Goal: Task Accomplishment & Management: Use online tool/utility

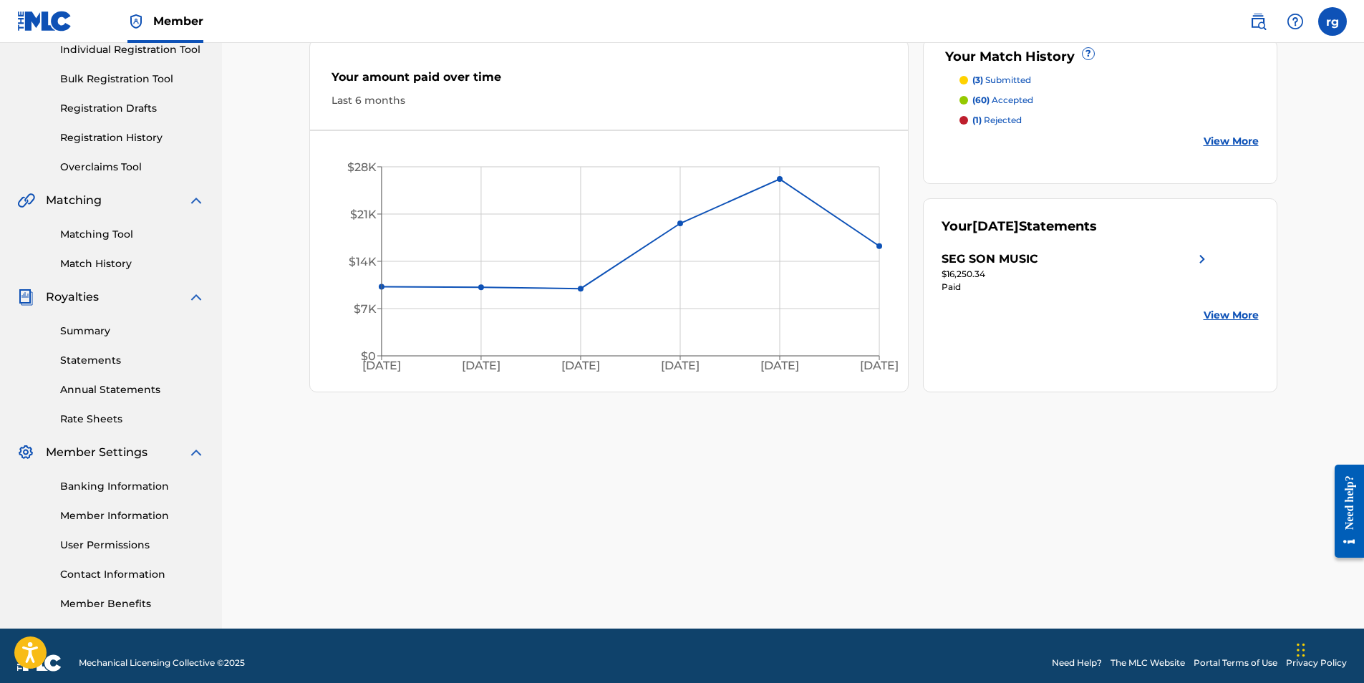
scroll to position [205, 0]
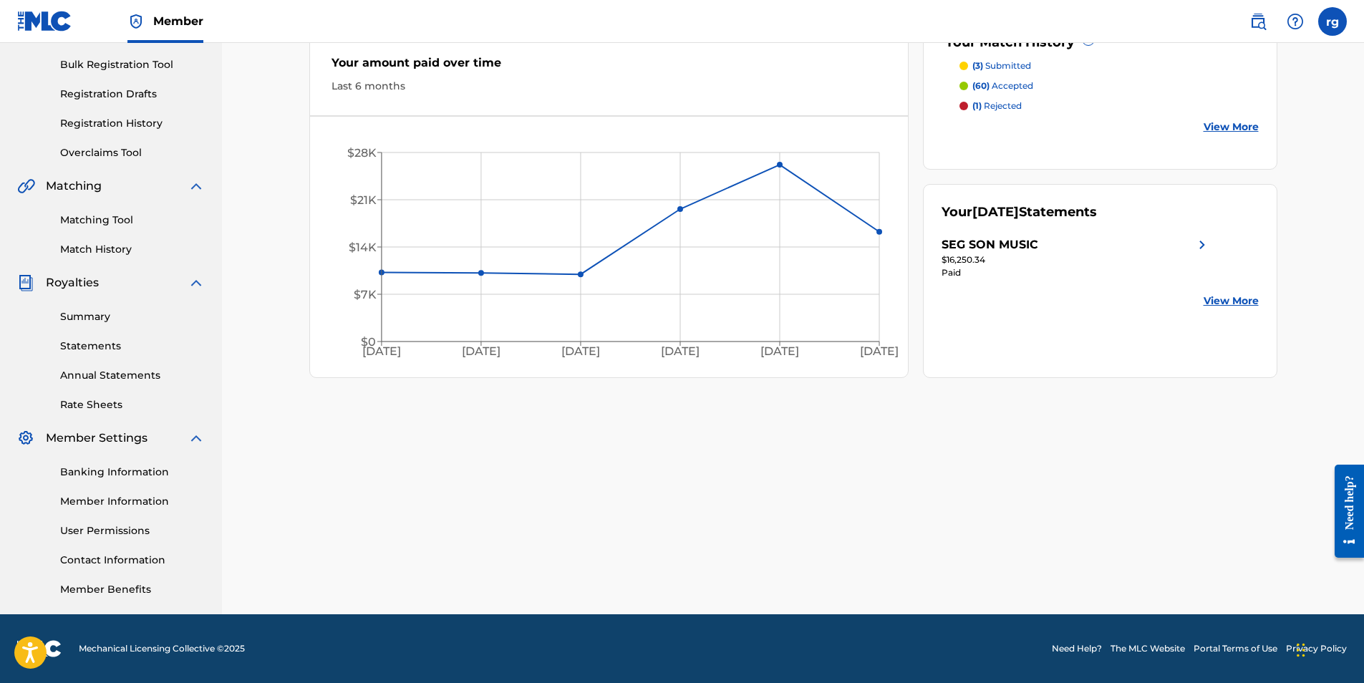
click at [115, 559] on link "Contact Information" at bounding box center [132, 560] width 145 height 15
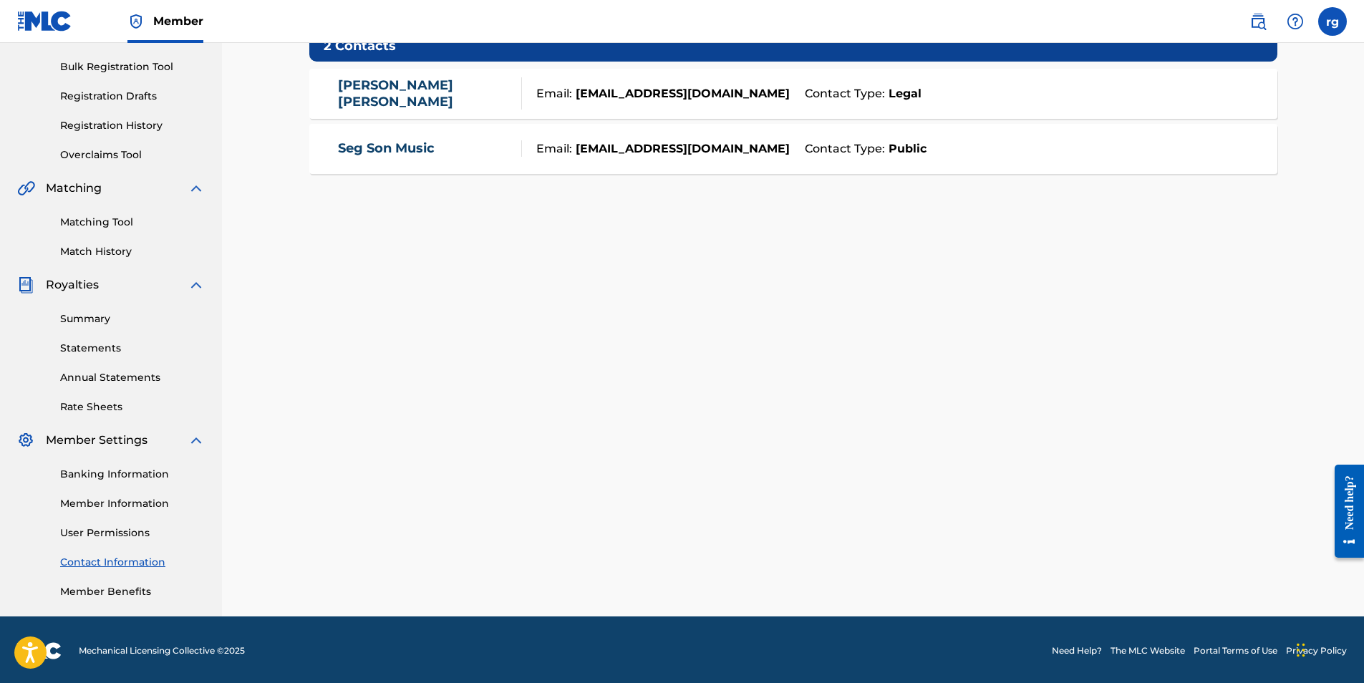
scroll to position [205, 0]
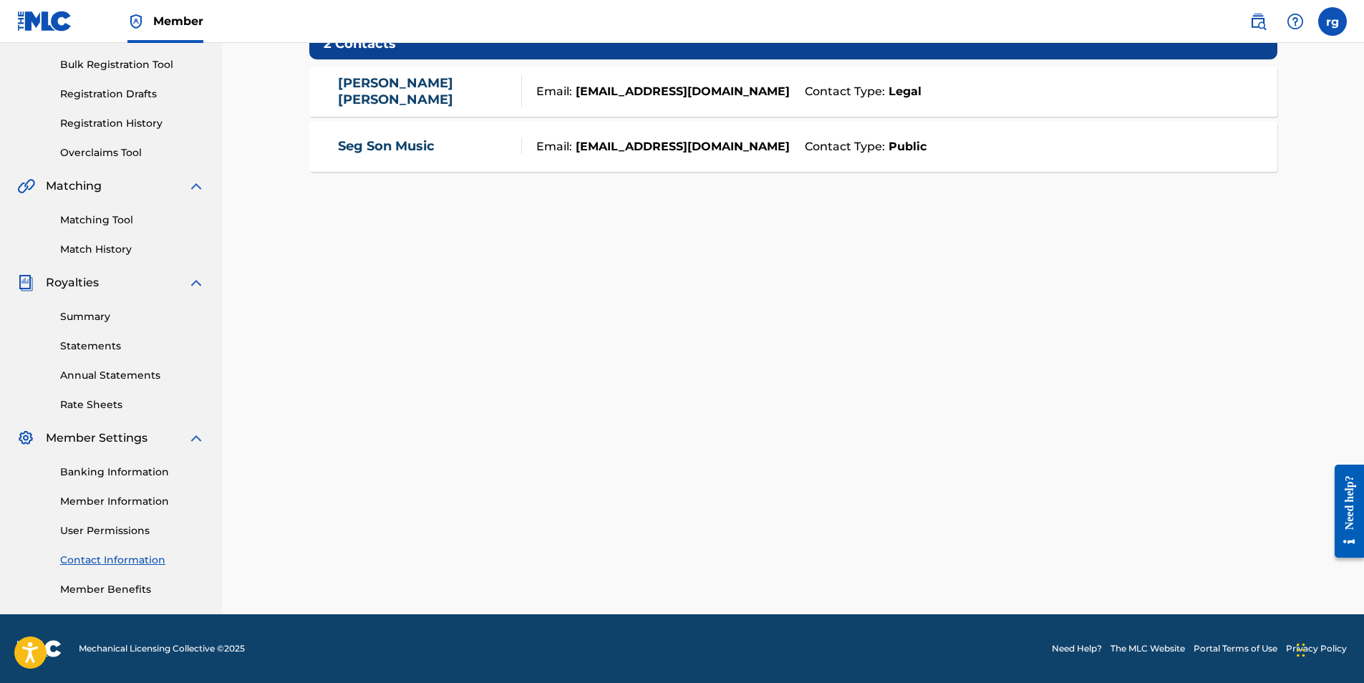
click at [119, 501] on link "Member Information" at bounding box center [132, 501] width 145 height 15
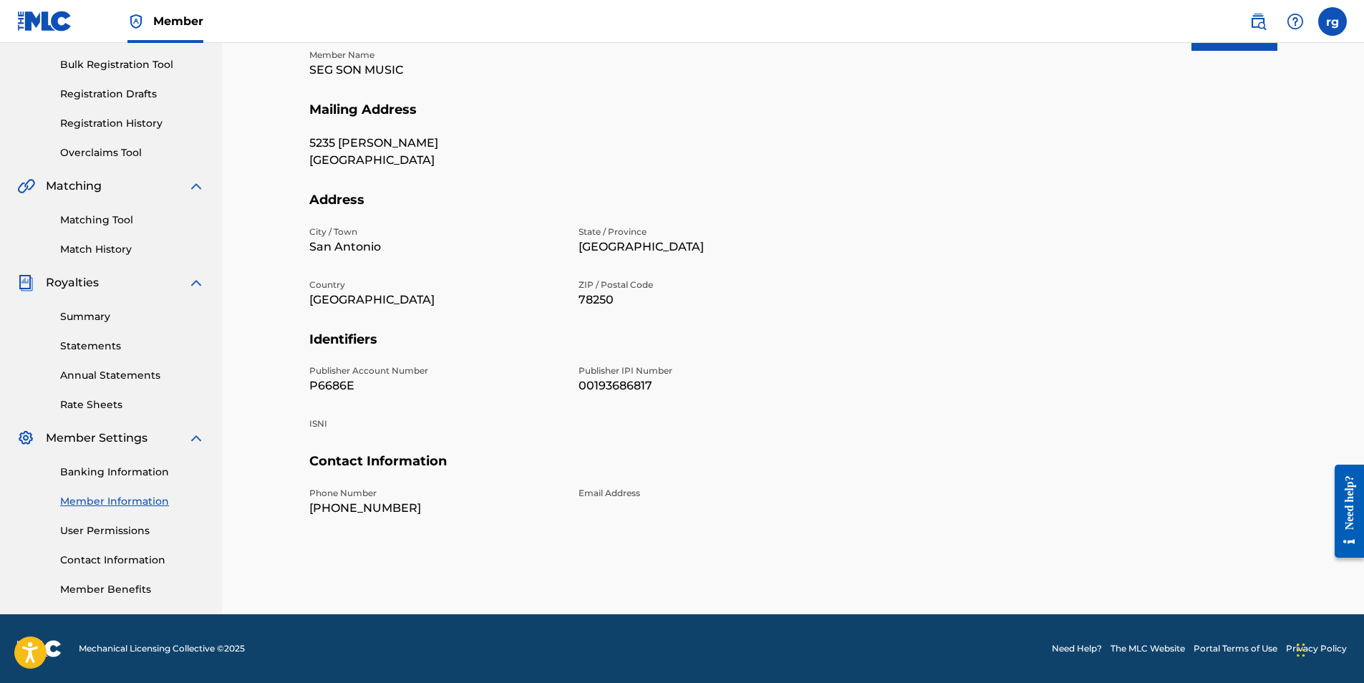
scroll to position [133, 0]
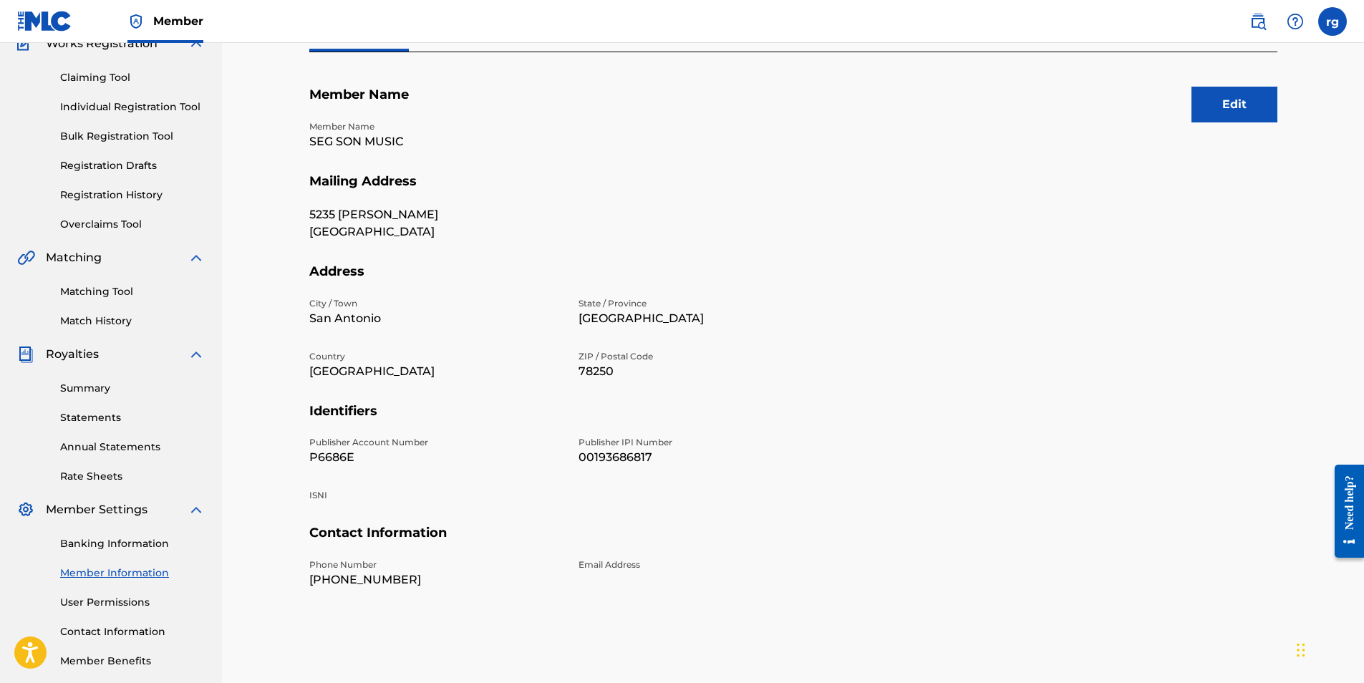
click at [599, 559] on p "Email Address" at bounding box center [705, 565] width 252 height 13
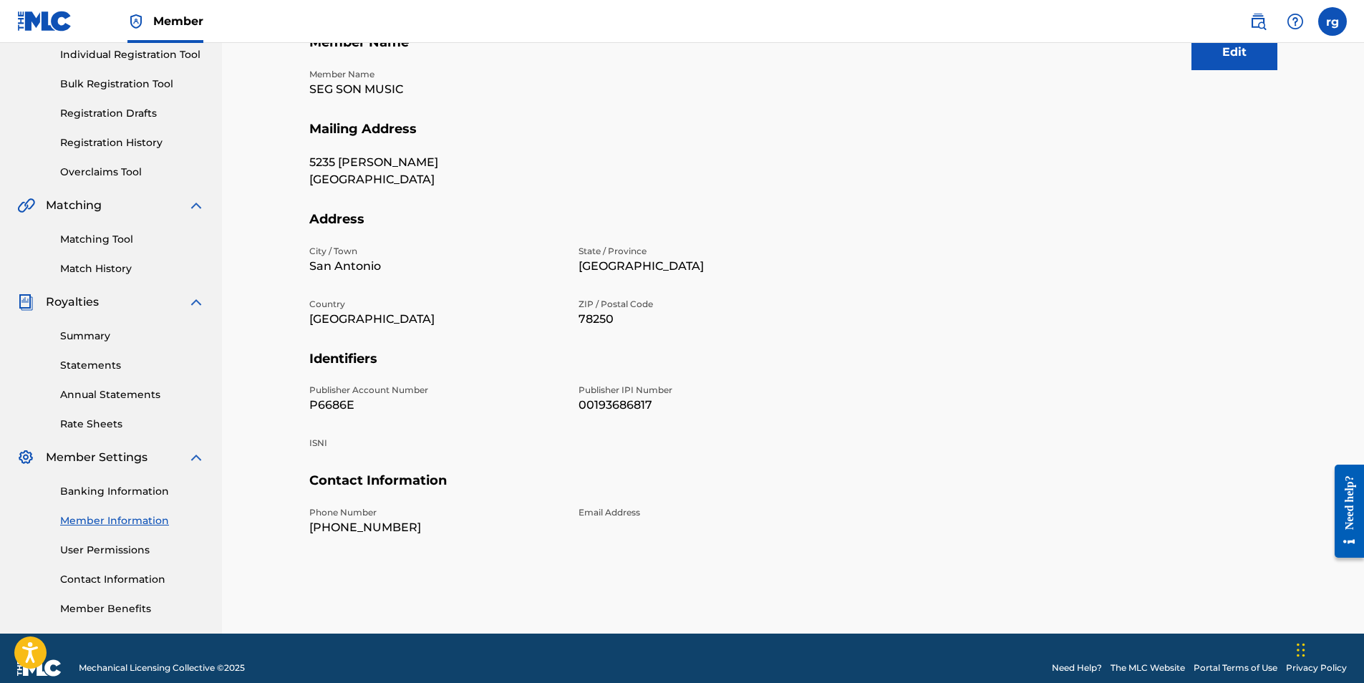
scroll to position [205, 0]
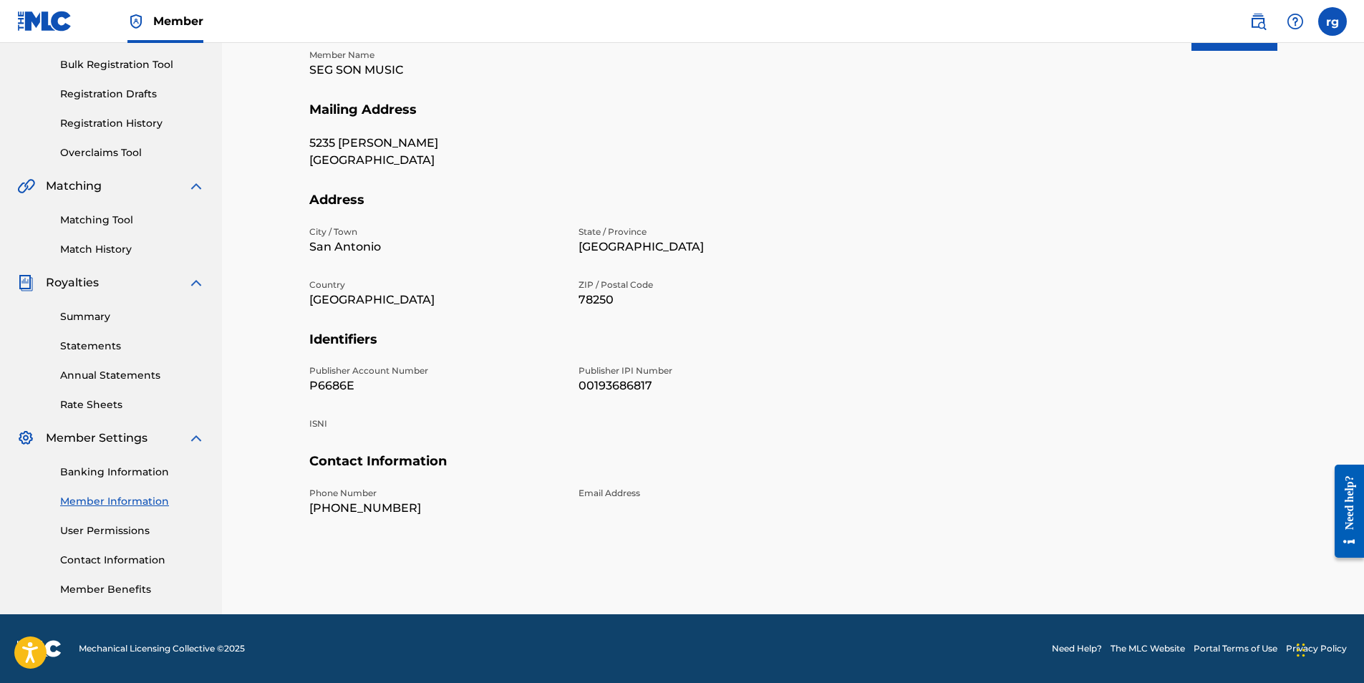
click at [115, 559] on link "Contact Information" at bounding box center [132, 560] width 145 height 15
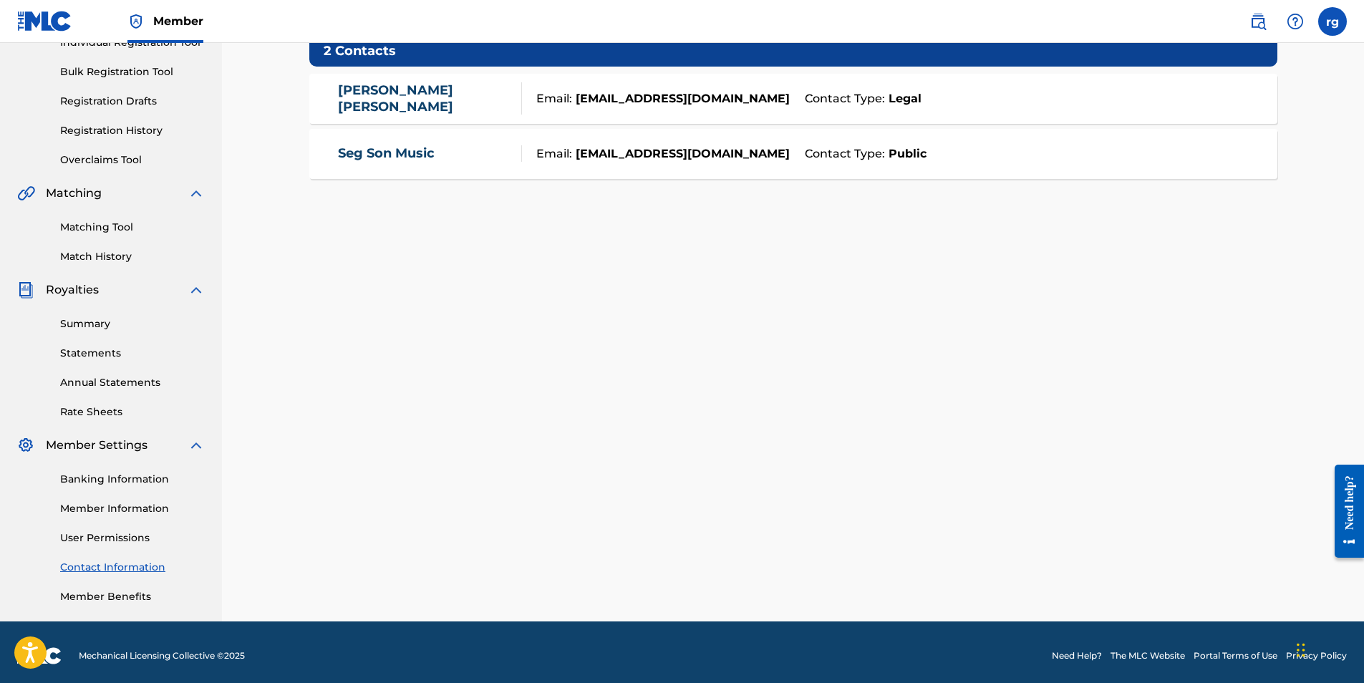
scroll to position [205, 0]
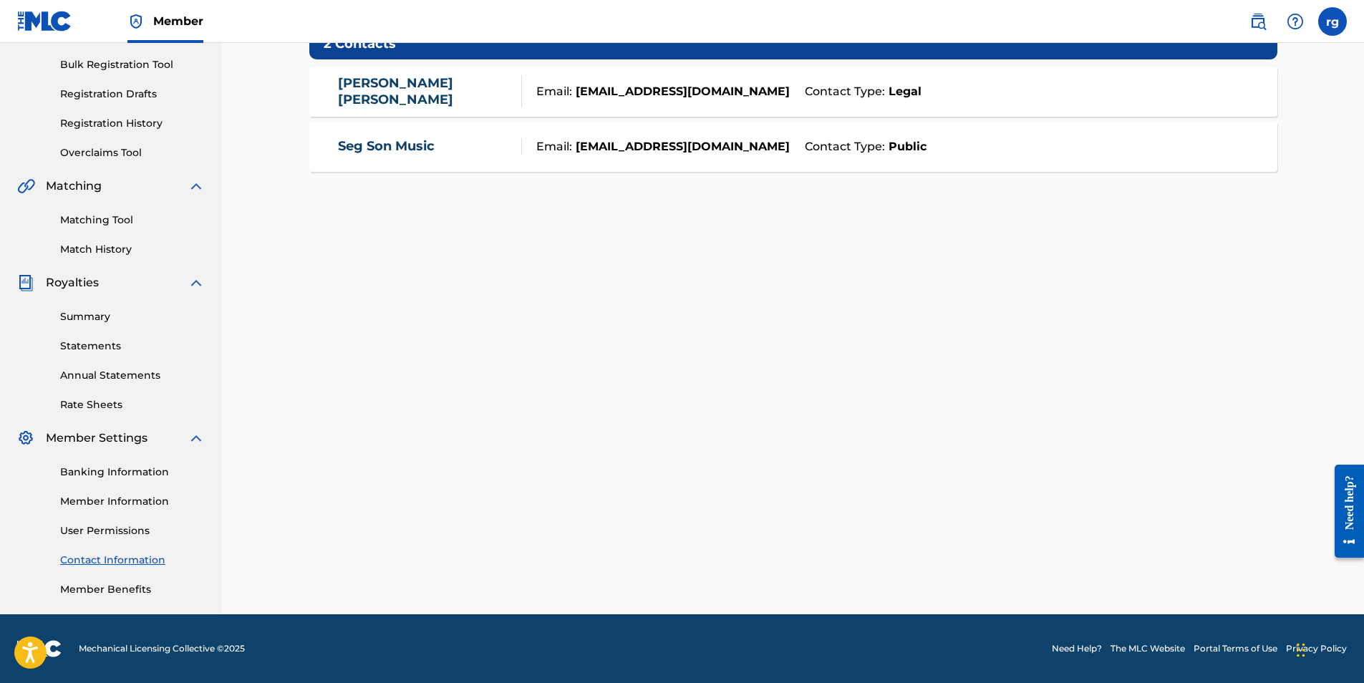
click at [119, 590] on link "Member Benefits" at bounding box center [132, 589] width 145 height 15
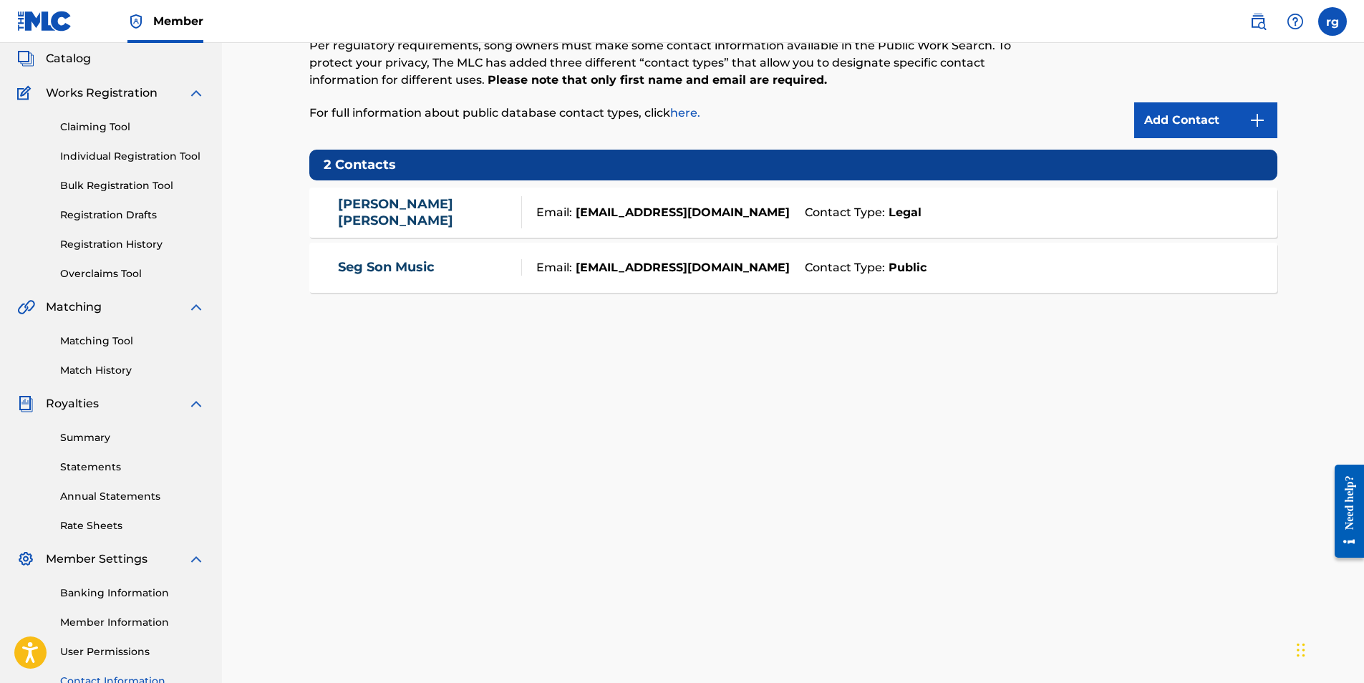
scroll to position [0, 0]
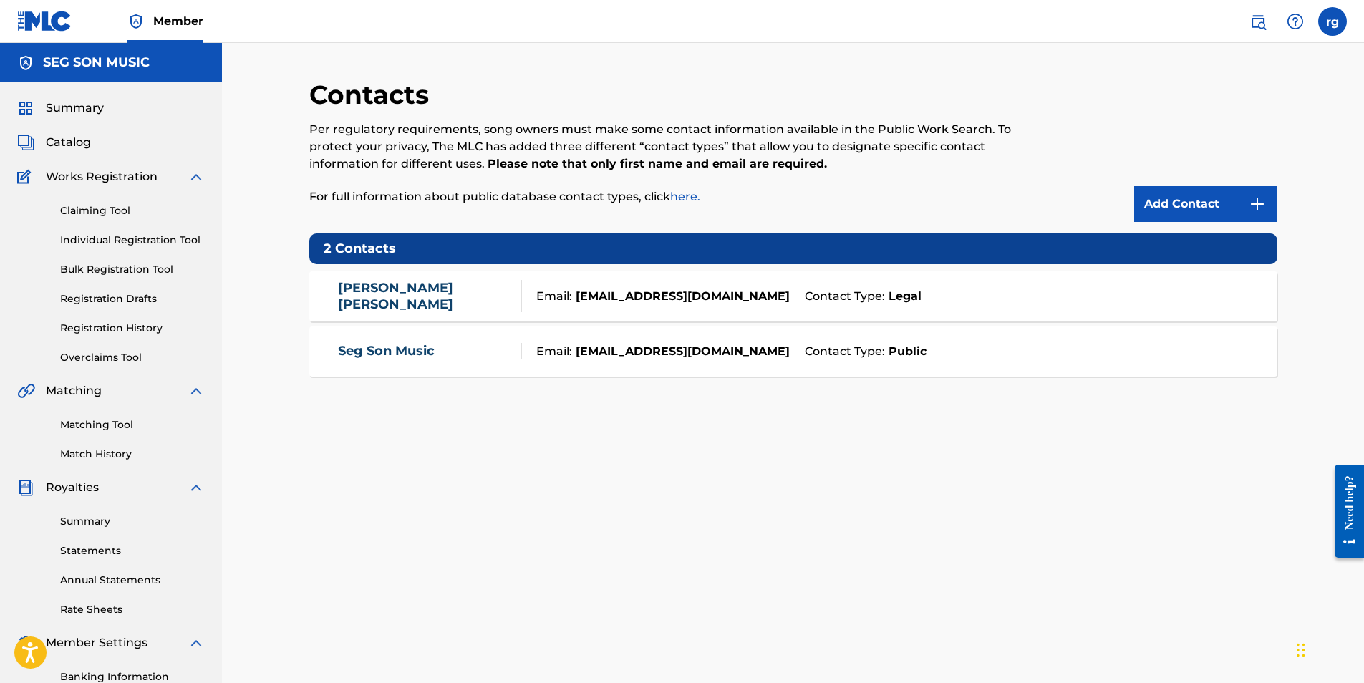
click at [77, 107] on span "Summary" at bounding box center [75, 108] width 58 height 17
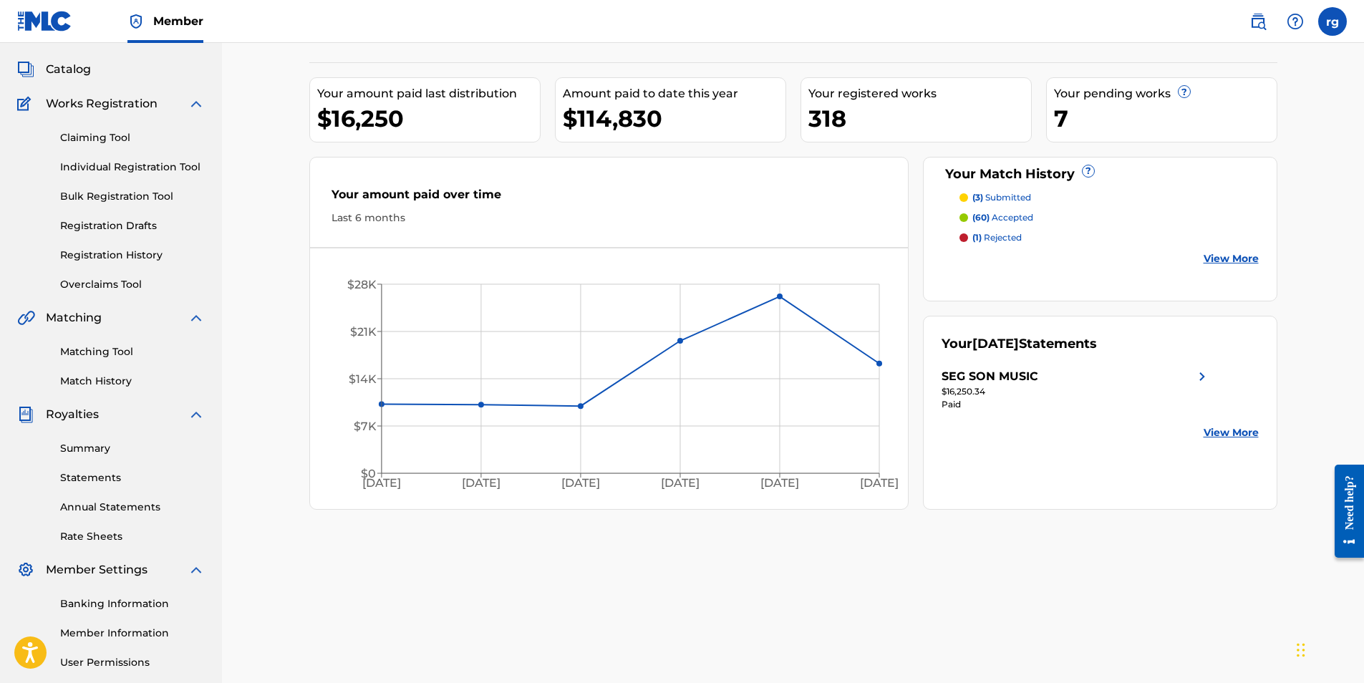
scroll to position [62, 0]
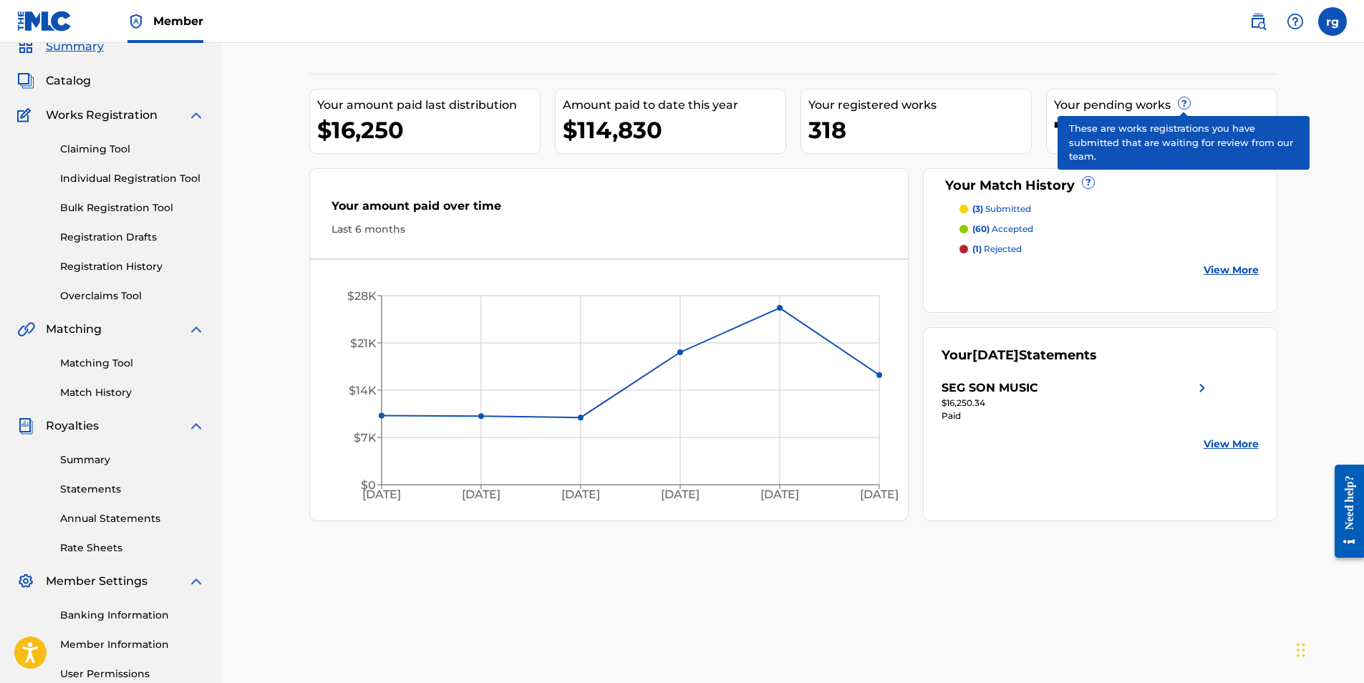
click at [1183, 103] on span "?" at bounding box center [1184, 102] width 11 height 11
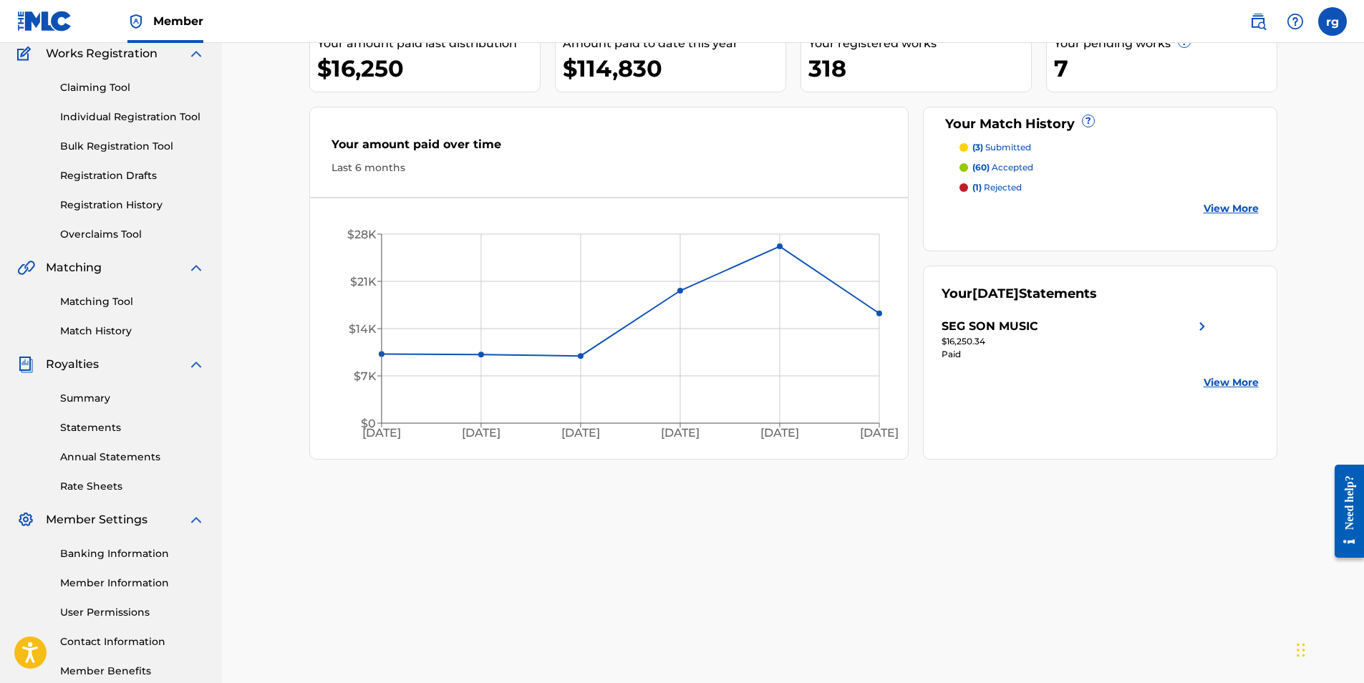
scroll to position [205, 0]
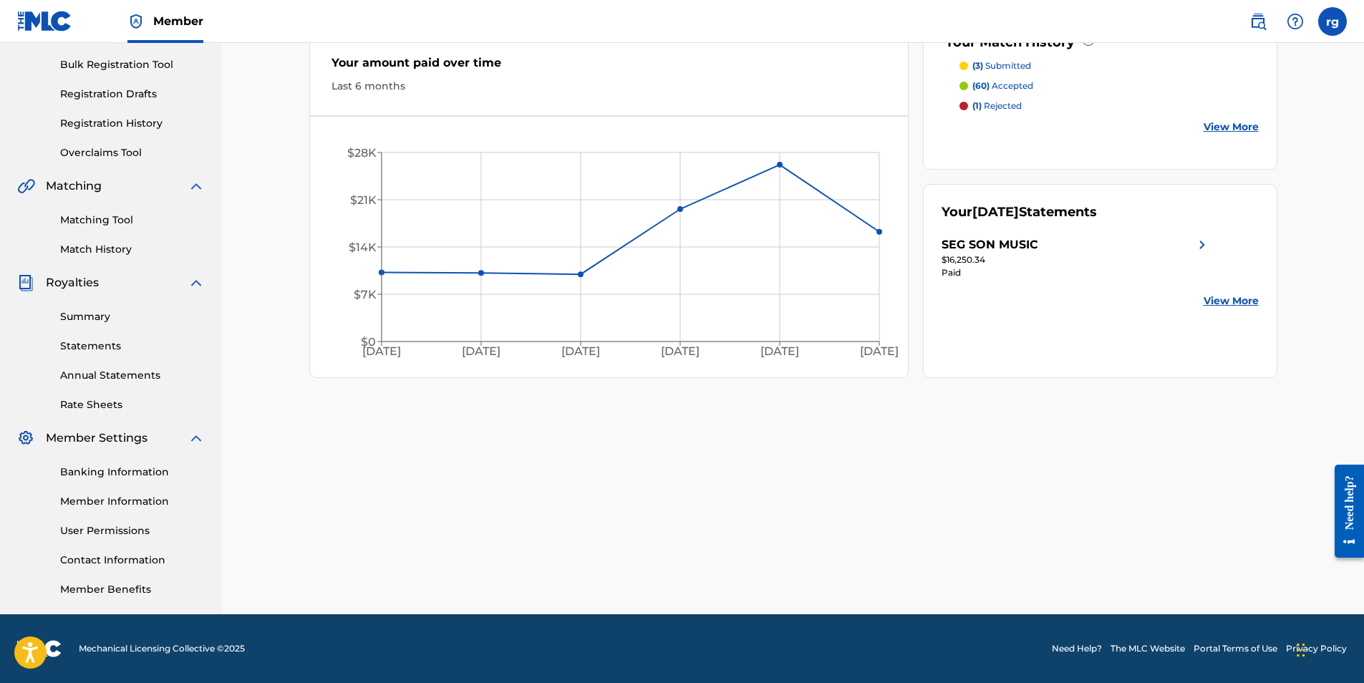
click at [1071, 646] on link "Need Help?" at bounding box center [1077, 648] width 50 height 13
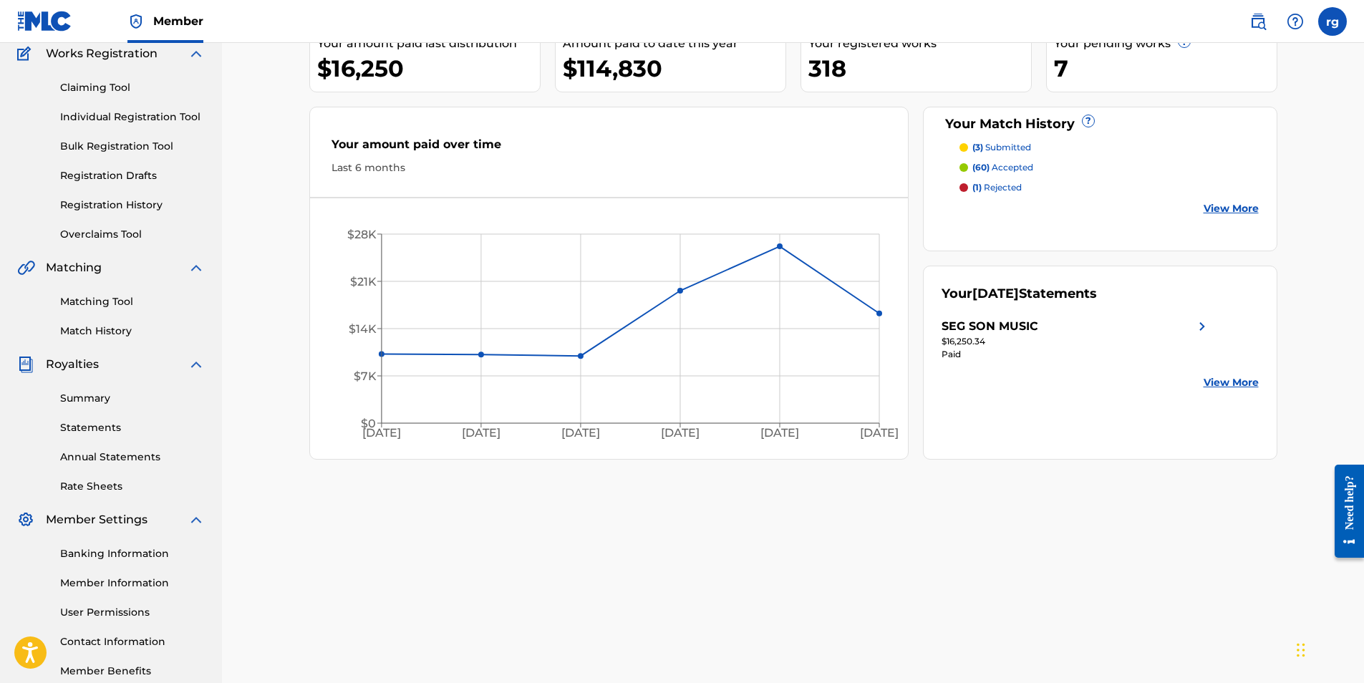
scroll to position [0, 0]
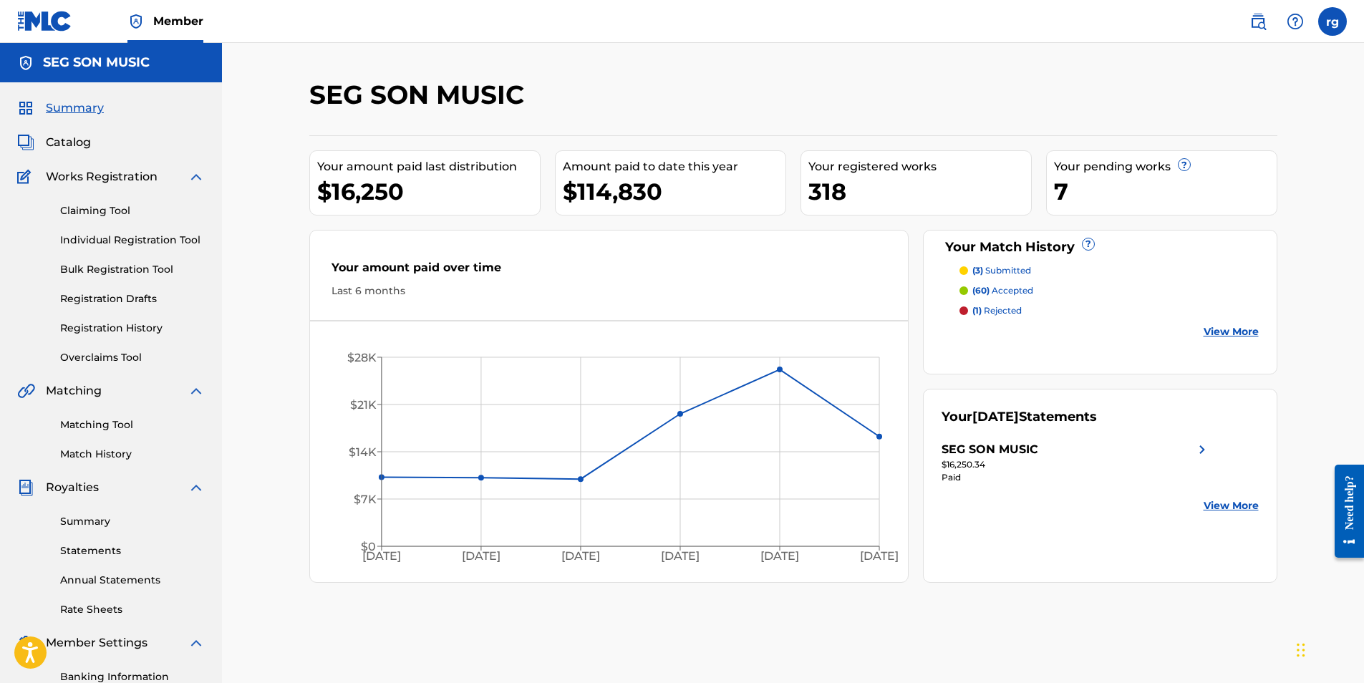
click at [940, 638] on div "SEG SON MUSIC Your amount paid last distribution $16,250 Amount paid to date th…" at bounding box center [793, 449] width 1003 height 741
click at [1261, 23] on img at bounding box center [1258, 21] width 17 height 17
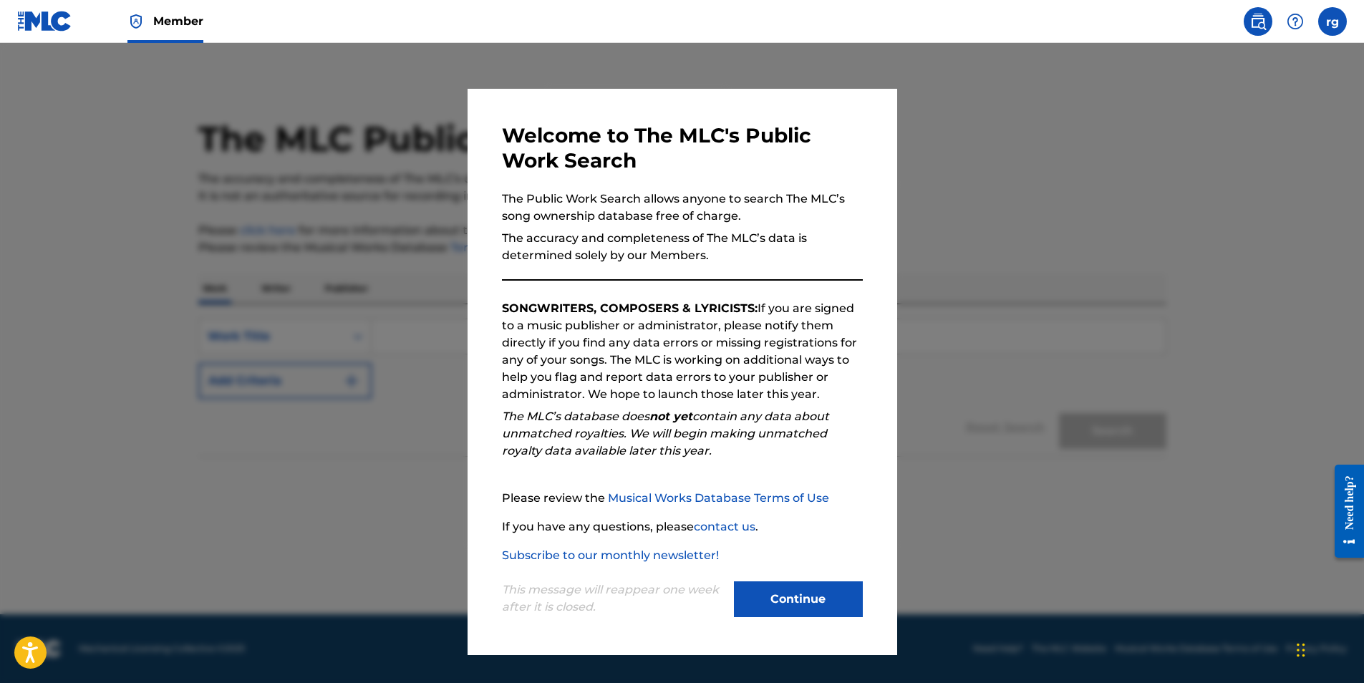
click at [806, 595] on button "Continue" at bounding box center [798, 600] width 129 height 36
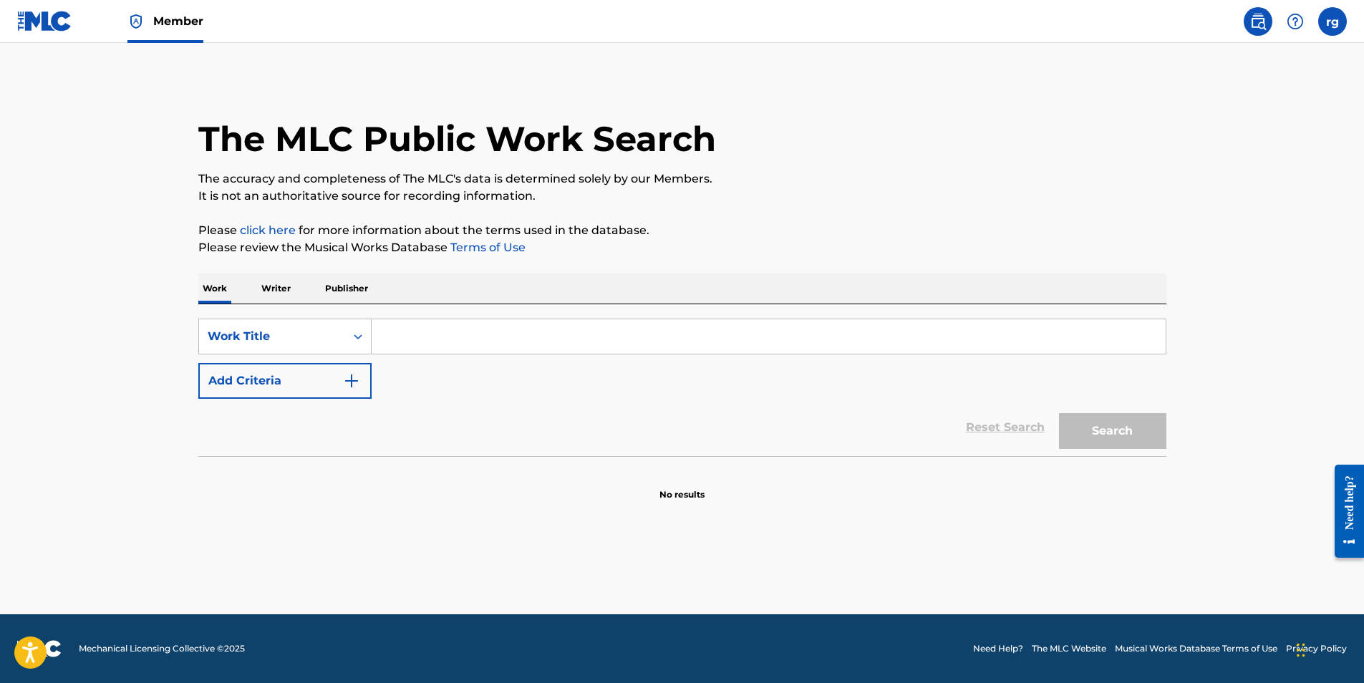
click at [398, 341] on input "Search Form" at bounding box center [769, 336] width 794 height 34
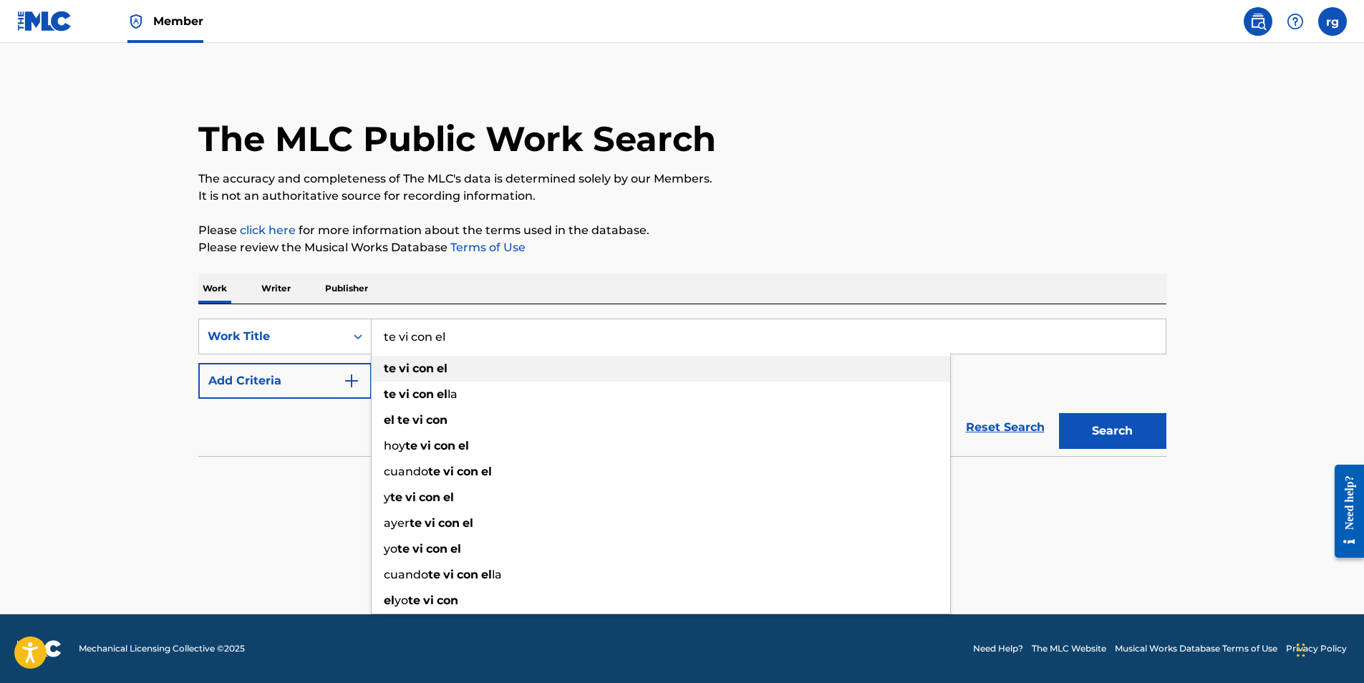
type input "te vi con el"
click at [423, 367] on strong "con" at bounding box center [423, 369] width 21 height 14
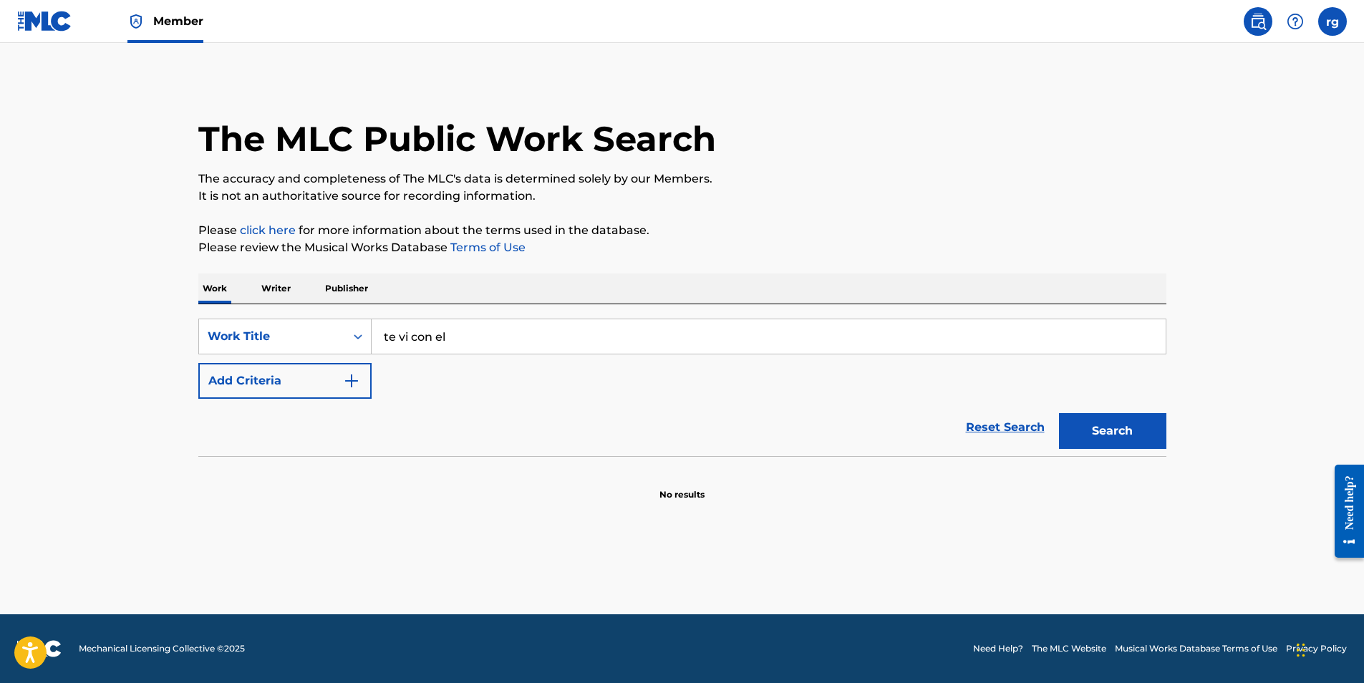
click at [352, 379] on img "Search Form" at bounding box center [351, 380] width 17 height 17
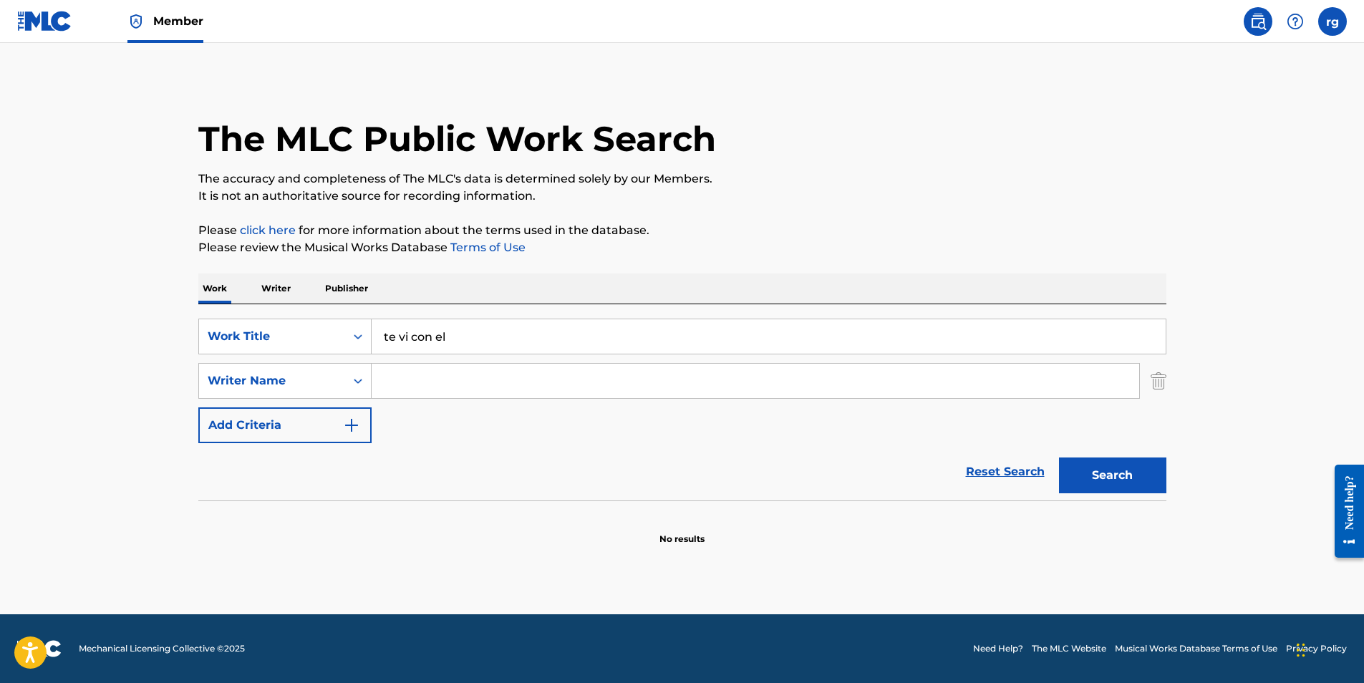
click at [413, 384] on input "Search Form" at bounding box center [756, 381] width 768 height 34
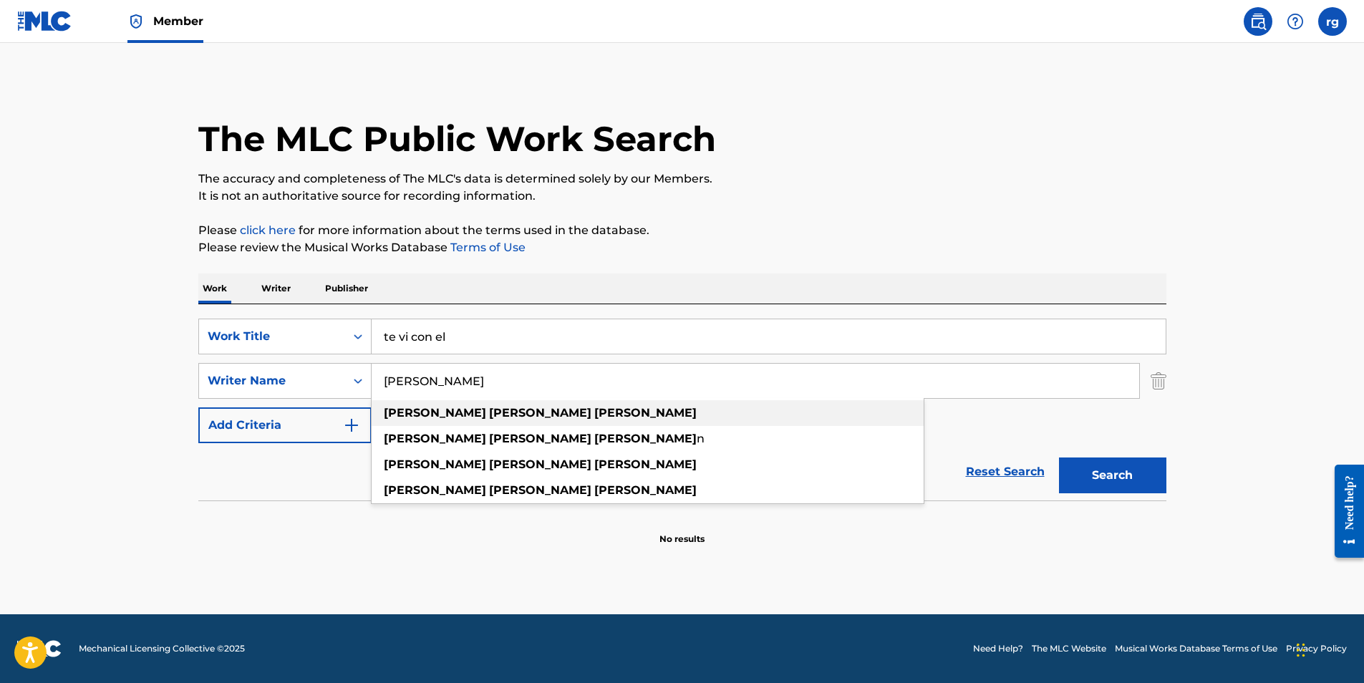
type input "[PERSON_NAME]"
click at [489, 412] on strong "[PERSON_NAME]" at bounding box center [540, 413] width 102 height 14
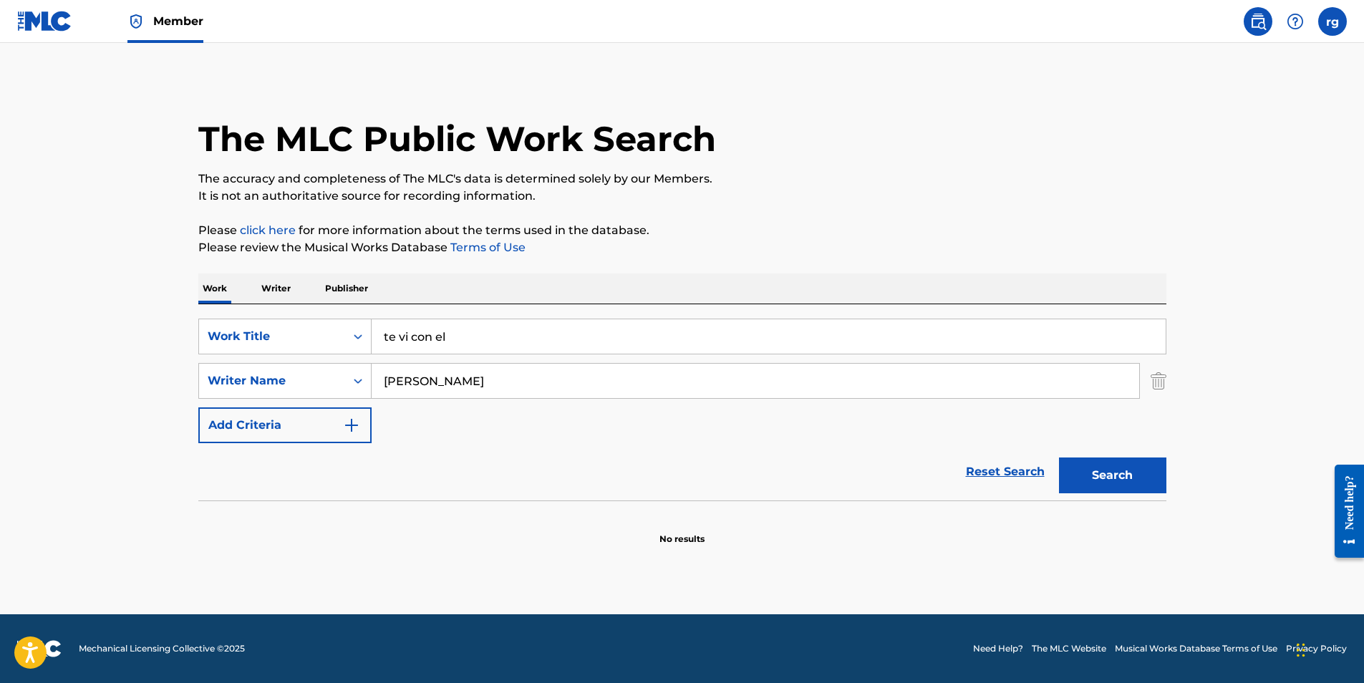
click at [1105, 472] on button "Search" at bounding box center [1112, 476] width 107 height 36
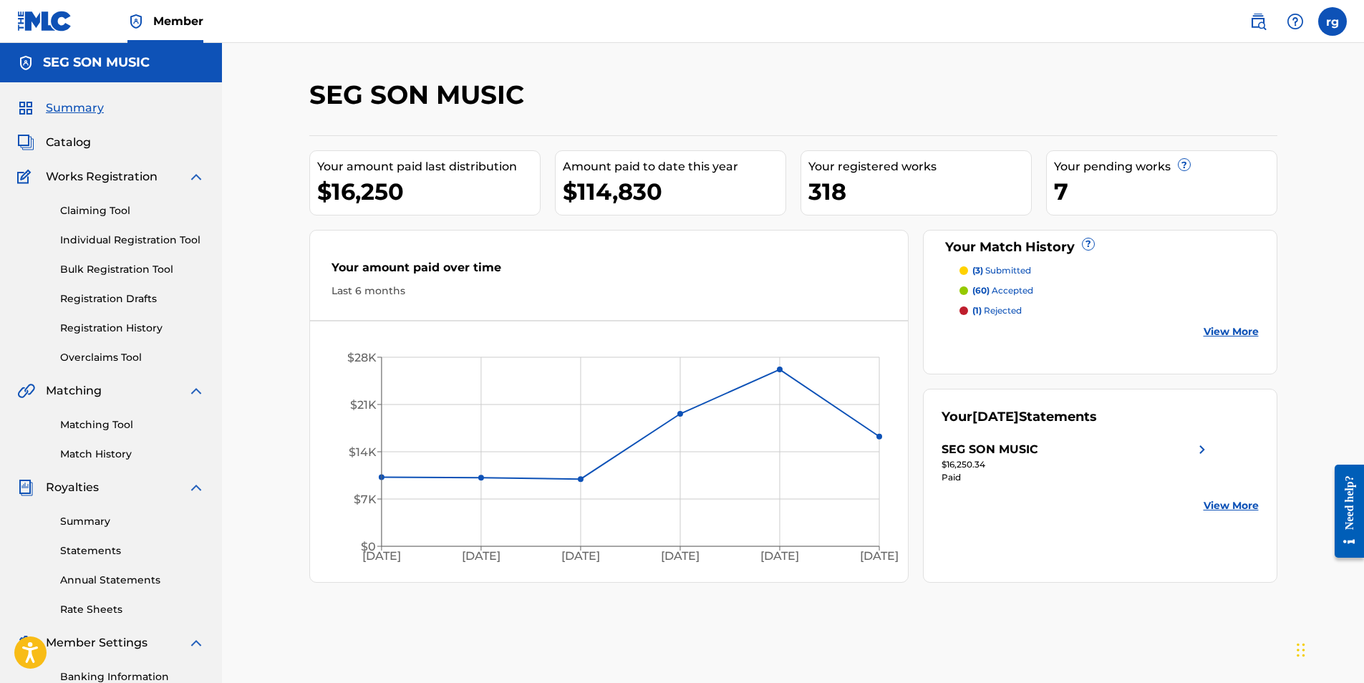
click at [24, 106] on img at bounding box center [25, 108] width 17 height 17
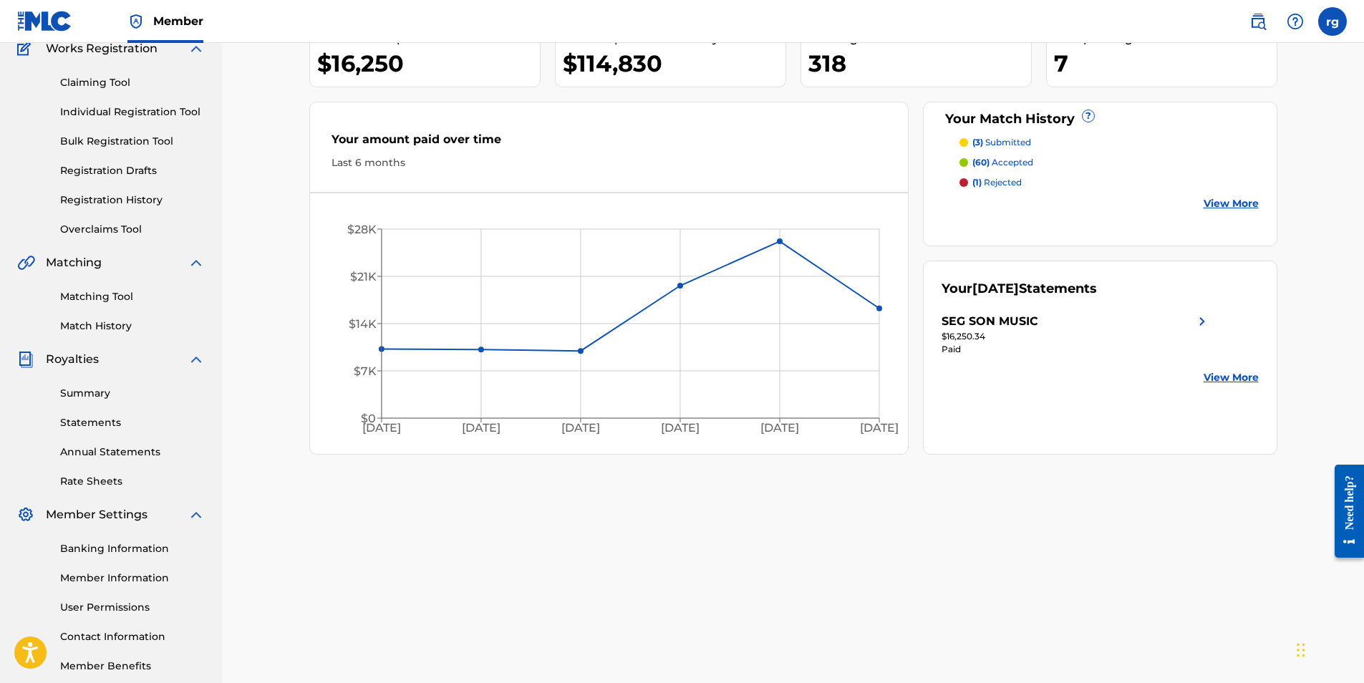
scroll to position [205, 0]
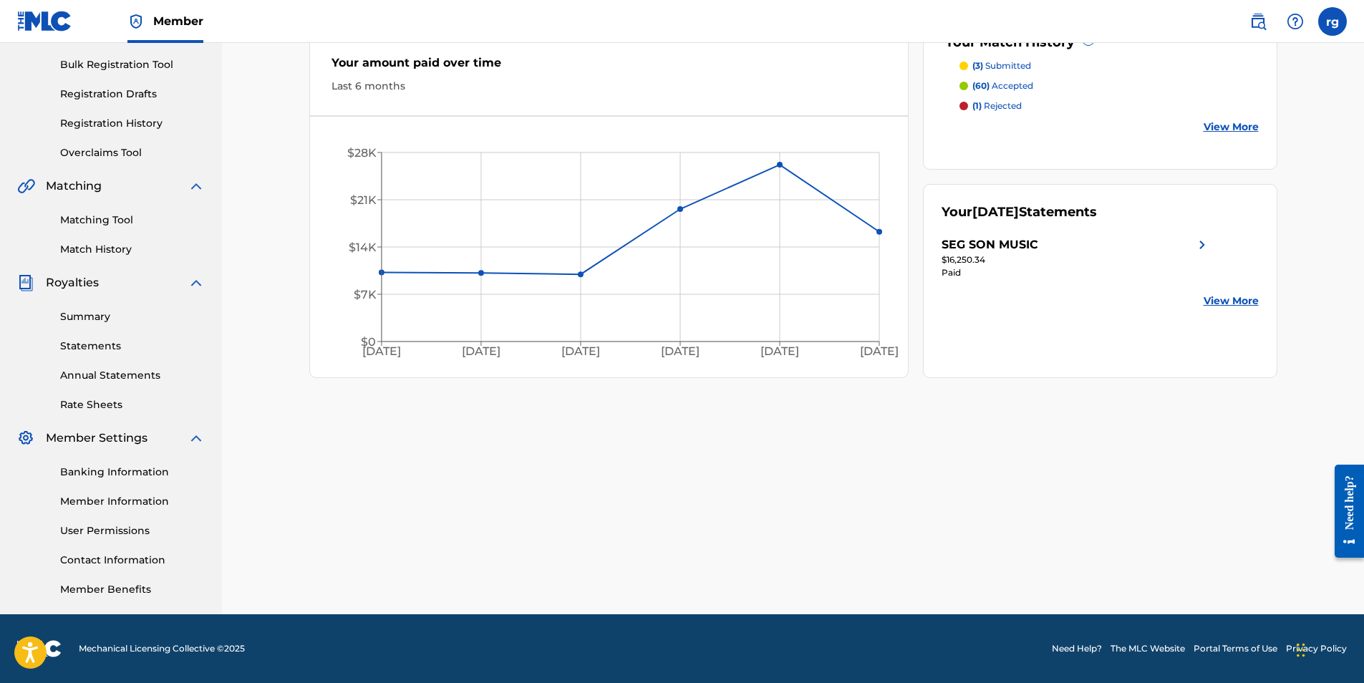
click at [1294, 20] on img at bounding box center [1295, 21] width 17 height 17
click at [1271, 59] on link "Contact us" at bounding box center [1296, 60] width 122 height 34
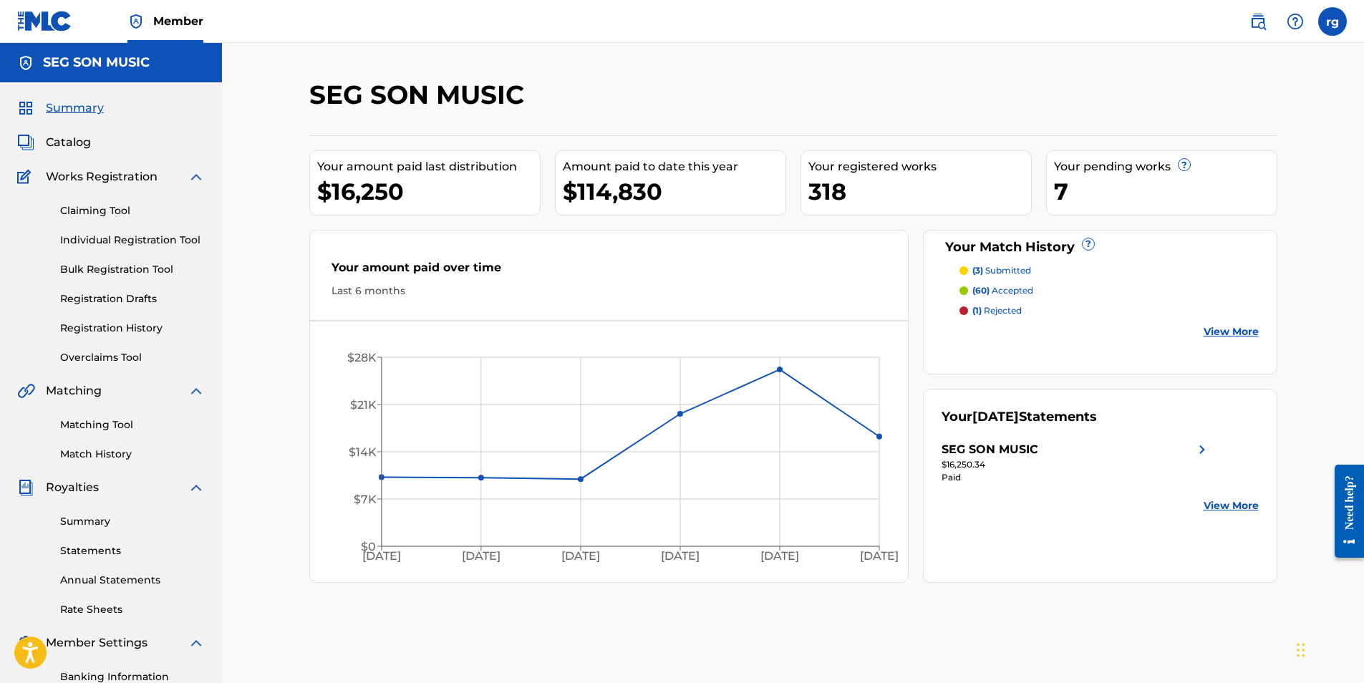
click at [93, 548] on link "Statements" at bounding box center [132, 551] width 145 height 15
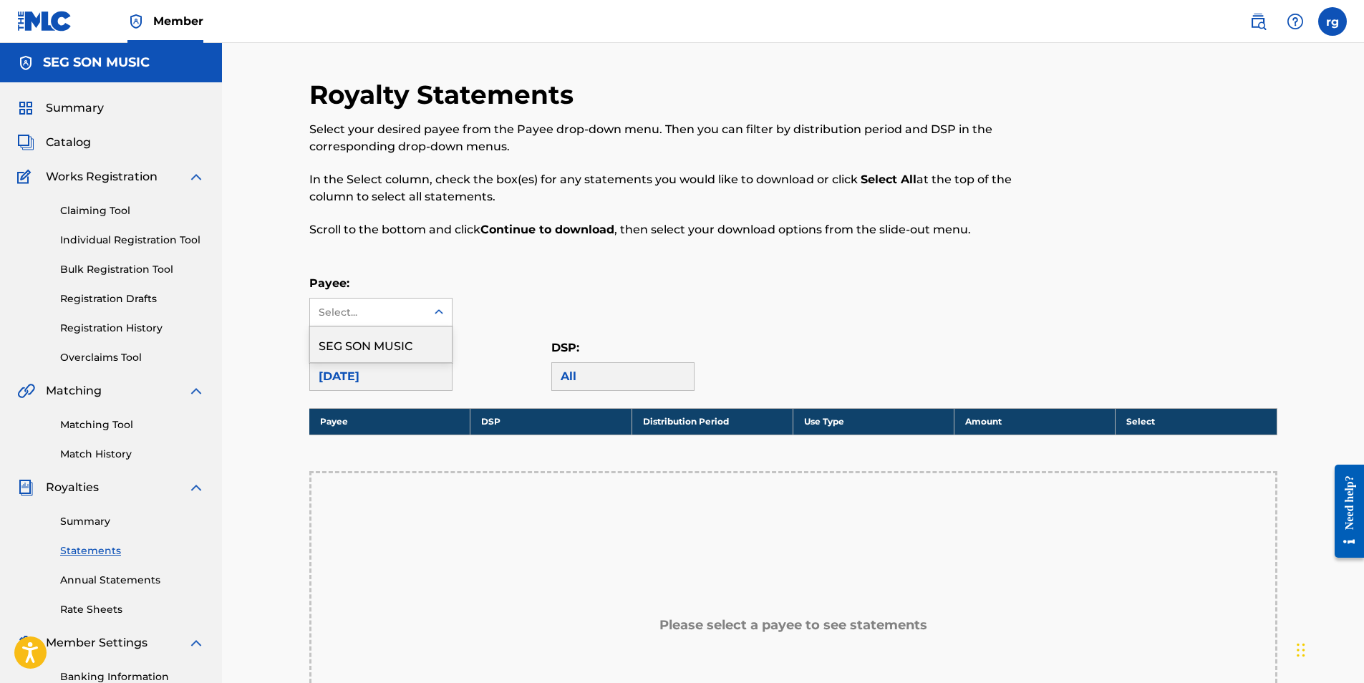
click at [439, 313] on icon at bounding box center [439, 312] width 14 height 14
click at [375, 345] on div "SEG SON MUSIC" at bounding box center [381, 345] width 142 height 36
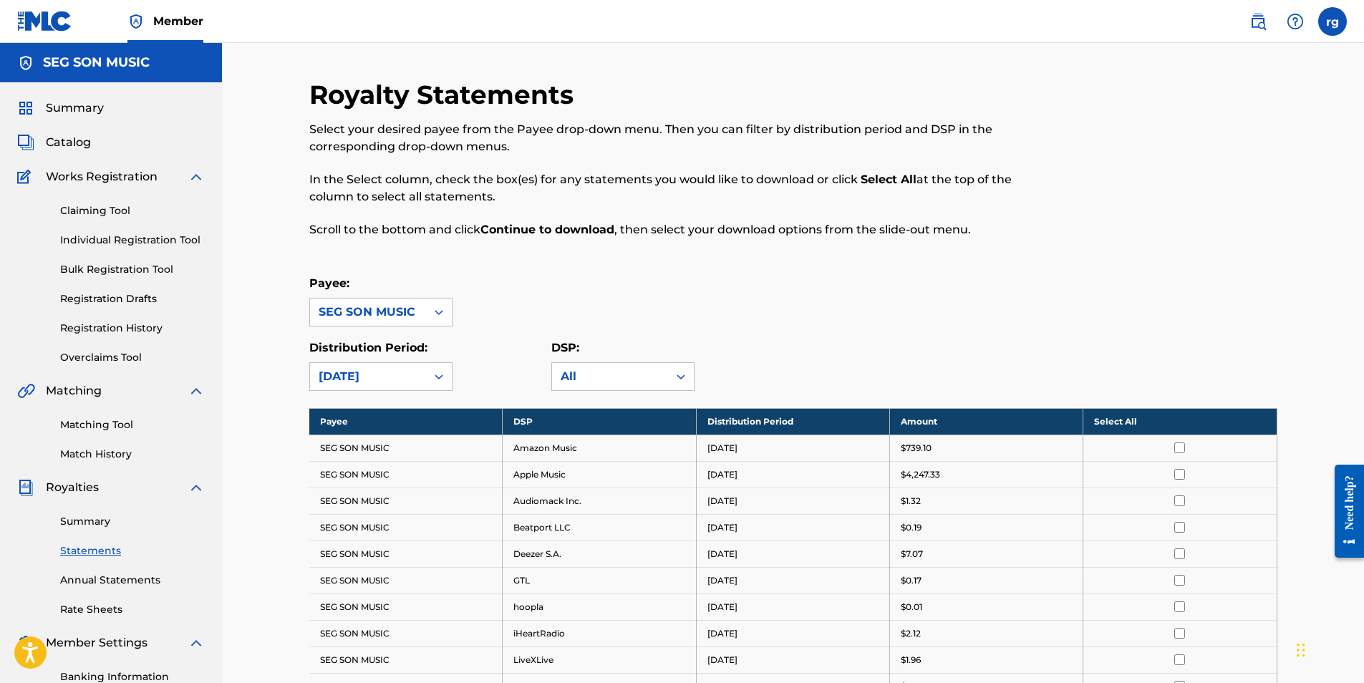
click at [77, 107] on span "Summary" at bounding box center [75, 108] width 58 height 17
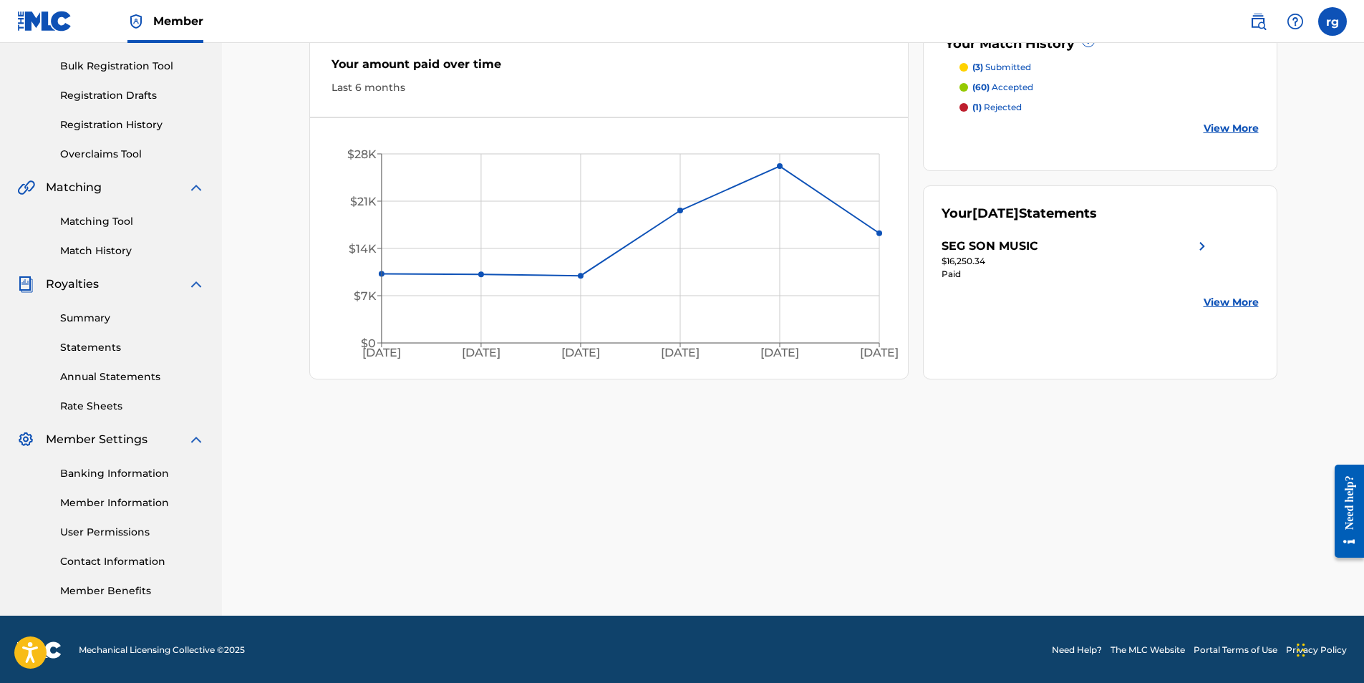
scroll to position [205, 0]
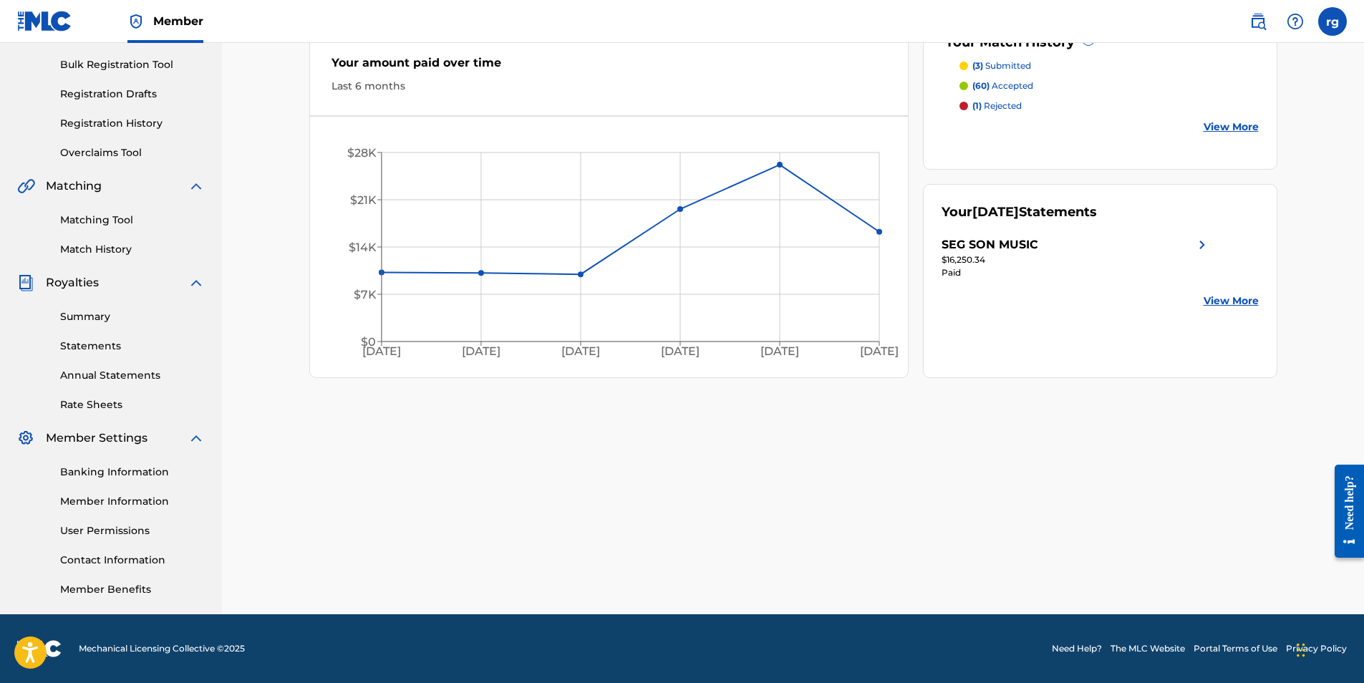
click at [112, 500] on link "Member Information" at bounding box center [132, 501] width 145 height 15
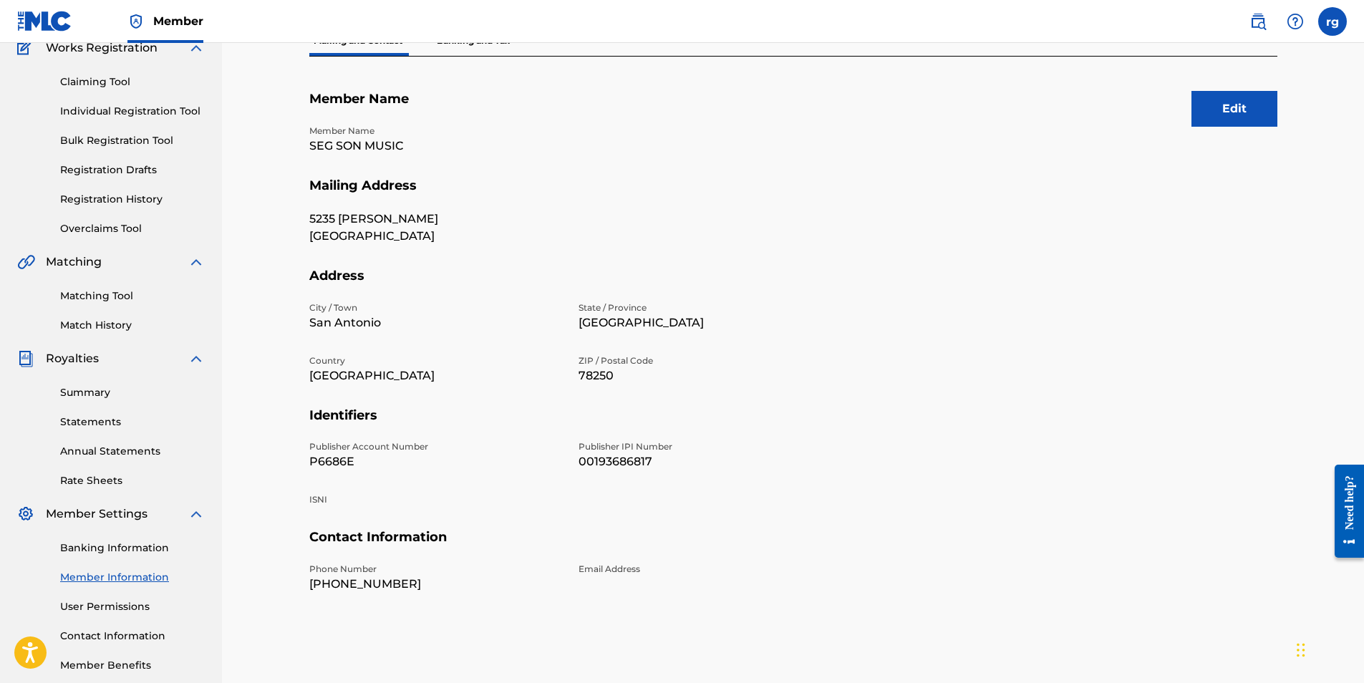
scroll to position [205, 0]
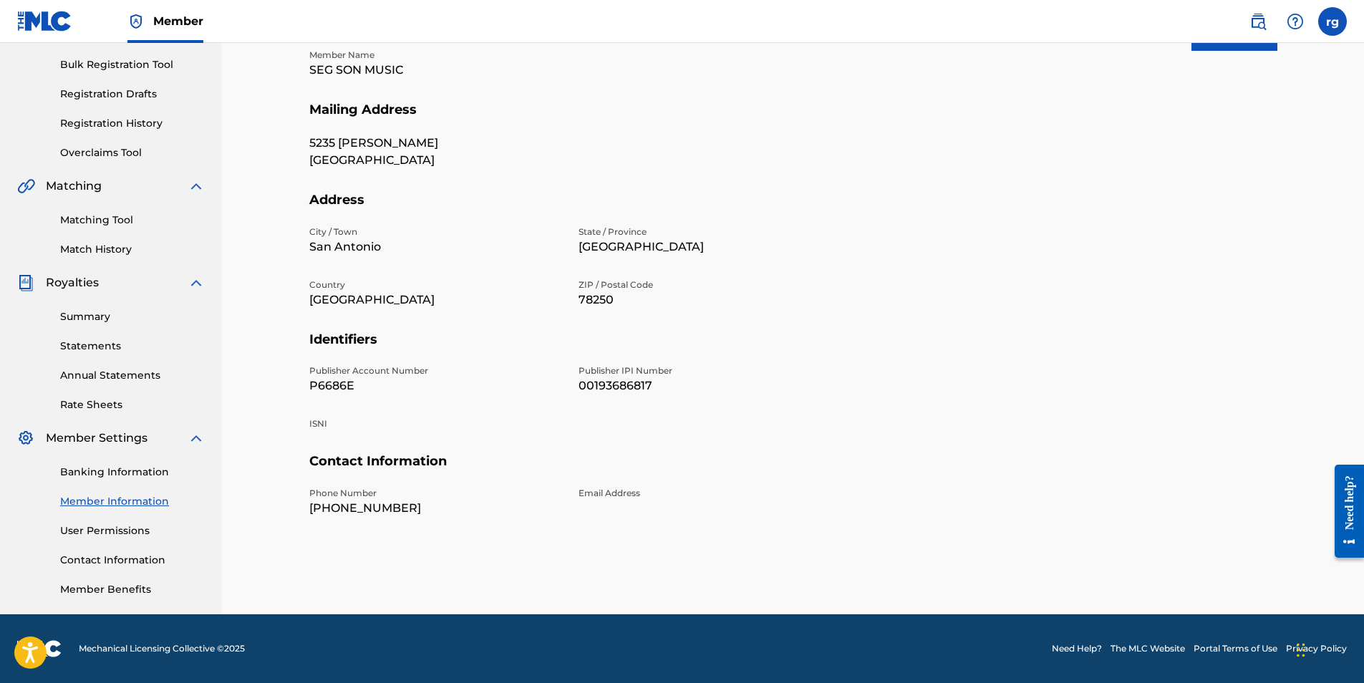
click at [79, 343] on link "Statements" at bounding box center [132, 346] width 145 height 15
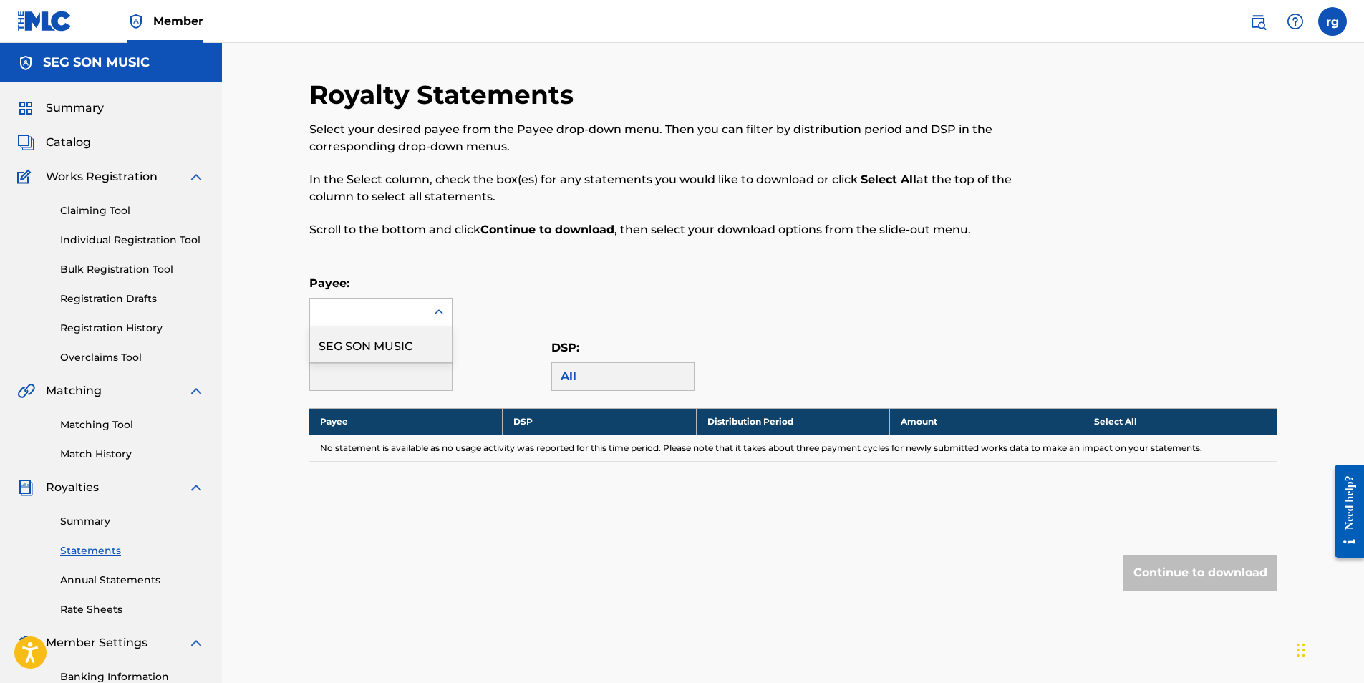
click at [437, 311] on icon at bounding box center [439, 312] width 14 height 14
click at [513, 299] on div "Payee:" at bounding box center [793, 301] width 968 height 52
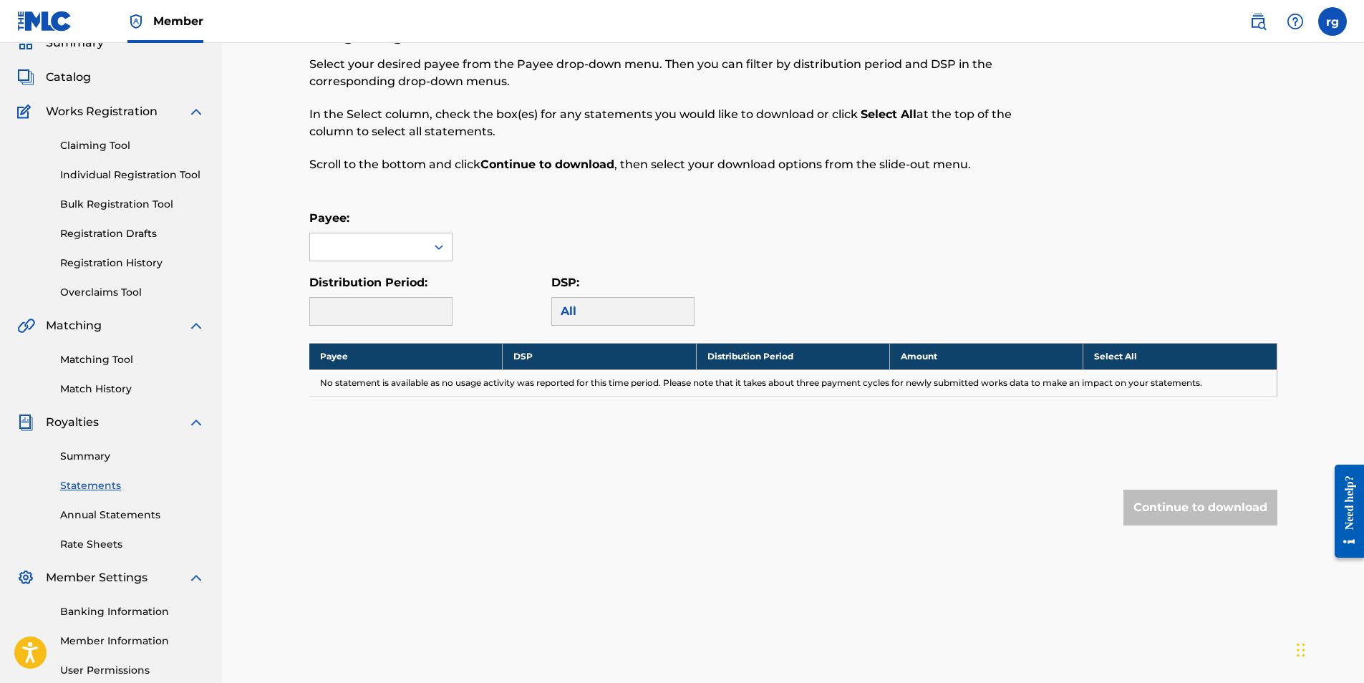
scroll to position [205, 0]
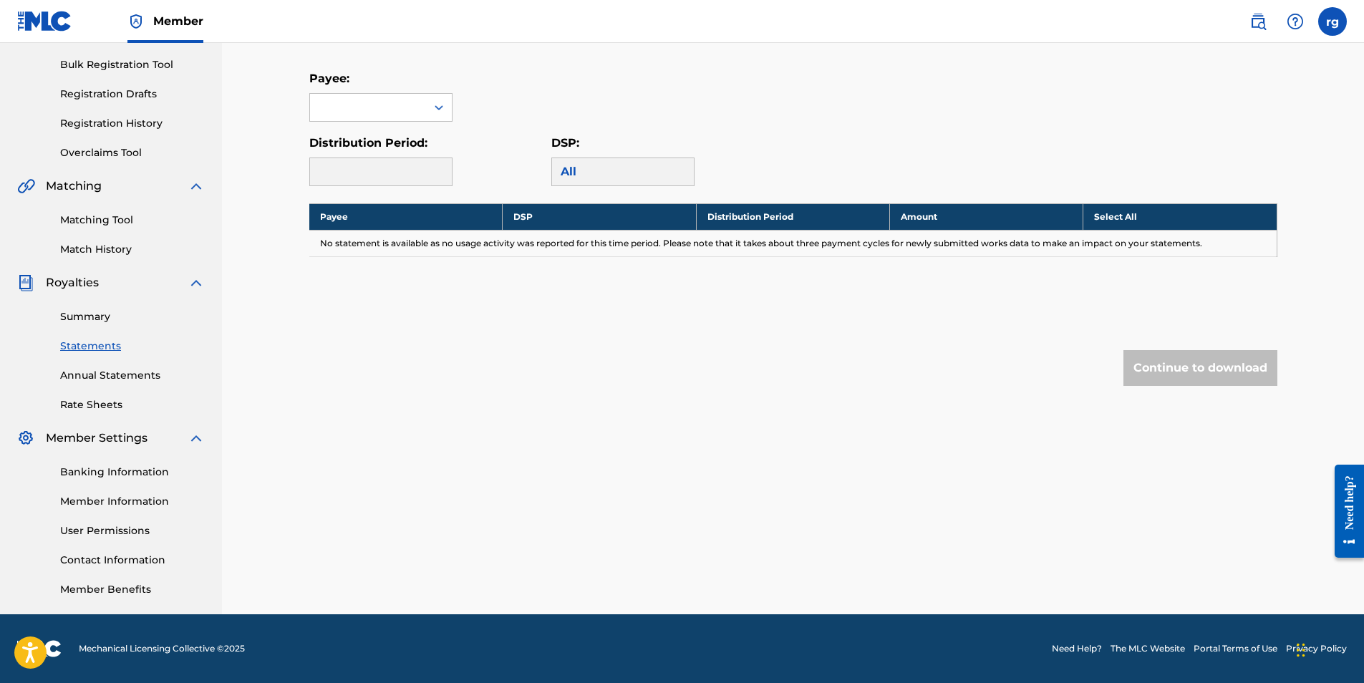
click at [102, 498] on link "Member Information" at bounding box center [132, 501] width 145 height 15
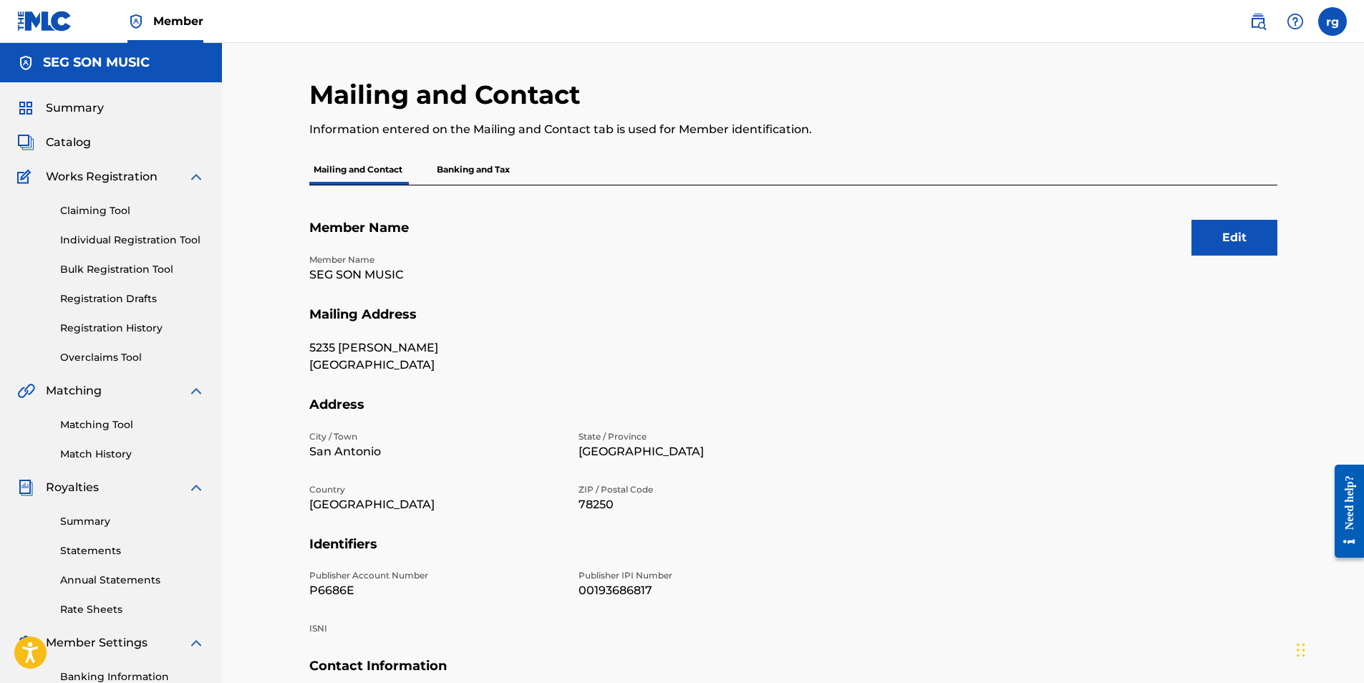
click at [1330, 21] on label at bounding box center [1333, 21] width 29 height 29
click at [1333, 21] on input "rg [PERSON_NAME] [PERSON_NAME][EMAIL_ADDRESS][DOMAIN_NAME] Notification Prefere…" at bounding box center [1333, 21] width 0 height 0
drag, startPoint x: 999, startPoint y: 90, endPoint x: 1170, endPoint y: 54, distance: 174.9
click at [1000, 90] on div "Mailing and Contact Information entered on the Mailing and Contact tab is used …" at bounding box center [682, 117] width 746 height 76
click at [1294, 20] on img at bounding box center [1295, 21] width 17 height 17
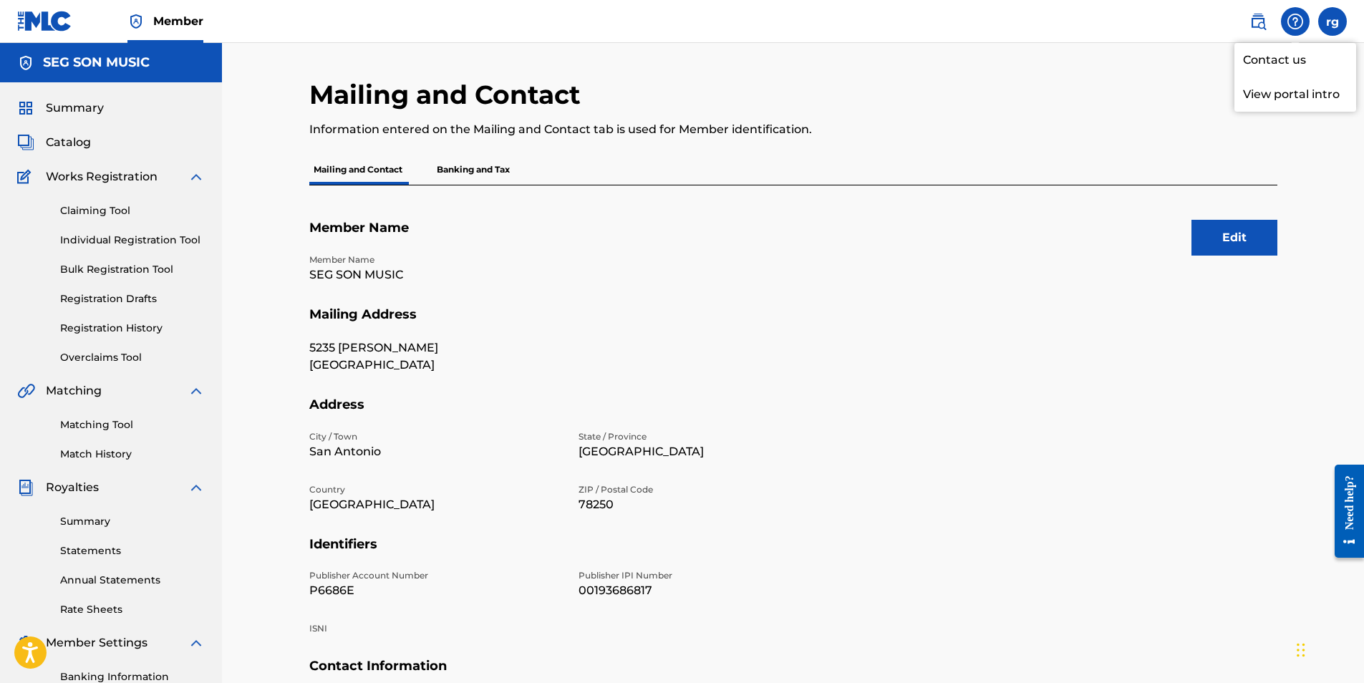
click at [1283, 93] on p "View portal intro" at bounding box center [1296, 94] width 122 height 34
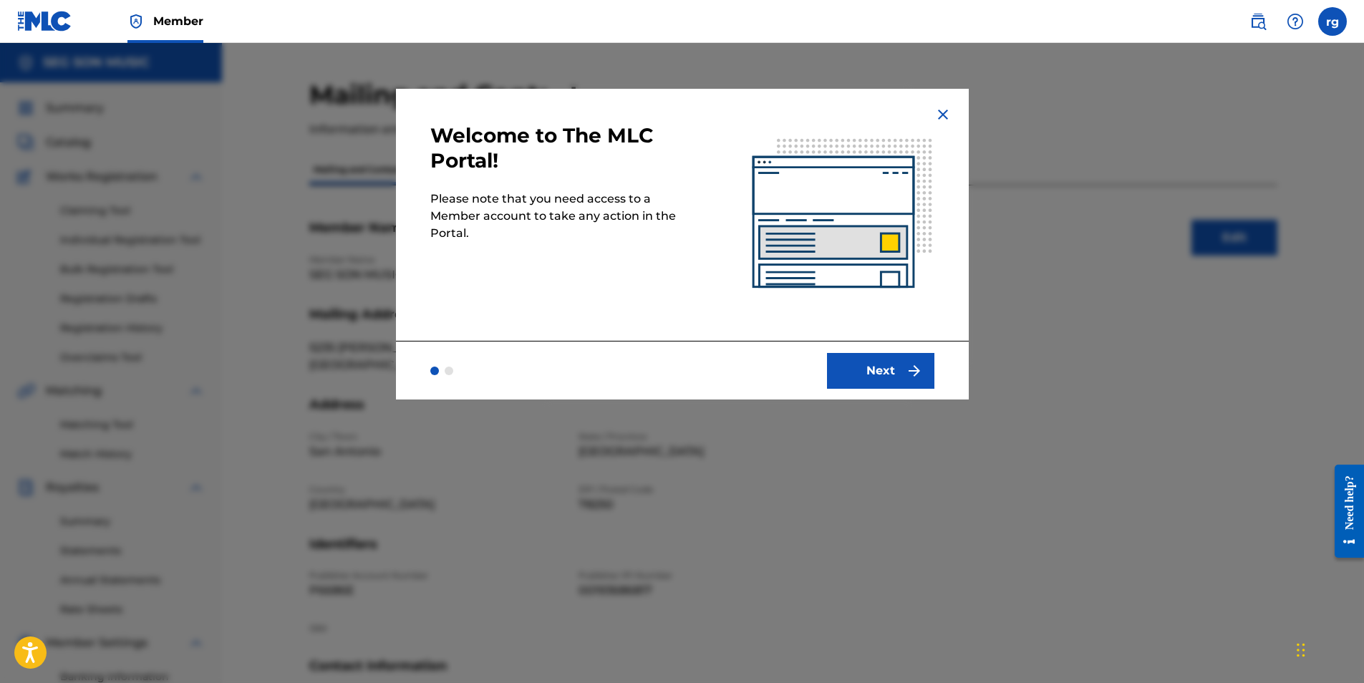
click at [891, 367] on button "Next" at bounding box center [880, 371] width 107 height 36
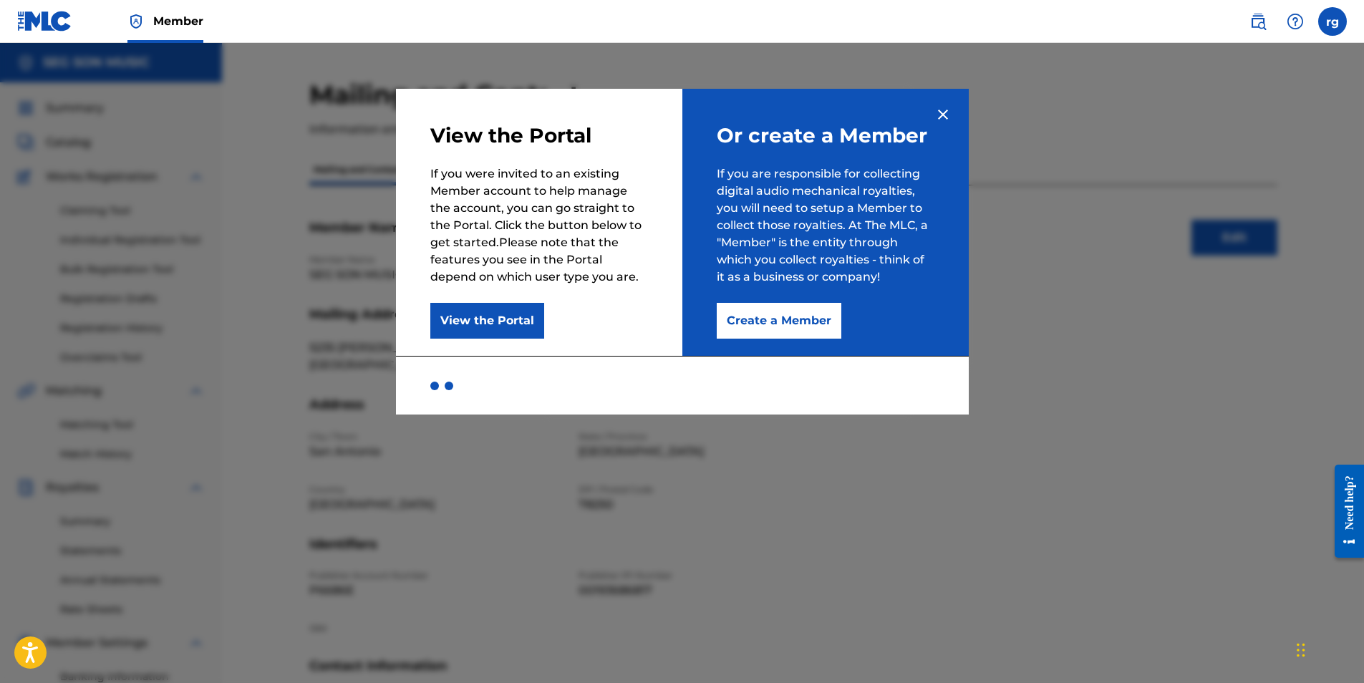
click at [774, 322] on button "Create a Member" at bounding box center [779, 321] width 125 height 36
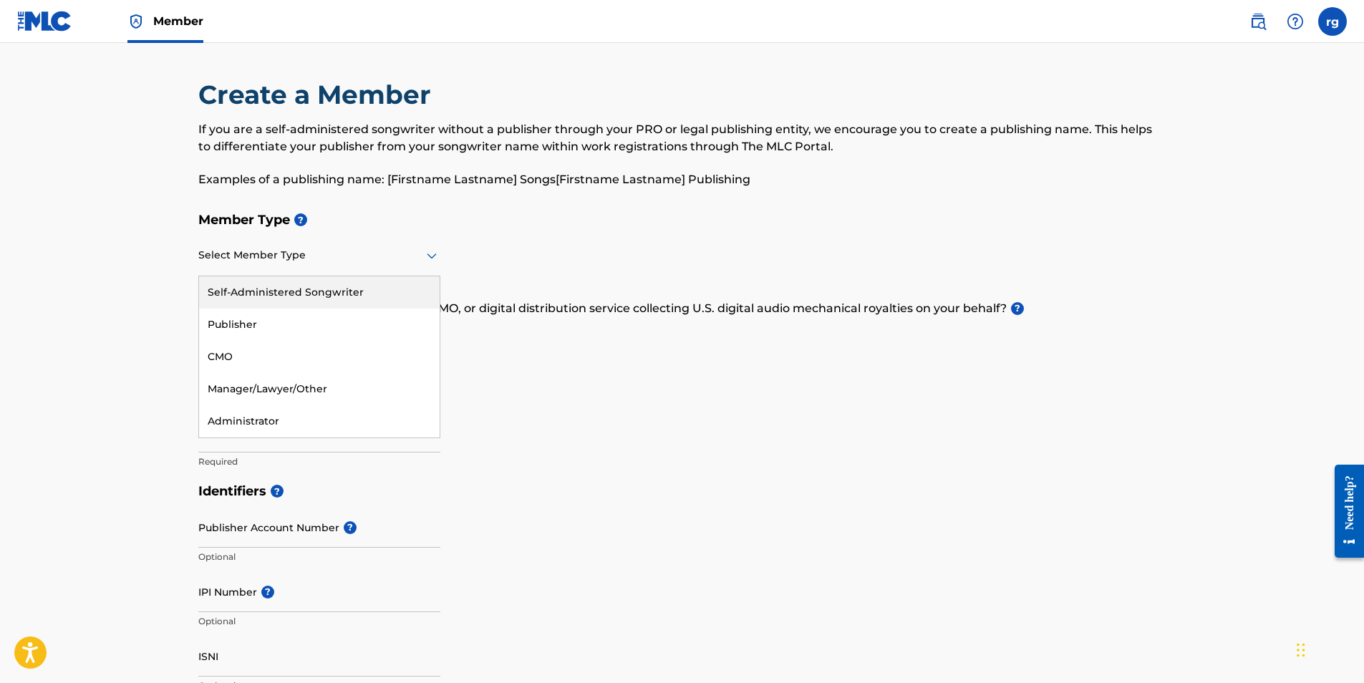
click at [433, 254] on icon at bounding box center [431, 255] width 17 height 17
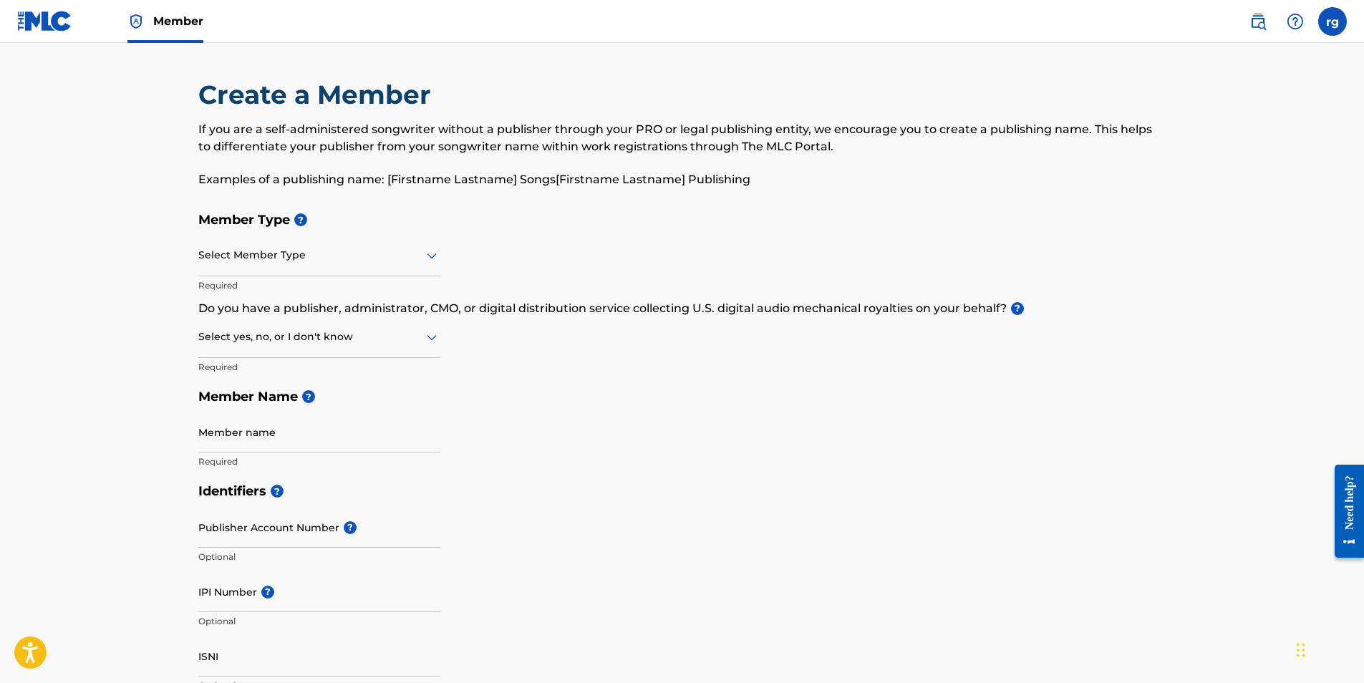
click at [559, 397] on h5 "Member Name ?" at bounding box center [682, 397] width 968 height 31
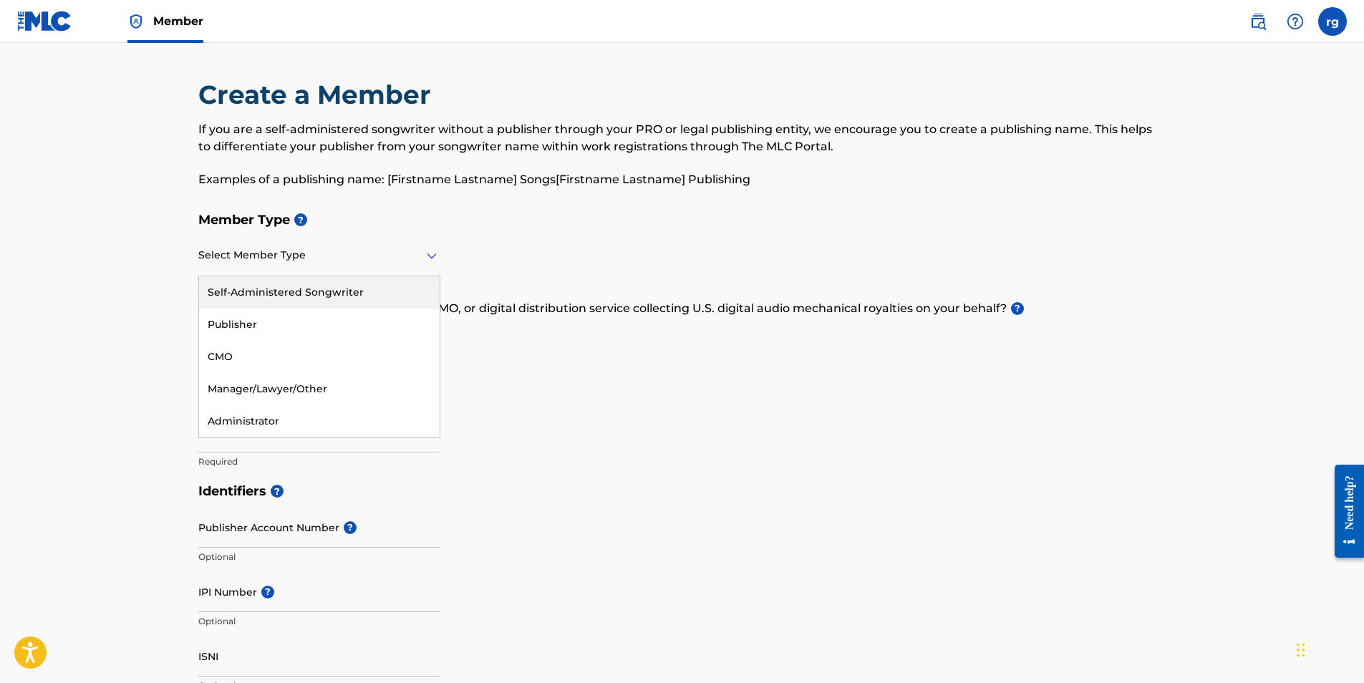
click at [434, 254] on icon at bounding box center [431, 255] width 17 height 17
click at [236, 322] on div "Publisher" at bounding box center [319, 325] width 241 height 32
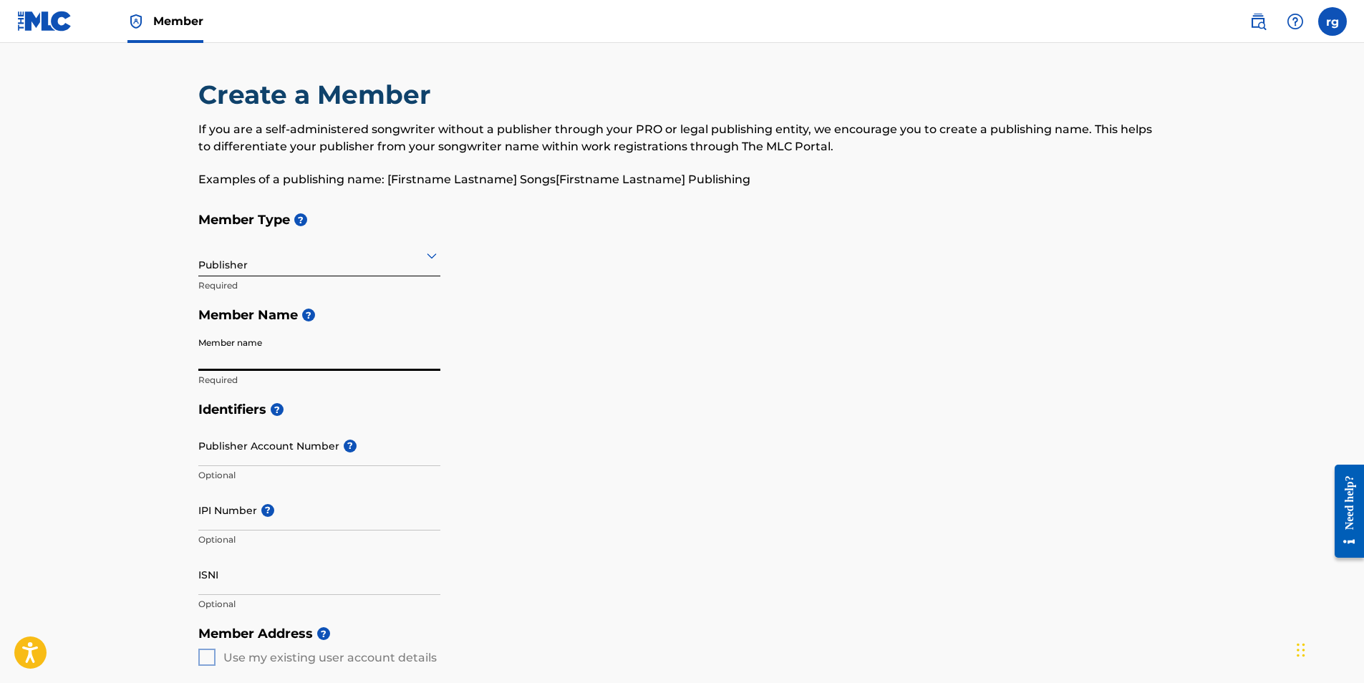
click at [268, 352] on input "Member name" at bounding box center [319, 350] width 242 height 41
drag, startPoint x: 248, startPoint y: 362, endPoint x: 87, endPoint y: 361, distance: 161.2
click at [127, 358] on main "Create a Member If you are a self-administered songwriter without a publisher t…" at bounding box center [682, 645] width 1364 height 1205
drag, startPoint x: 230, startPoint y: 360, endPoint x: 107, endPoint y: 365, distance: 122.6
click at [122, 364] on main "Create a Member If you are a self-administered songwriter without a publisher t…" at bounding box center [682, 645] width 1364 height 1205
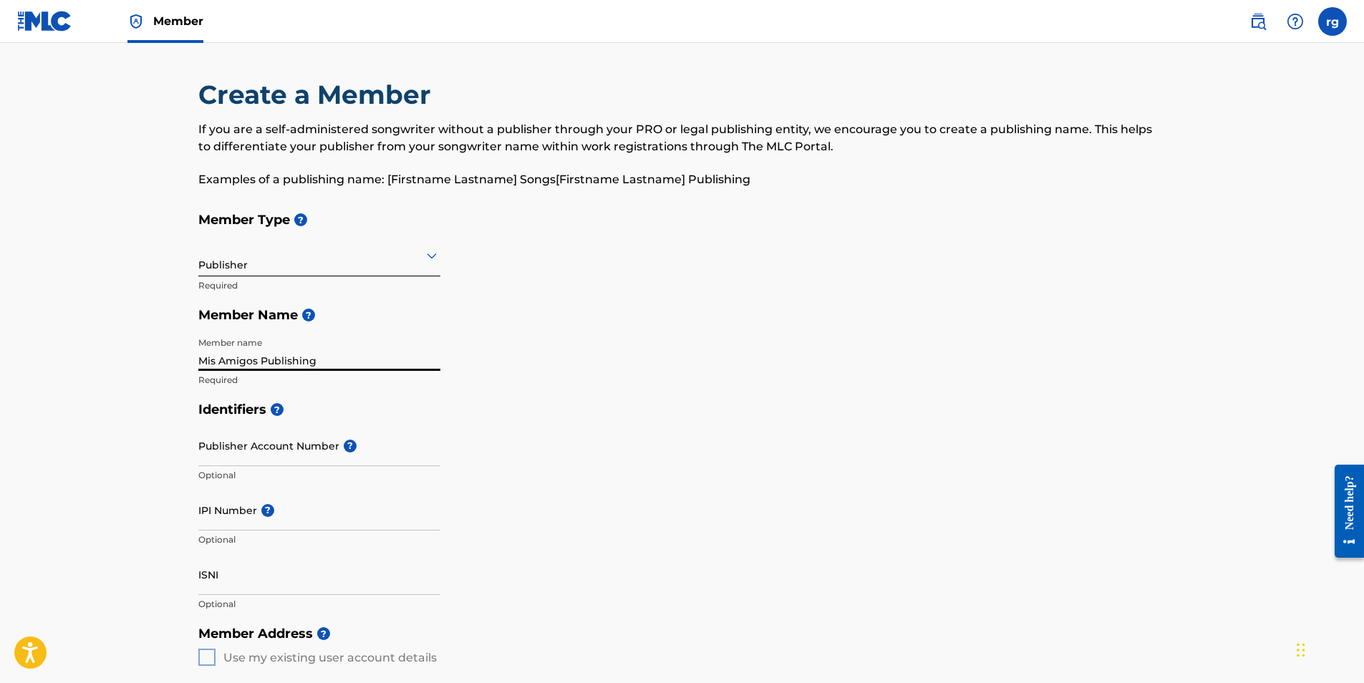
type input "Mis Amigos Publishing"
click at [279, 450] on input "Publisher Account Number ?" at bounding box center [319, 445] width 242 height 41
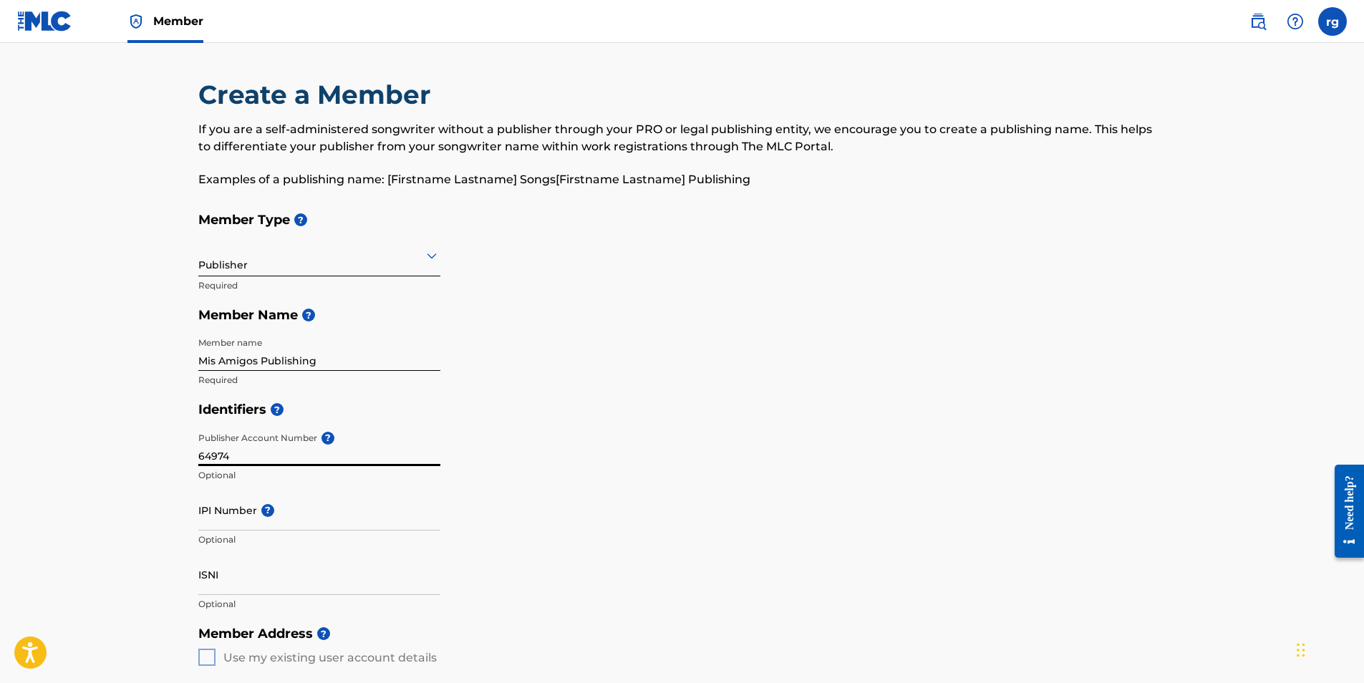
drag, startPoint x: 237, startPoint y: 458, endPoint x: 89, endPoint y: 438, distance: 149.6
click at [90, 437] on main "Create a Member If you are a self-administered songwriter without a publisher t…" at bounding box center [682, 645] width 1364 height 1205
type input "64974"
click at [232, 519] on input "IPI Number ?" at bounding box center [319, 510] width 242 height 41
drag, startPoint x: 239, startPoint y: 453, endPoint x: 178, endPoint y: 461, distance: 62.1
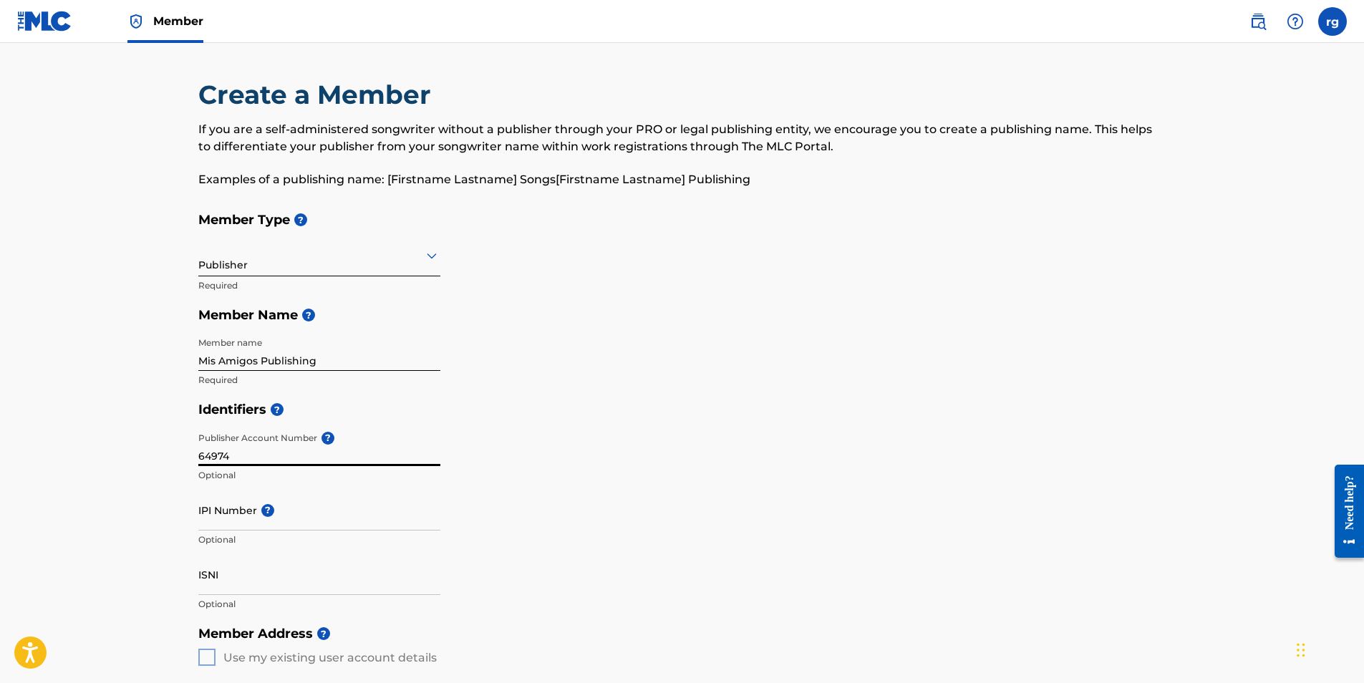
click at [170, 463] on main "Create a Member If you are a self-administered songwriter without a publisher t…" at bounding box center [682, 645] width 1364 height 1205
type input "64974"
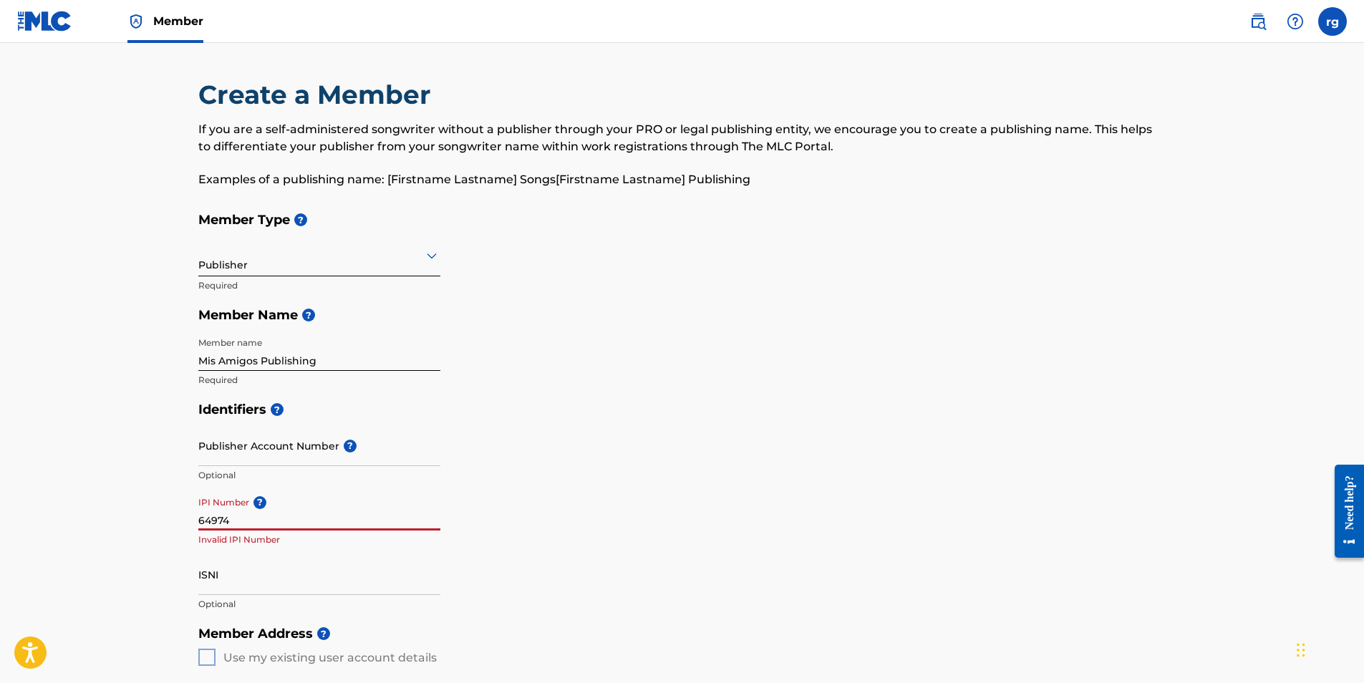
click at [203, 519] on input "64974" at bounding box center [319, 510] width 242 height 41
drag, startPoint x: 233, startPoint y: 523, endPoint x: 146, endPoint y: 525, distance: 87.4
click at [147, 525] on main "Create a Member If you are a self-administered songwriter without a publisher t…" at bounding box center [682, 645] width 1364 height 1205
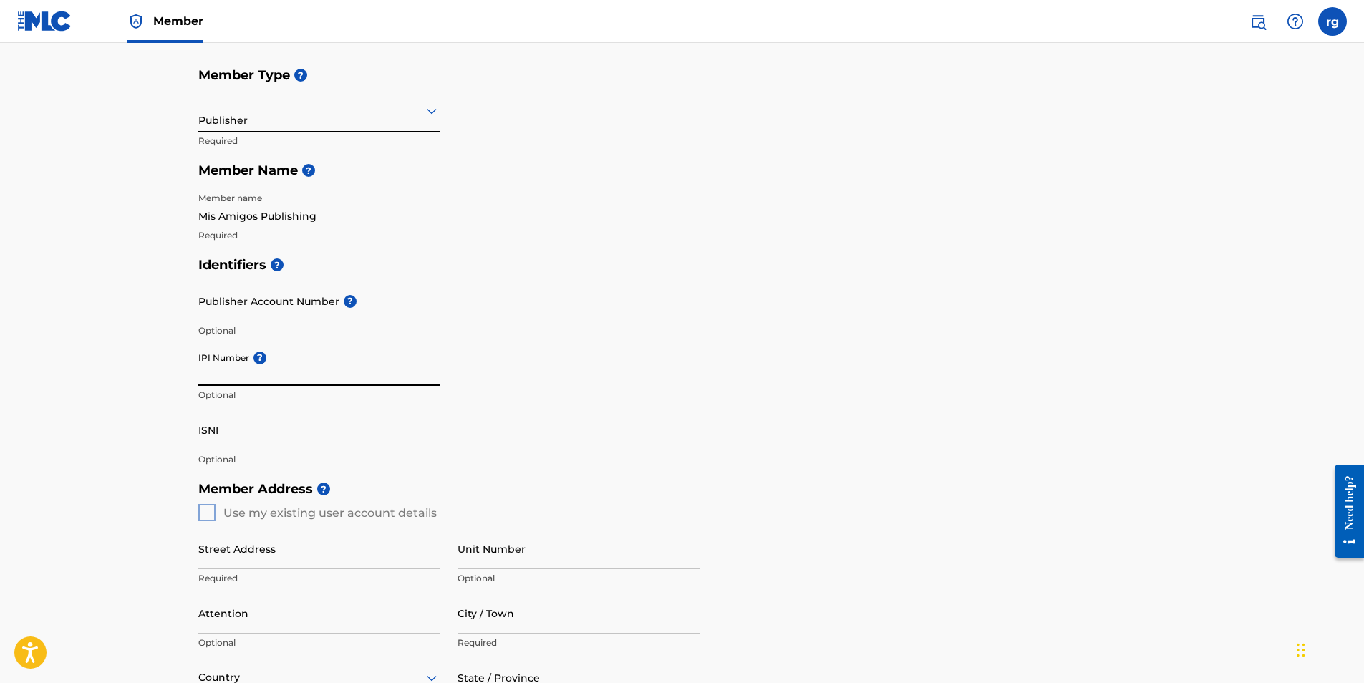
scroll to position [215, 0]
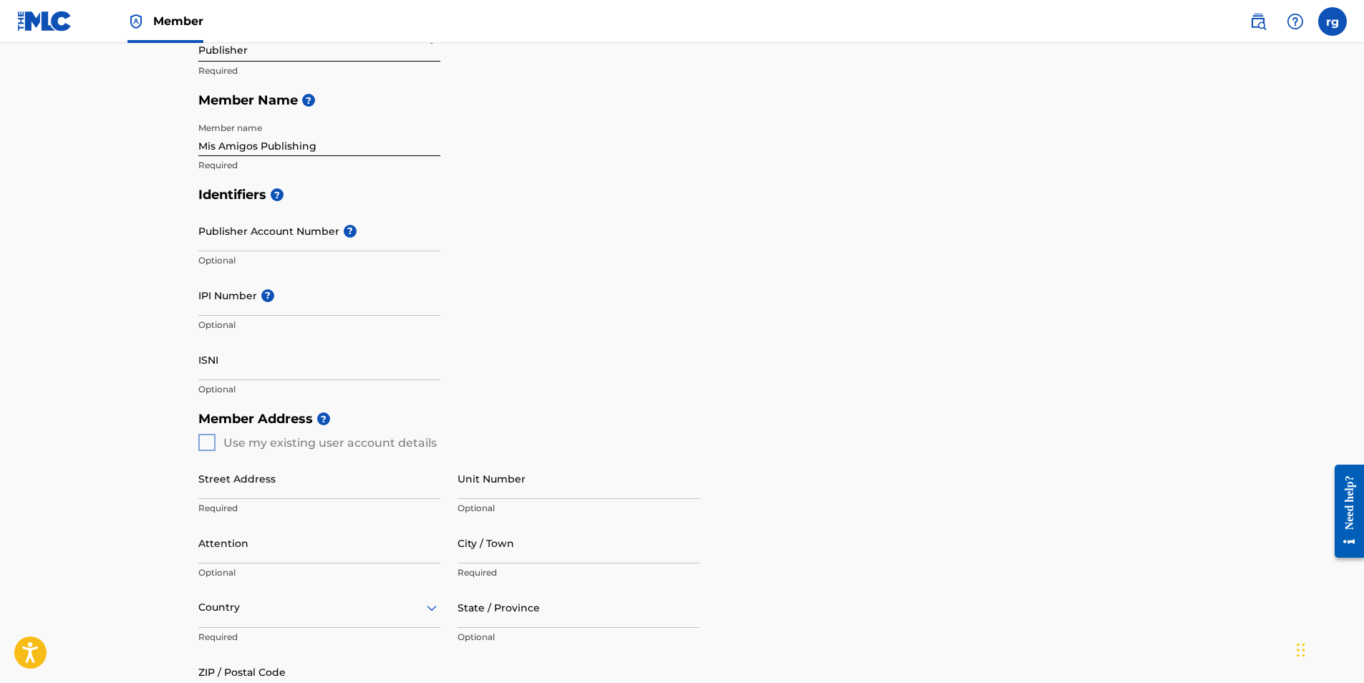
click at [203, 440] on div "Member Address ? Use my existing user account details Street Address Required U…" at bounding box center [682, 567] width 968 height 327
click at [208, 441] on div "Member Address ? Use my existing user account details Street Address Required U…" at bounding box center [682, 567] width 968 height 327
click at [206, 442] on div "Member Address ? Use my existing user account details Street Address Required U…" at bounding box center [682, 567] width 968 height 327
click at [228, 295] on input "IPI Number ?" at bounding box center [319, 295] width 242 height 41
click at [203, 302] on input "IPI Number ?" at bounding box center [319, 295] width 242 height 41
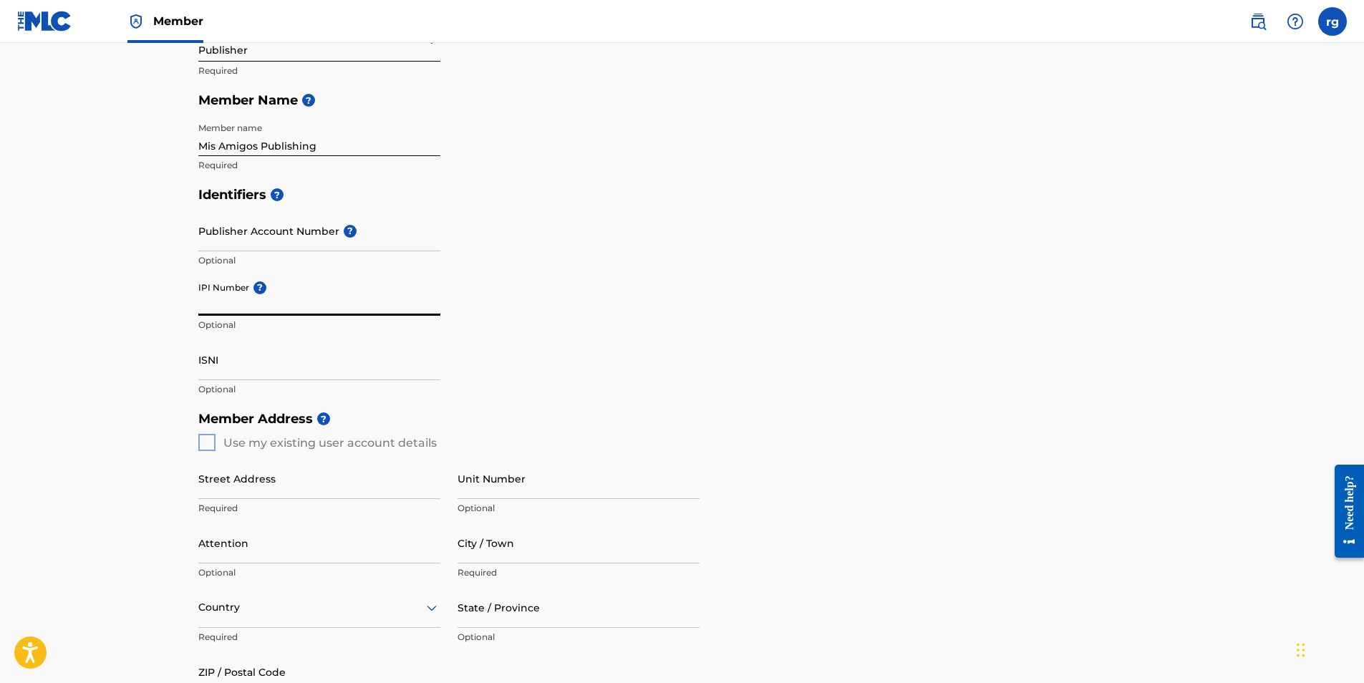
paste input "402480498"
type input "402480498"
click at [210, 443] on div "Member Address ? Use my existing user account details Street Address Required U…" at bounding box center [682, 567] width 968 height 327
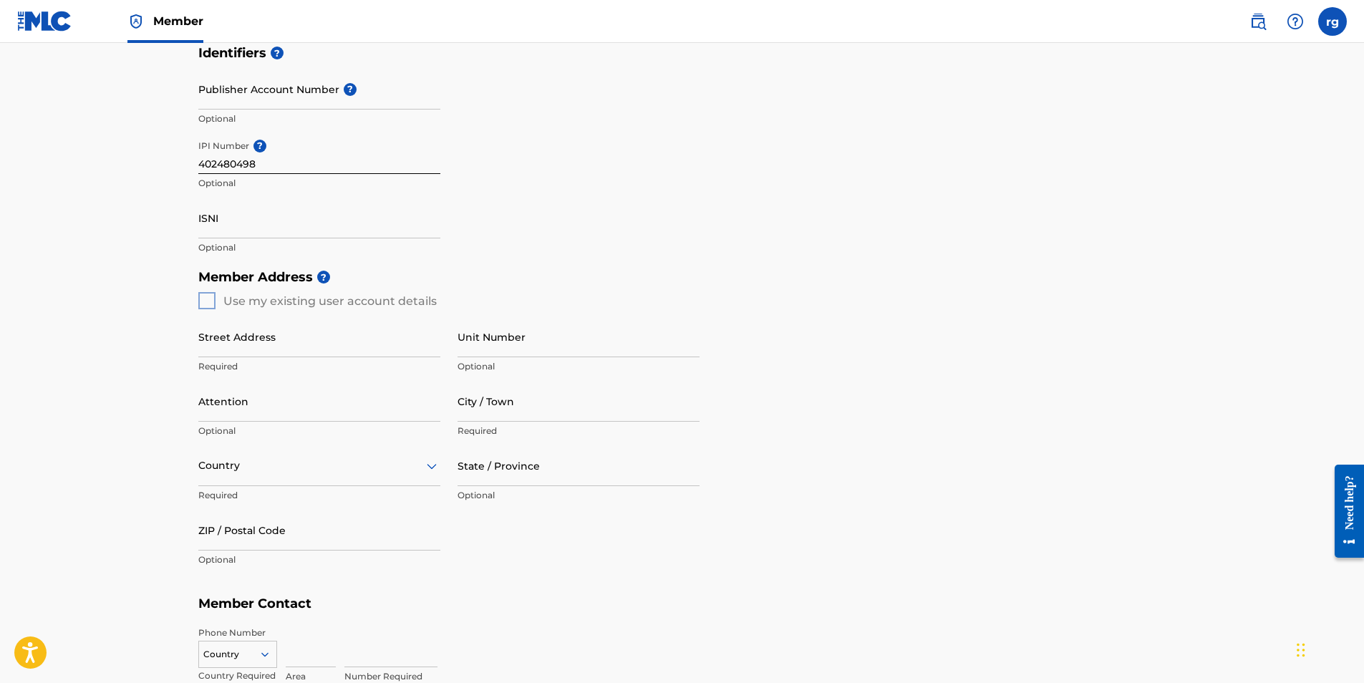
scroll to position [358, 0]
click at [233, 347] on input "Street Address" at bounding box center [319, 335] width 242 height 41
type input "[STREET_ADDRESS][PERSON_NAME]"
click at [264, 408] on input "Attention" at bounding box center [319, 400] width 242 height 41
type input "[PERSON_NAME]"
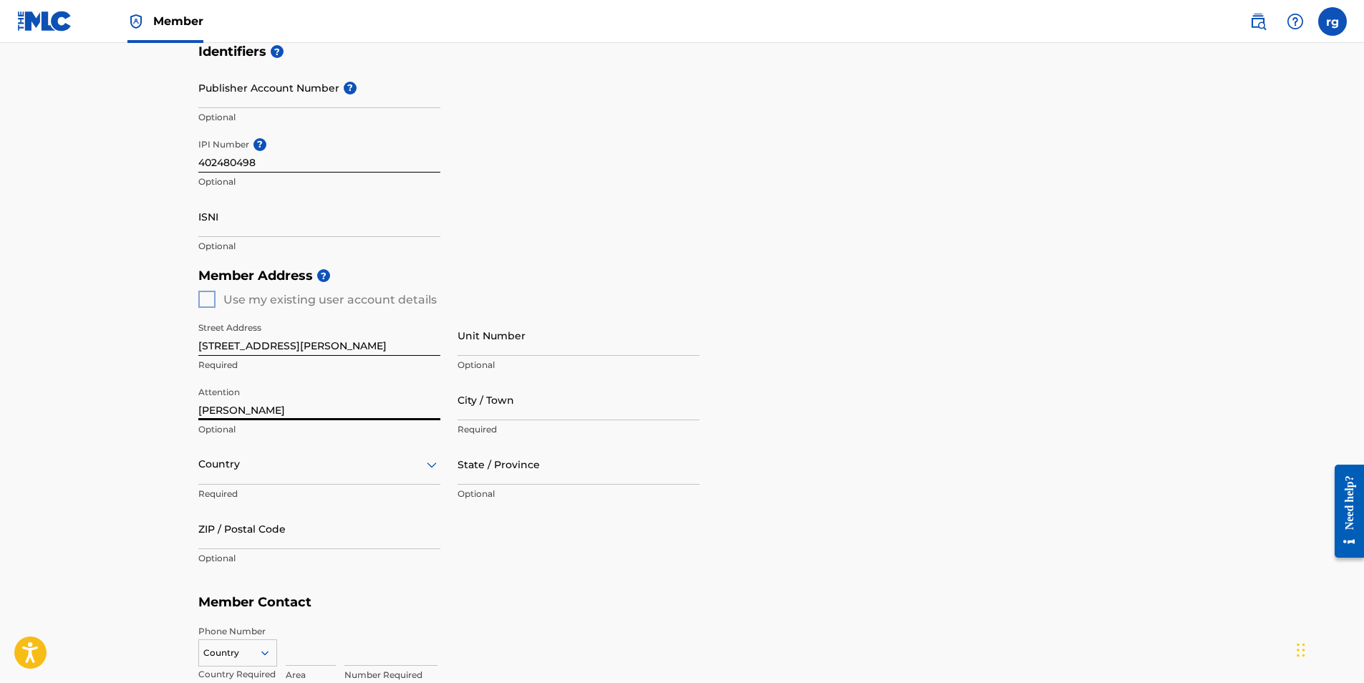
click at [509, 409] on input "City / Town" at bounding box center [579, 400] width 242 height 41
type input "San Antonio"
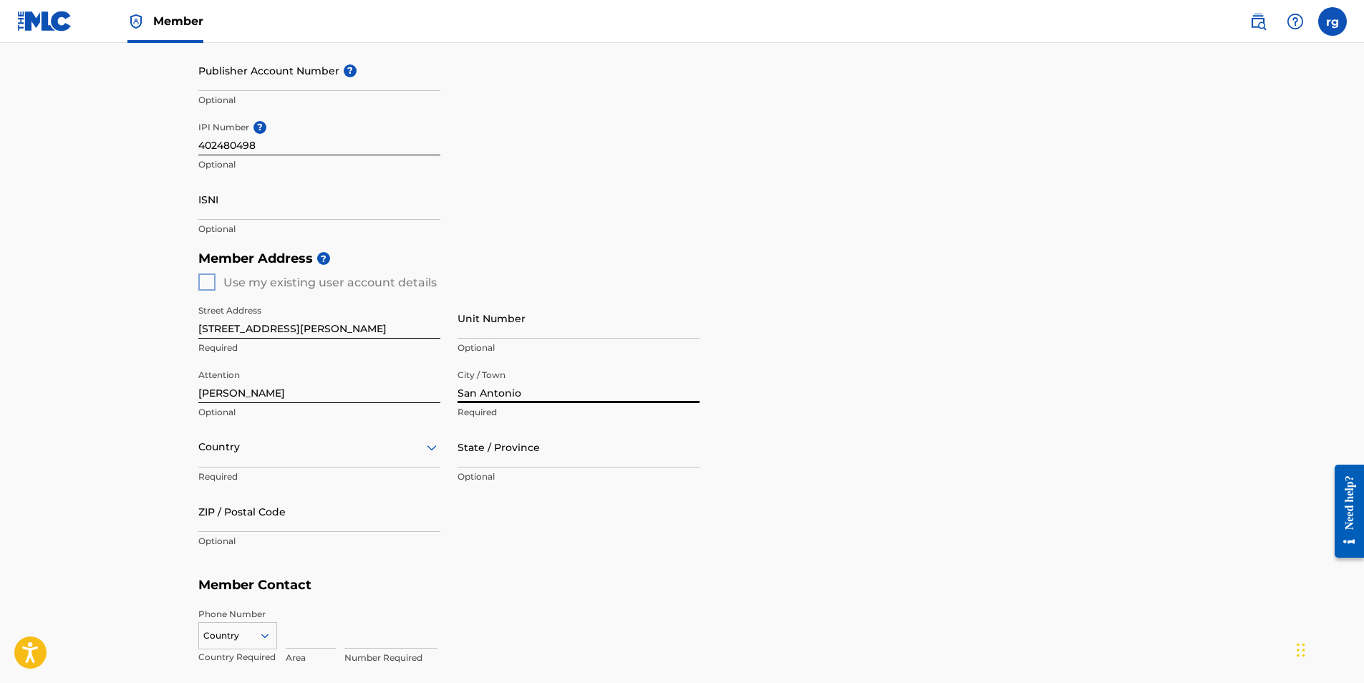
click at [429, 464] on div "Country" at bounding box center [319, 447] width 242 height 41
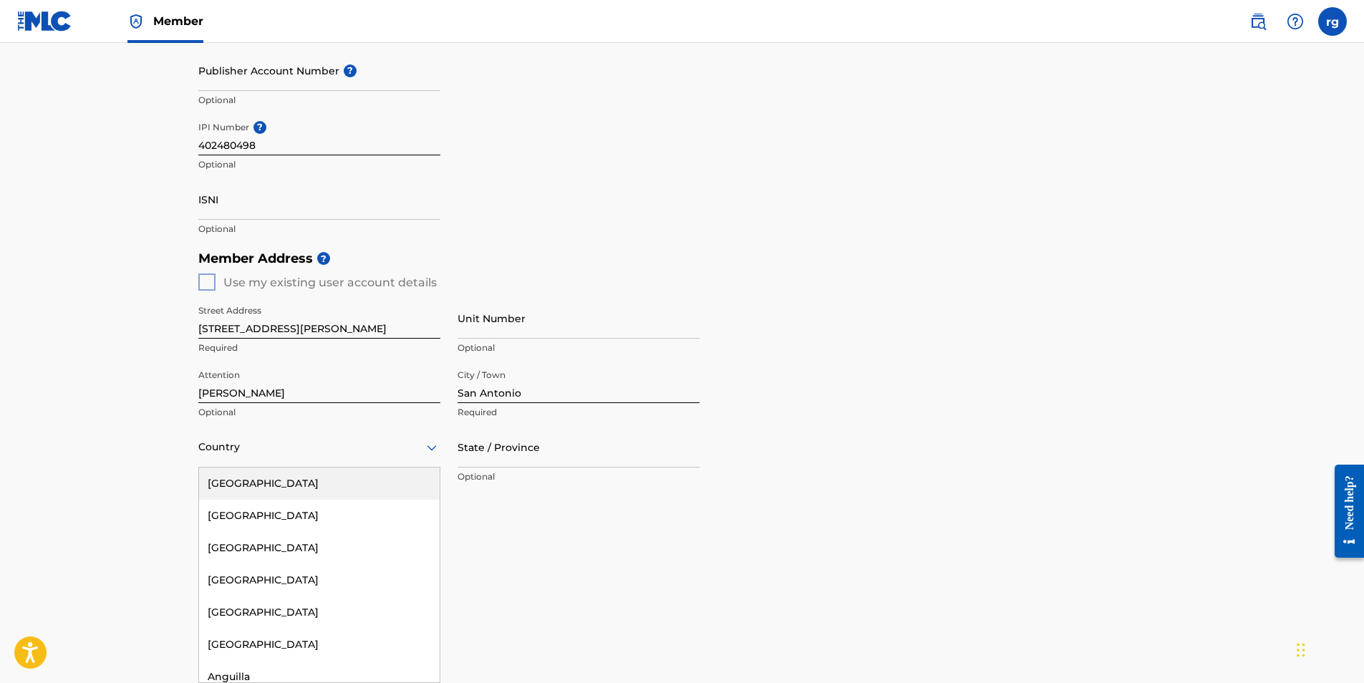
click at [237, 486] on div "[GEOGRAPHIC_DATA]" at bounding box center [319, 484] width 241 height 32
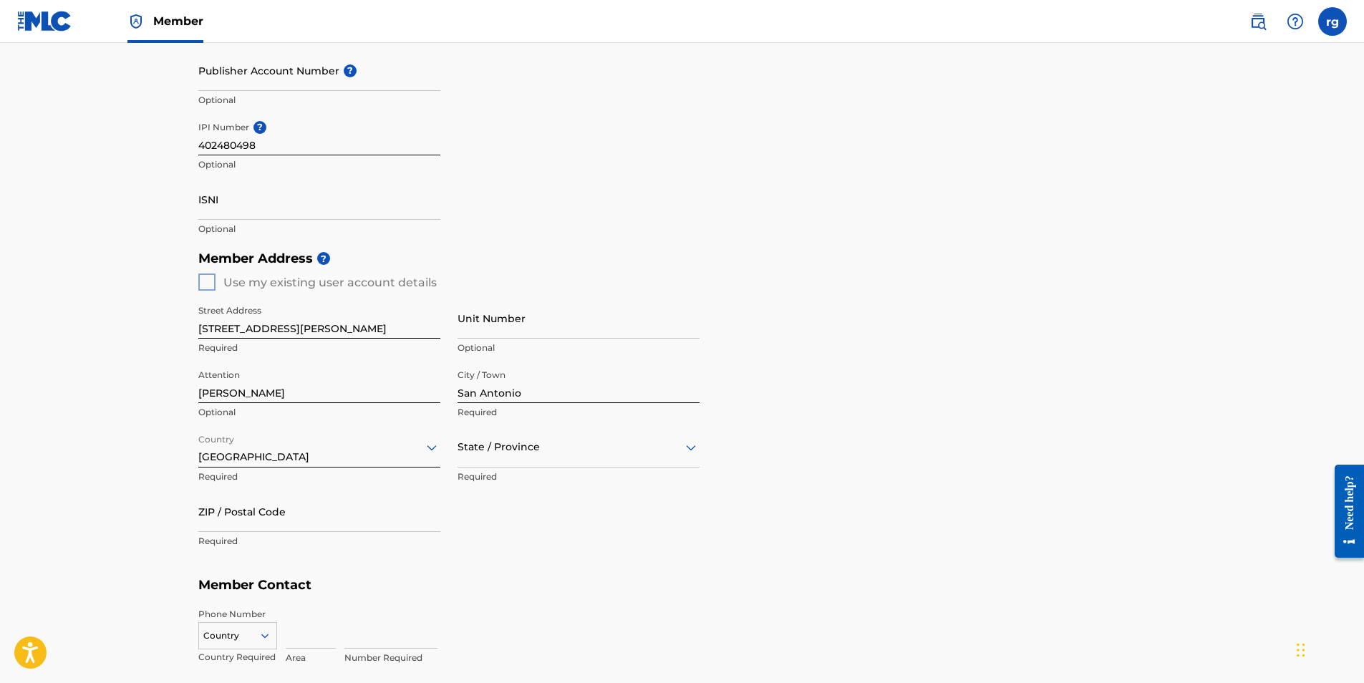
click at [509, 445] on div at bounding box center [579, 447] width 242 height 18
click at [489, 481] on div "[US_STATE]" at bounding box center [578, 480] width 241 height 32
click at [271, 517] on input "ZIP / Postal Code" at bounding box center [319, 511] width 242 height 41
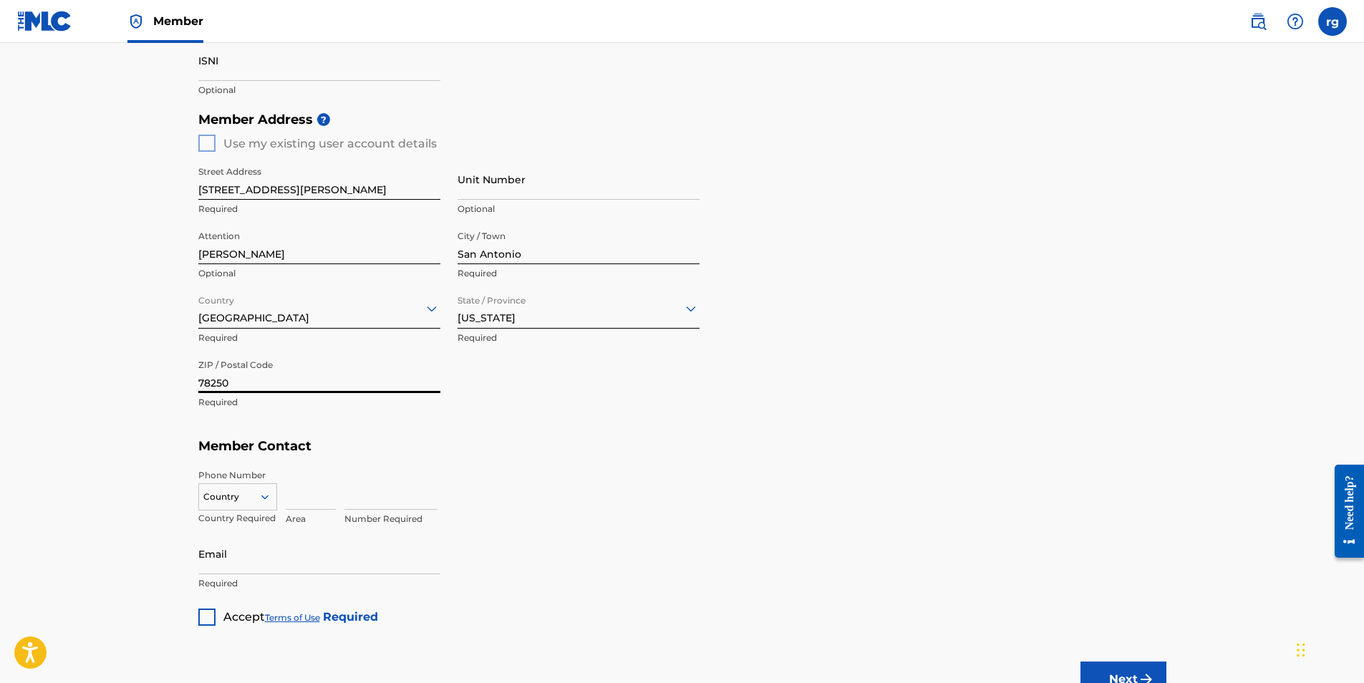
scroll to position [519, 0]
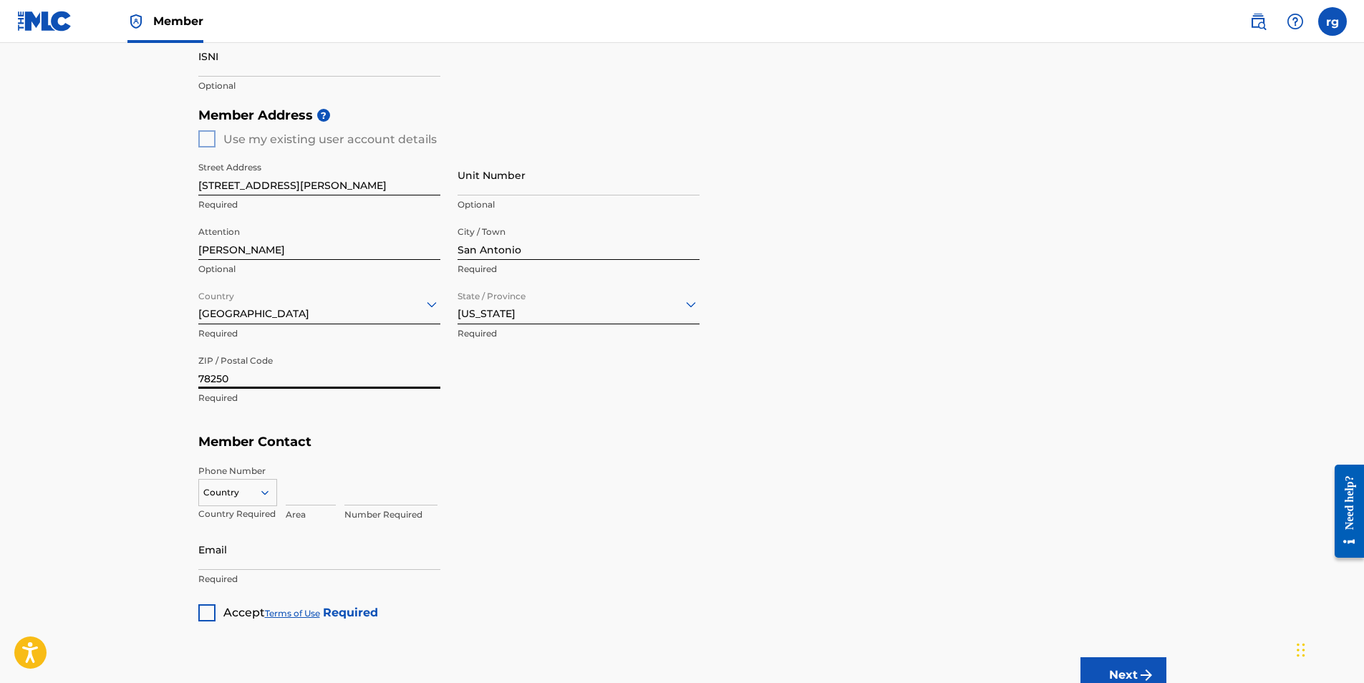
type input "78250"
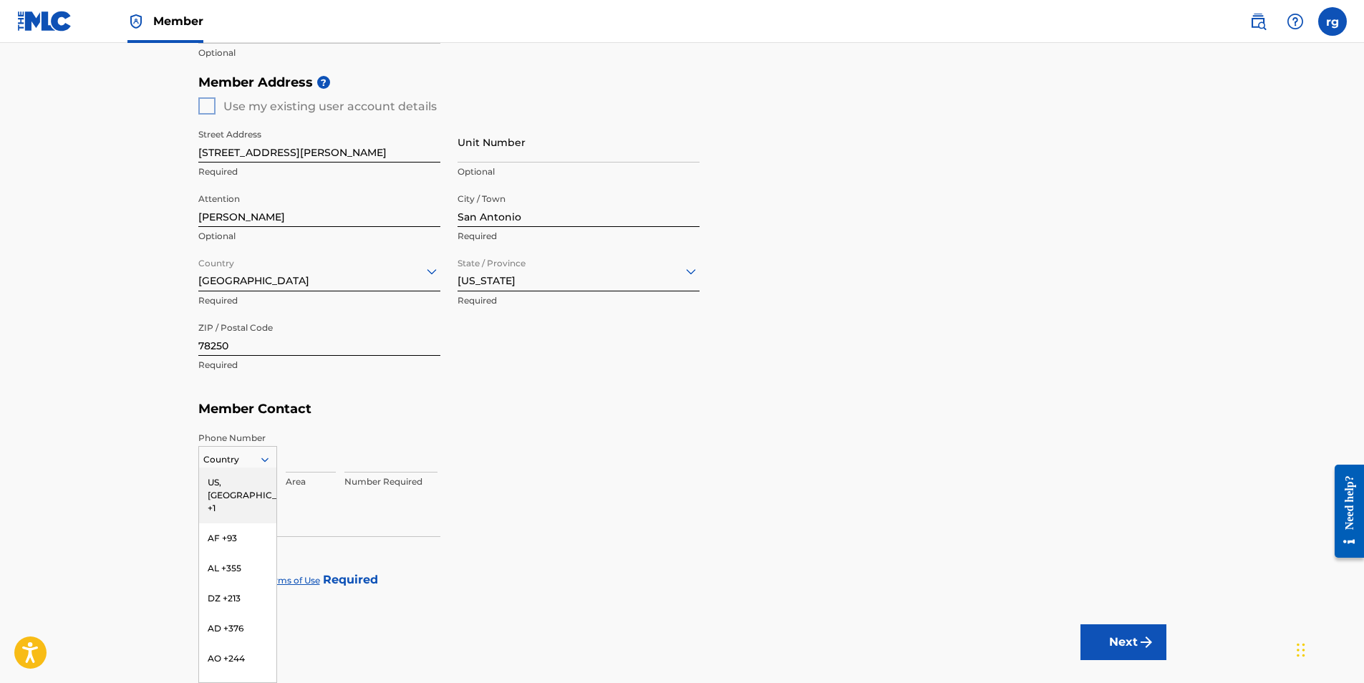
click at [262, 468] on div "216 results available. Use Up and Down to choose options, press Enter to select…" at bounding box center [237, 456] width 79 height 21
click at [239, 481] on div "US, [GEOGRAPHIC_DATA] +1" at bounding box center [237, 496] width 77 height 56
click at [299, 460] on input at bounding box center [311, 452] width 50 height 41
type input "210"
type input "[GEOGRAPHIC_DATA]"
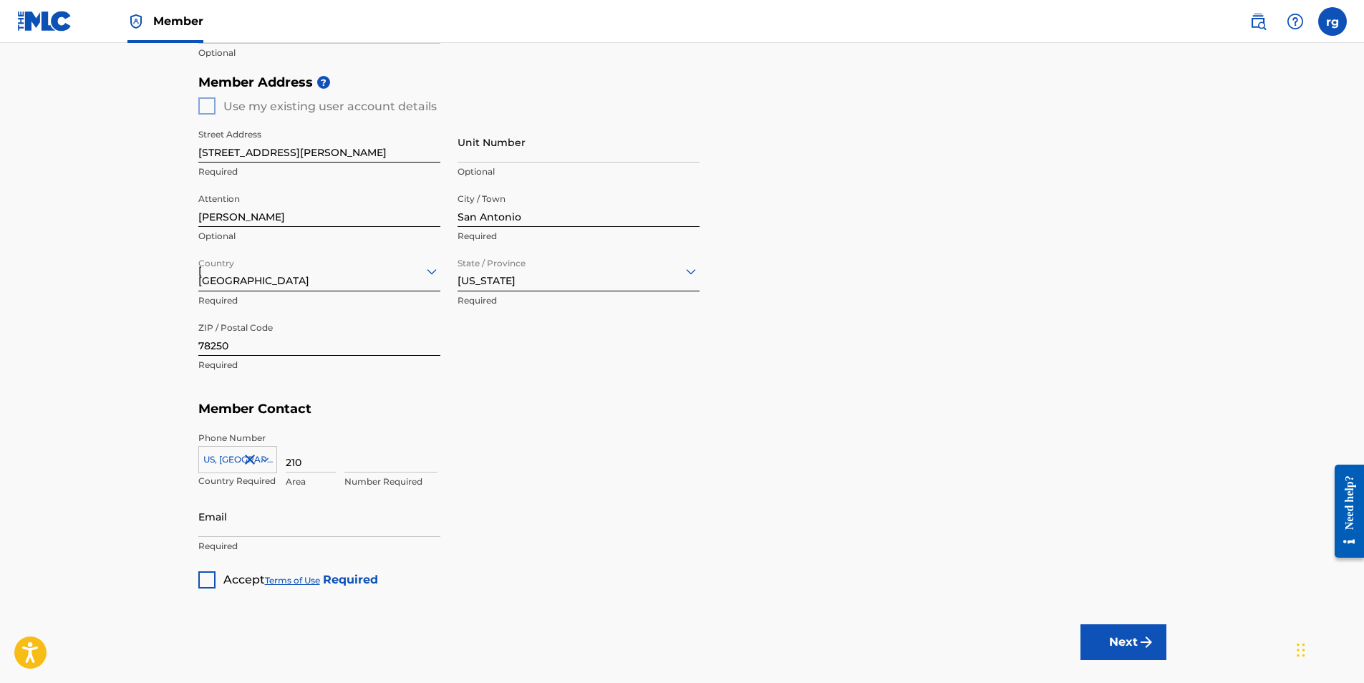
type input "1"
type input "5446454"
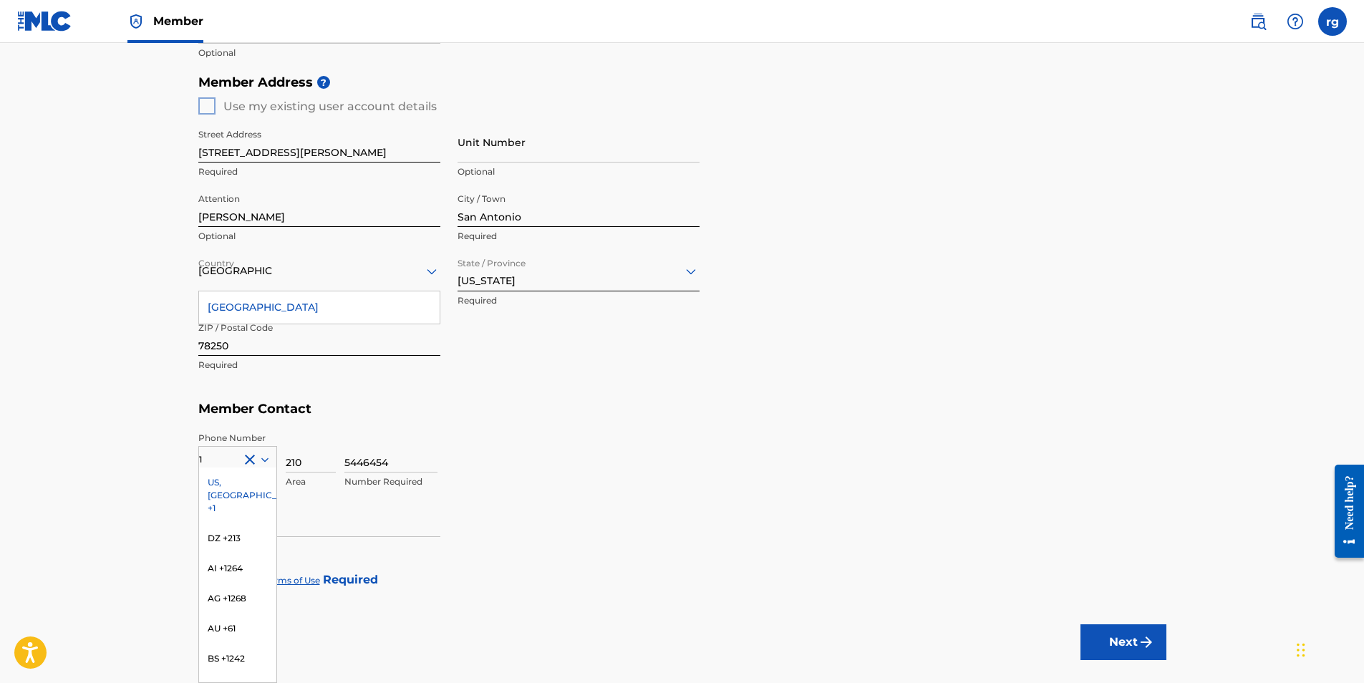
click at [539, 506] on div "Member Type ? Publisher Required Member Name ? Member name Mis Amigos Publishin…" at bounding box center [682, 120] width 968 height 935
click at [410, 577] on div "Member Type ? Publisher Required Member Name ? Member name Mis Amigos Publishin…" at bounding box center [682, 120] width 968 height 935
click at [225, 482] on div "US, [GEOGRAPHIC_DATA] +1" at bounding box center [237, 496] width 77 height 56
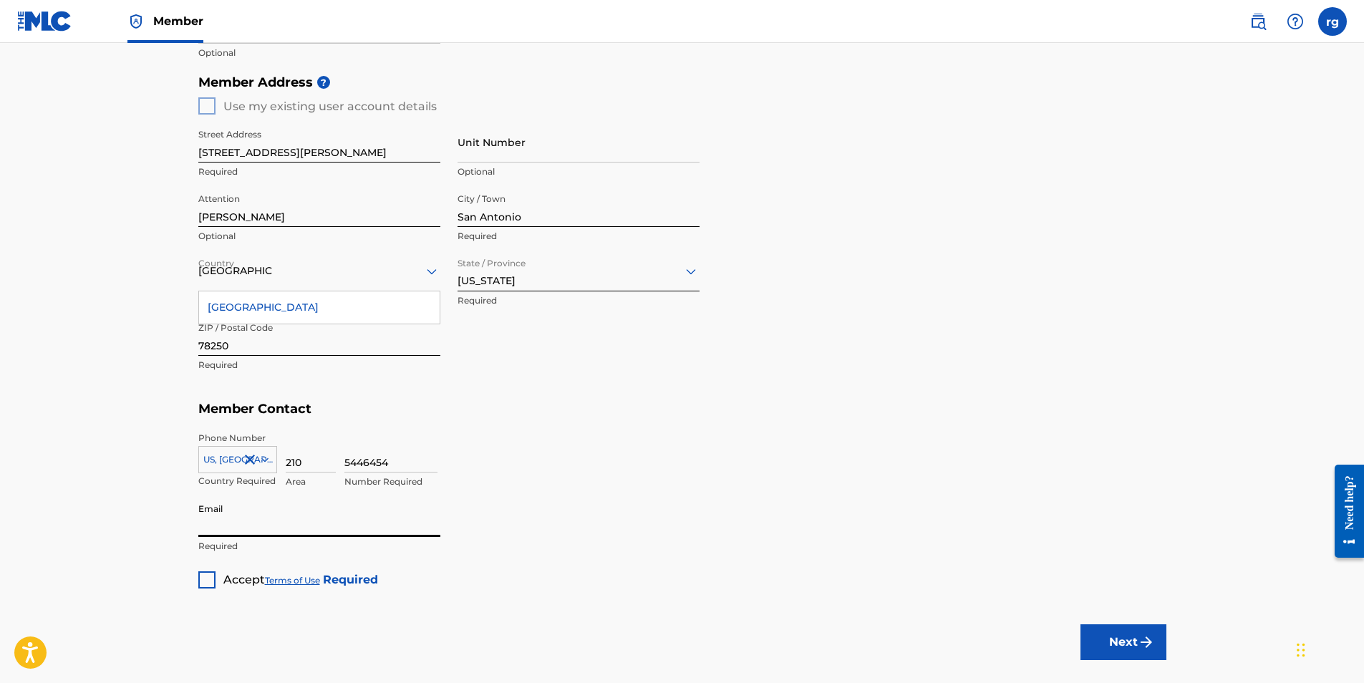
click at [227, 528] on input "Email" at bounding box center [319, 516] width 242 height 41
type input "[EMAIL_ADDRESS][DOMAIN_NAME]"
click at [205, 582] on div at bounding box center [206, 580] width 17 height 17
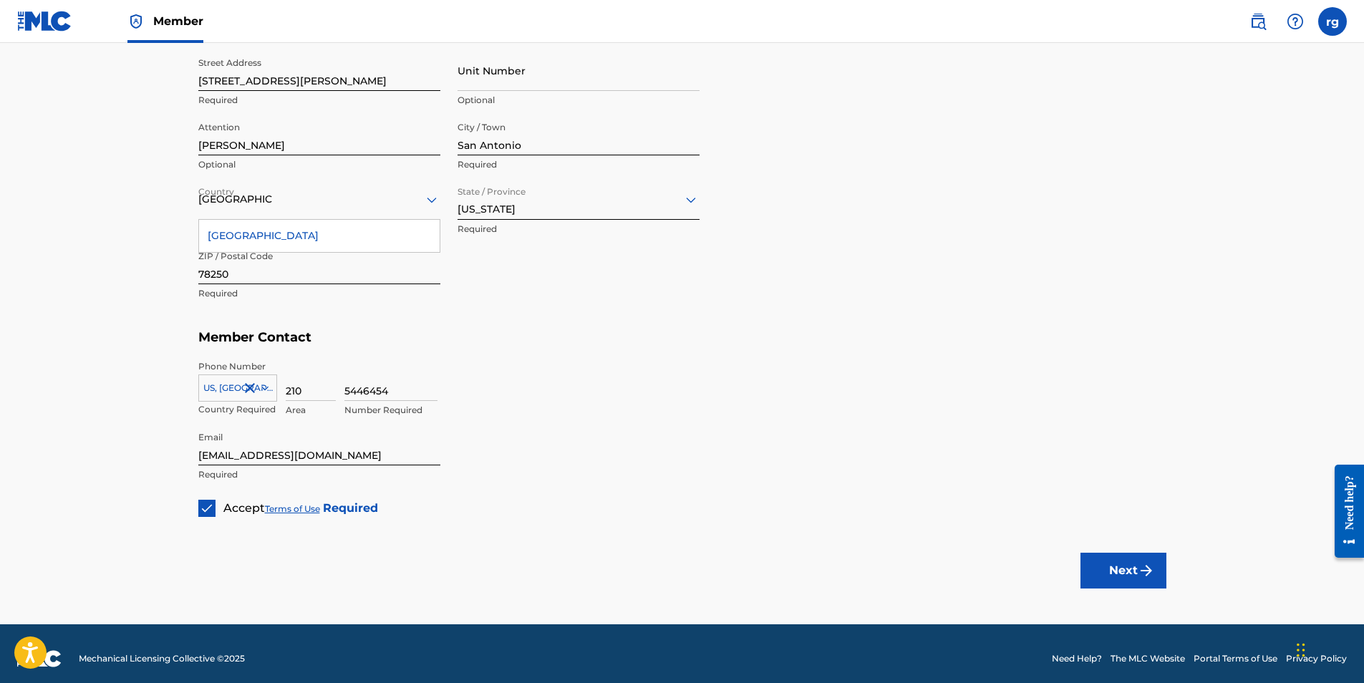
scroll to position [633, 0]
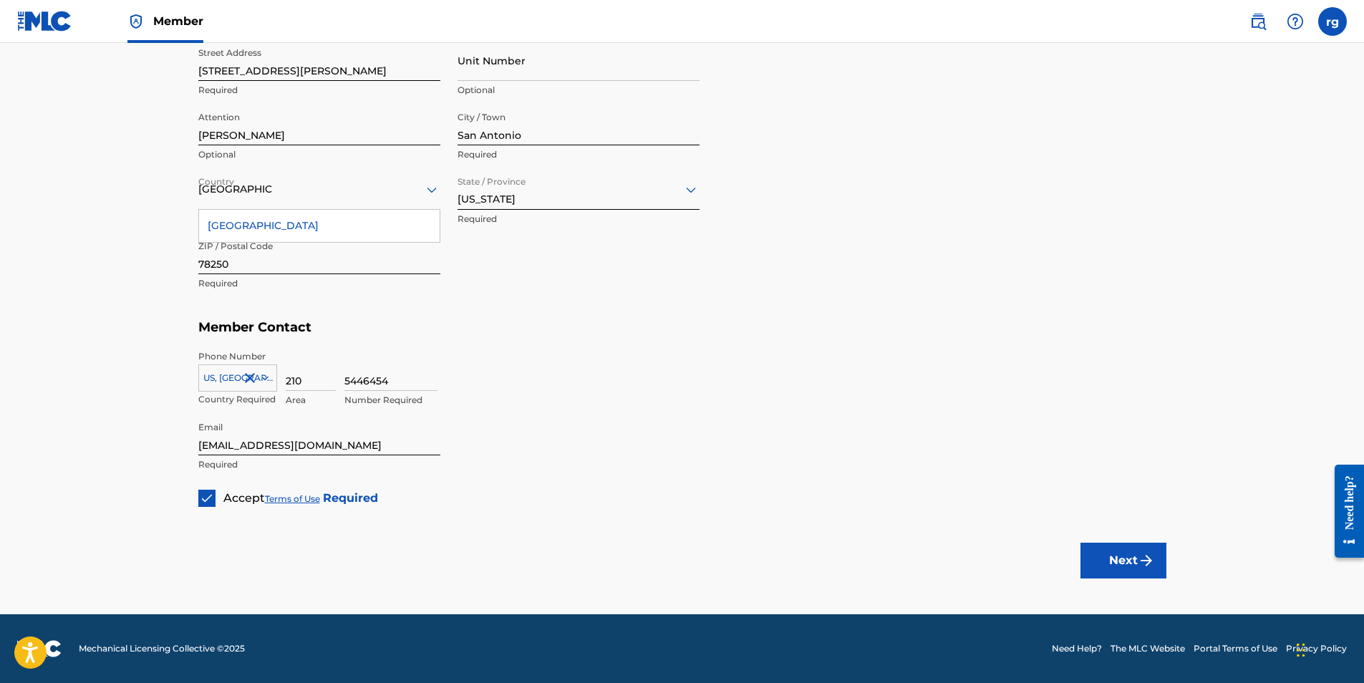
click at [1121, 558] on button "Next" at bounding box center [1124, 561] width 86 height 36
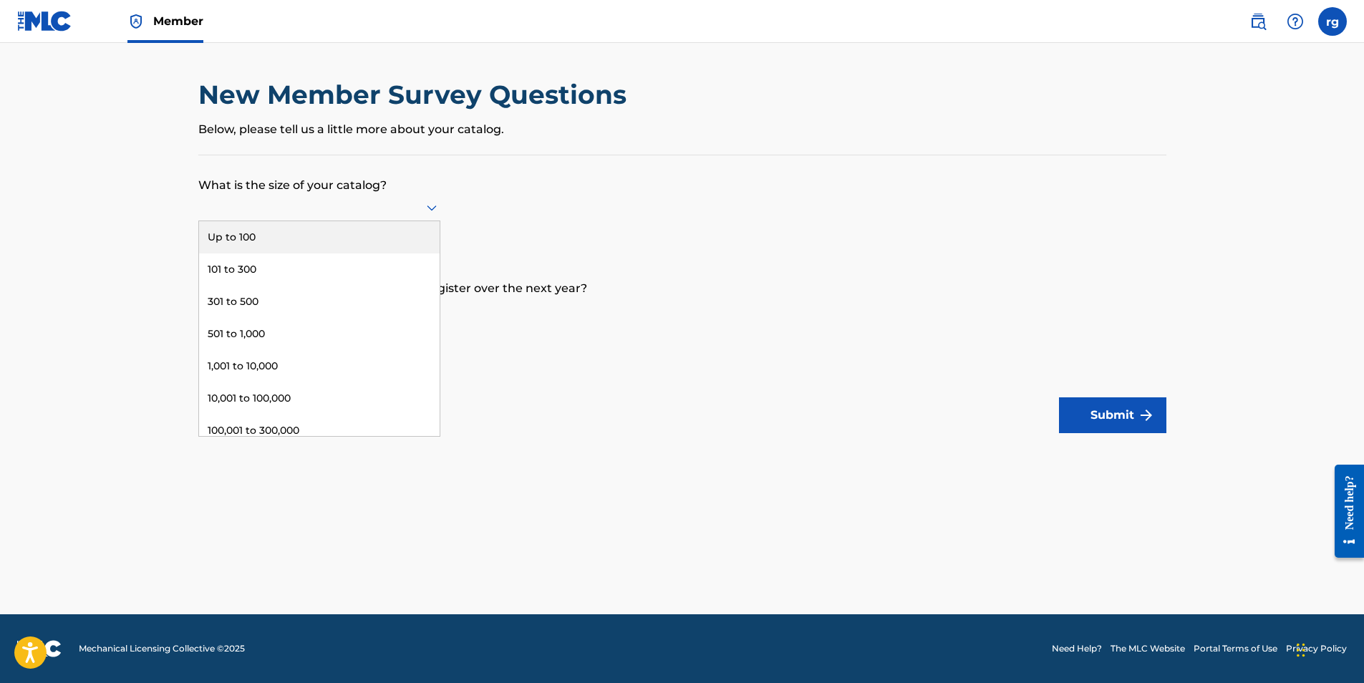
click at [432, 208] on icon at bounding box center [432, 209] width 10 height 6
click at [285, 238] on div "Up to 100" at bounding box center [319, 237] width 241 height 32
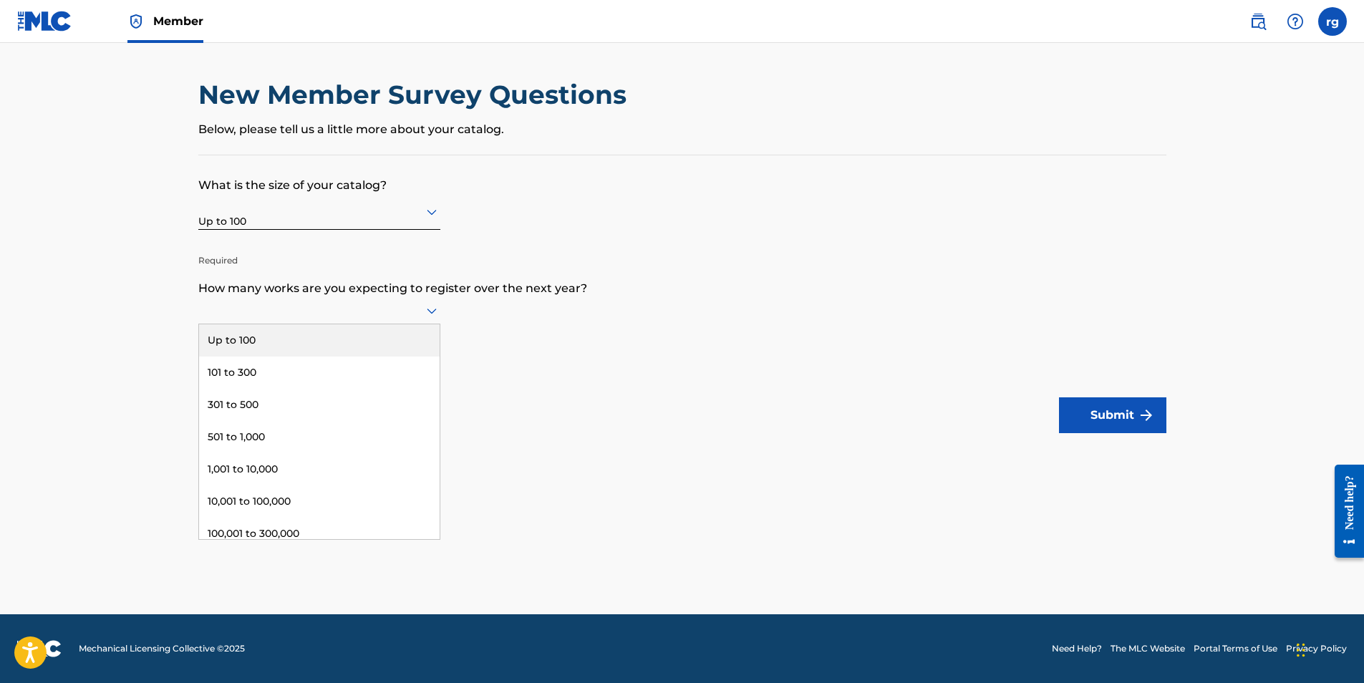
click at [432, 309] on icon at bounding box center [431, 310] width 17 height 17
click at [676, 355] on form "What is the size of your catalog? Up to 100 Required How many works are you exp…" at bounding box center [682, 294] width 968 height 278
click at [428, 309] on icon at bounding box center [432, 312] width 10 height 6
click at [241, 340] on div "Up to 100" at bounding box center [319, 340] width 241 height 32
click at [1106, 415] on button "Submit" at bounding box center [1112, 416] width 107 height 36
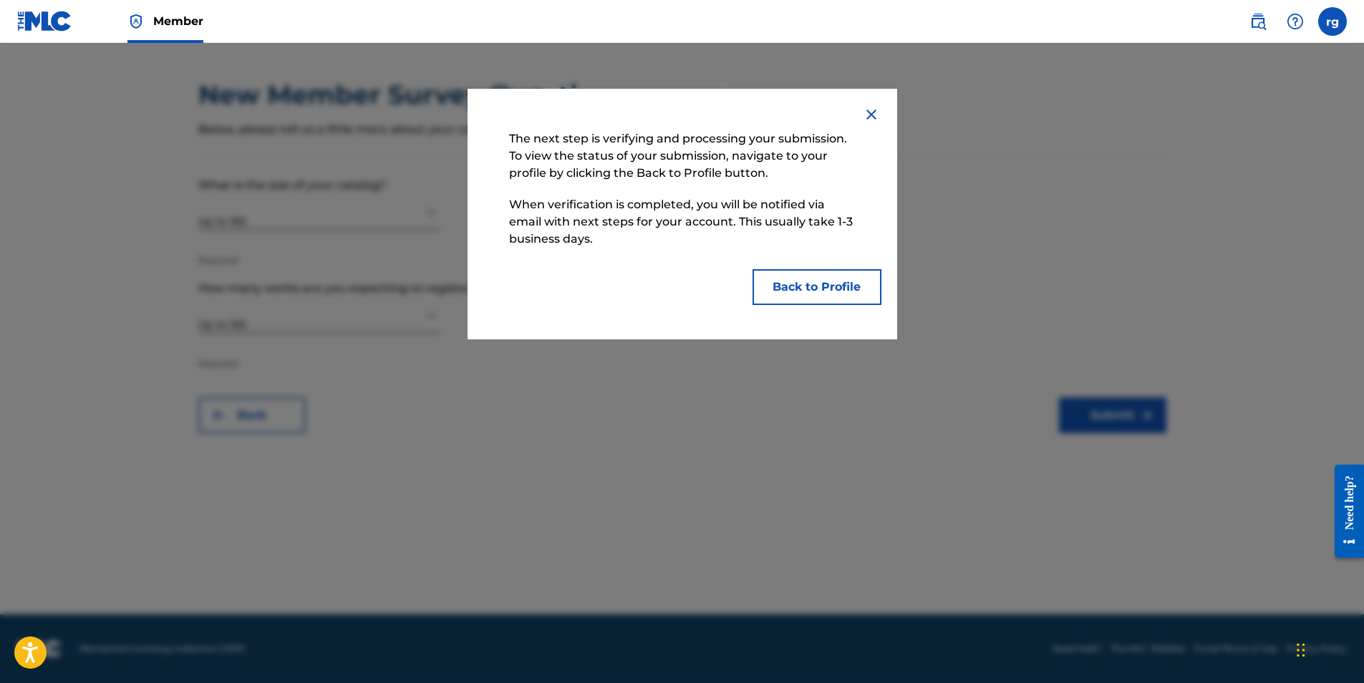
click at [806, 286] on button "Back to Profile" at bounding box center [817, 287] width 129 height 36
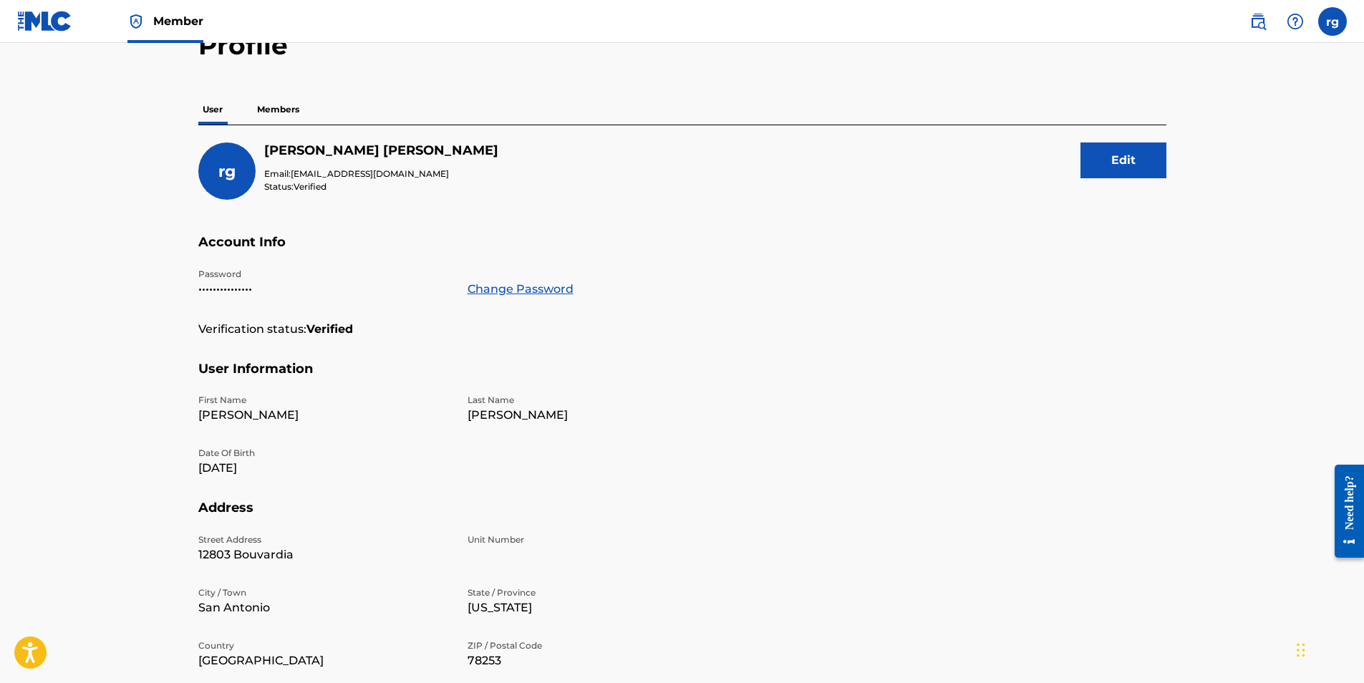
scroll to position [66, 0]
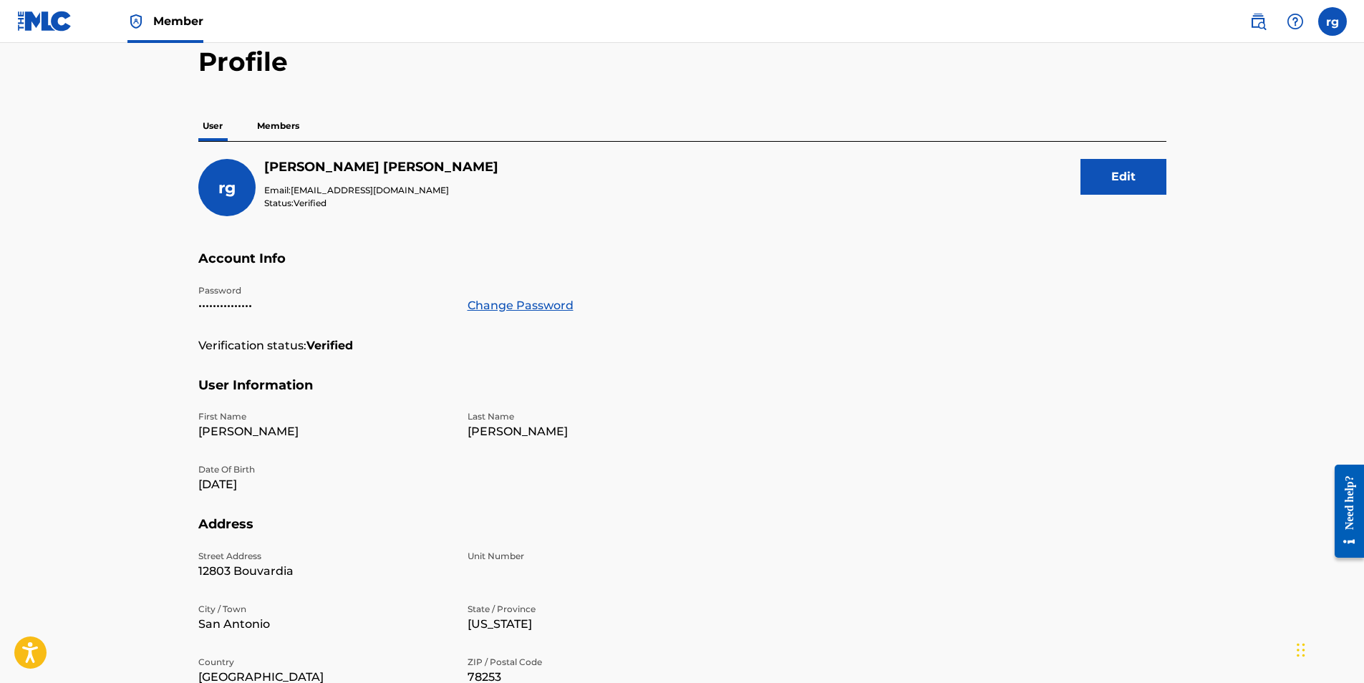
click at [228, 480] on p "[DATE]" at bounding box center [324, 484] width 252 height 17
click at [1122, 178] on button "Edit" at bounding box center [1124, 177] width 86 height 36
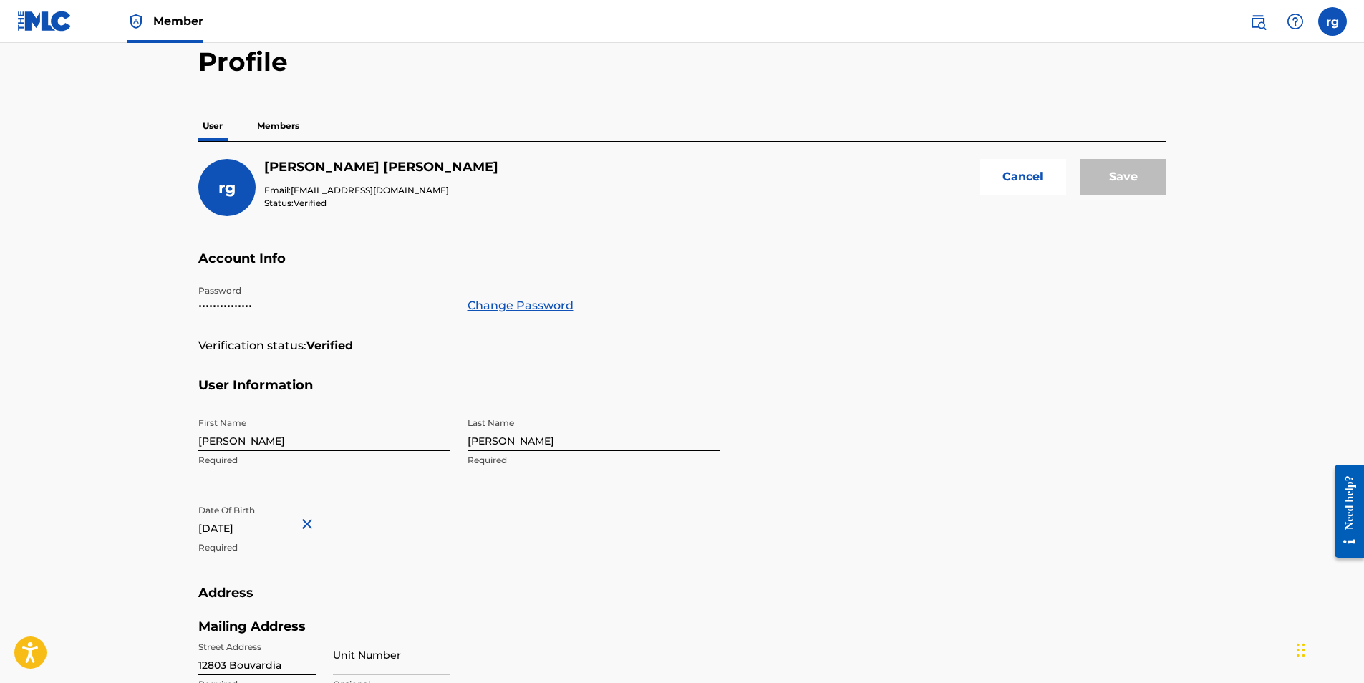
select select "7"
select select "2021"
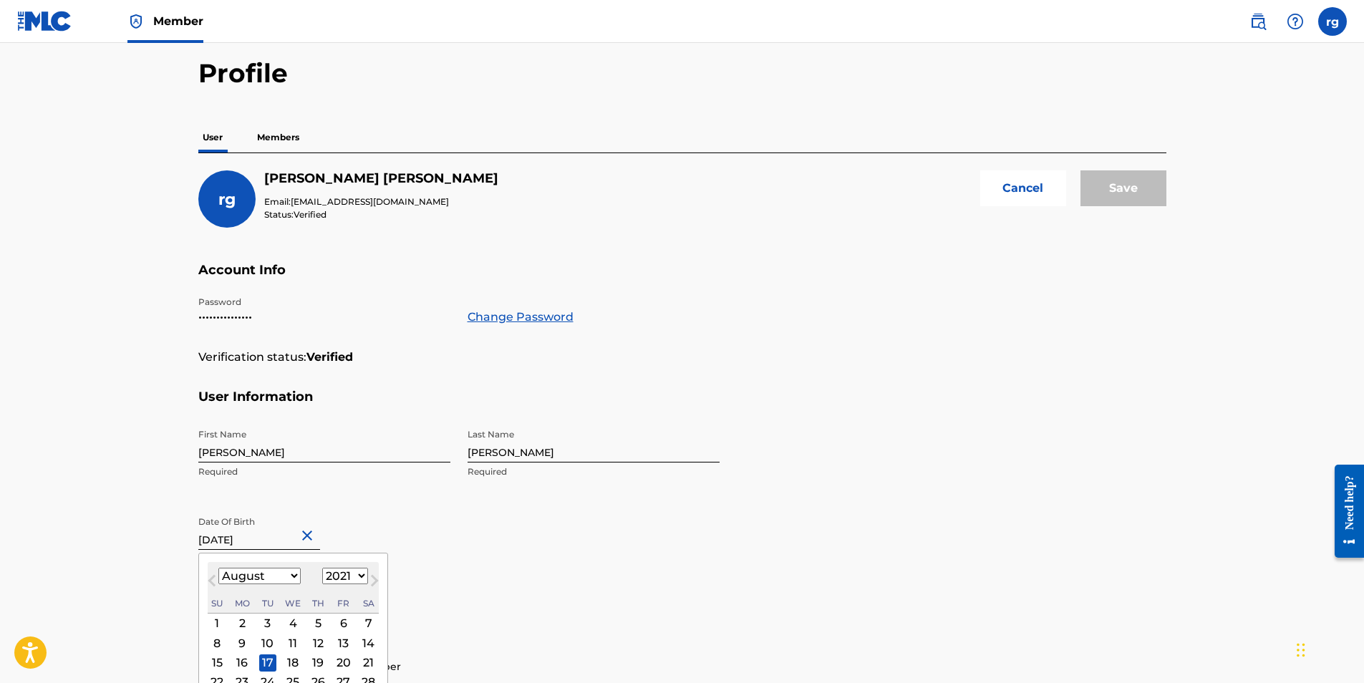
scroll to position [0, 0]
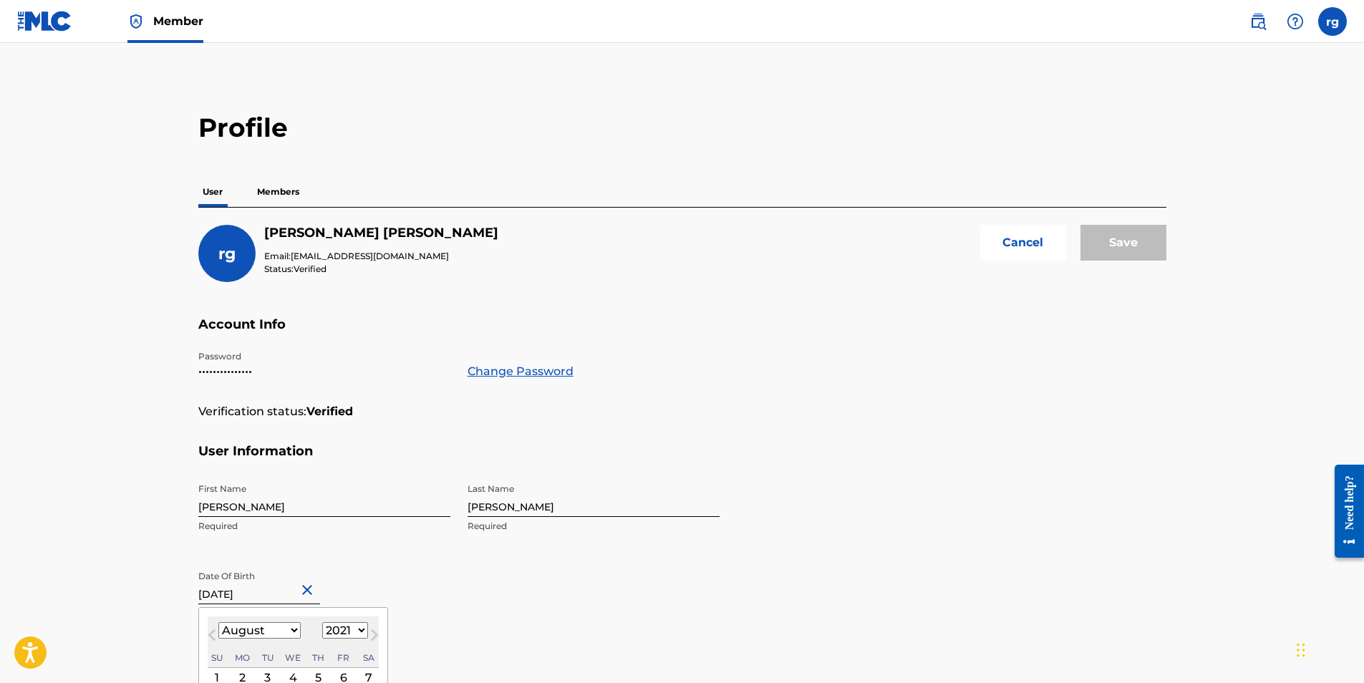
type input "[DATE]"
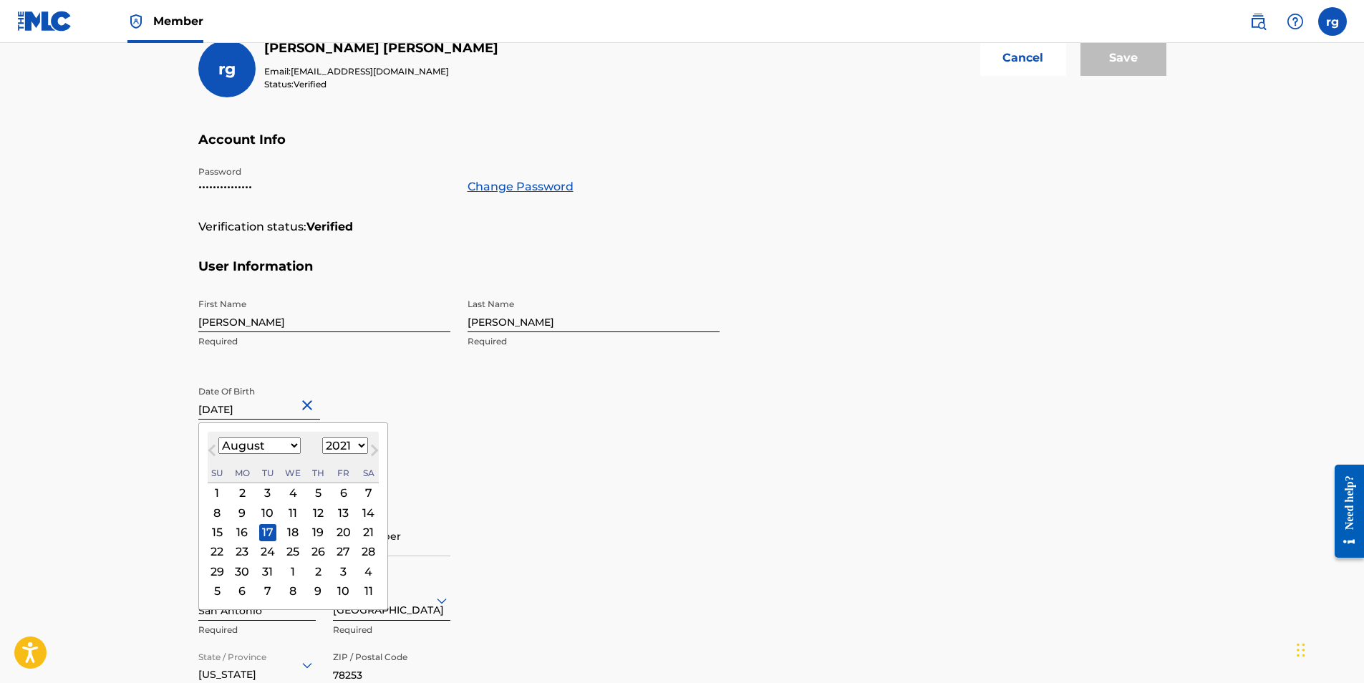
scroll to position [215, 0]
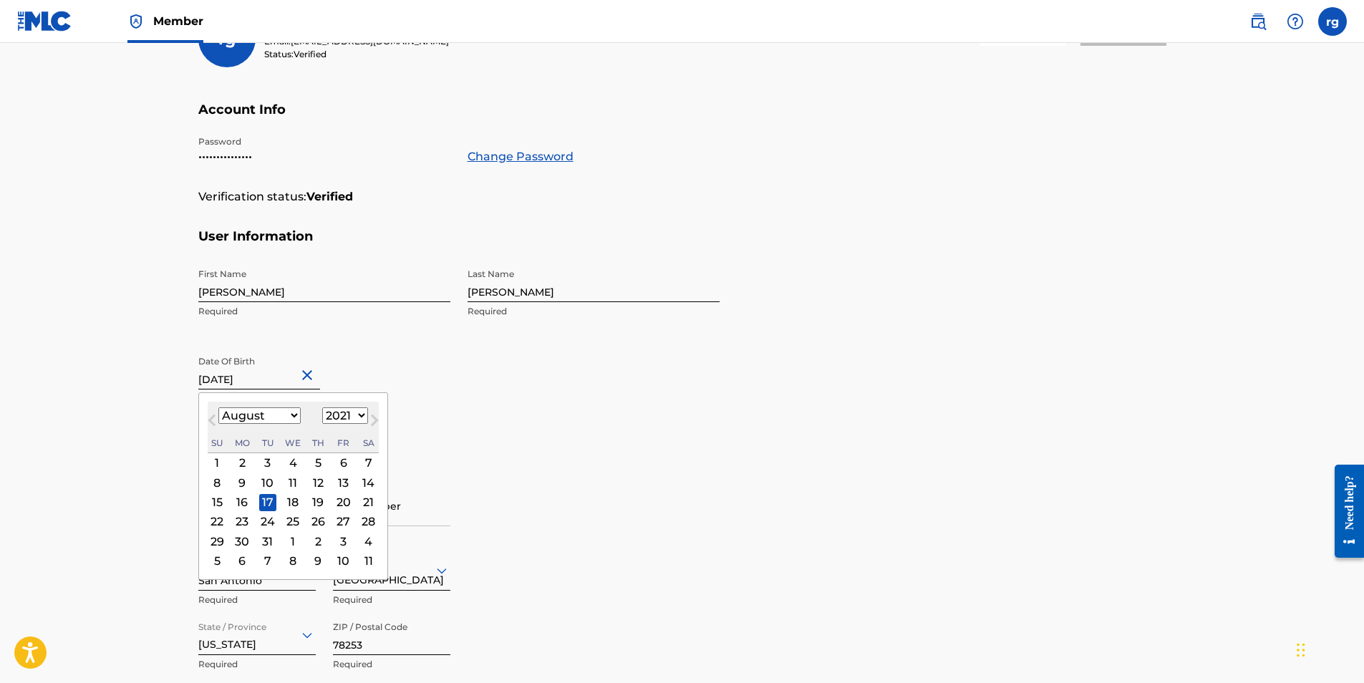
click at [360, 416] on select "1899 1900 1901 1902 1903 1904 1905 1906 1907 1908 1909 1910 1911 1912 1913 1914…" at bounding box center [345, 416] width 46 height 16
select select "1959"
click at [322, 408] on select "1899 1900 1901 1902 1903 1904 1905 1906 1907 1908 1909 1910 1911 1912 1913 1914…" at bounding box center [345, 416] width 46 height 16
type input "[DATE]"
click at [740, 461] on h5 "Address" at bounding box center [682, 453] width 968 height 34
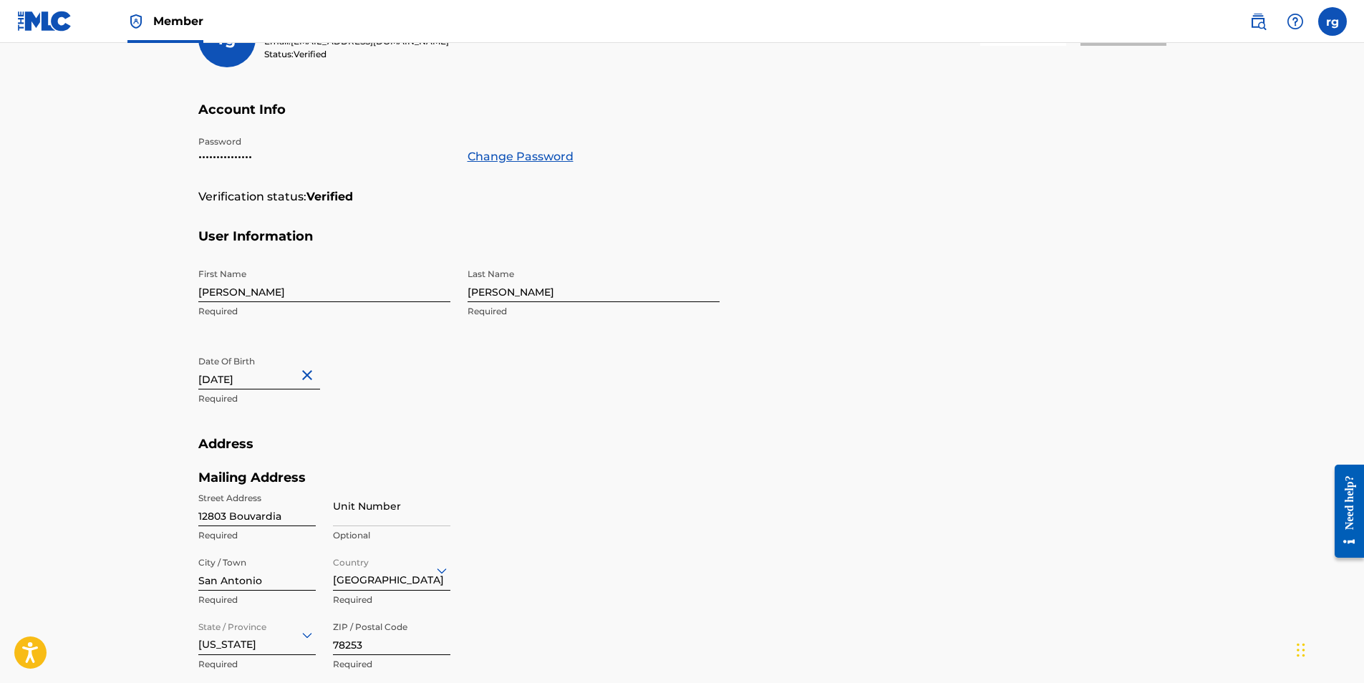
select select "7"
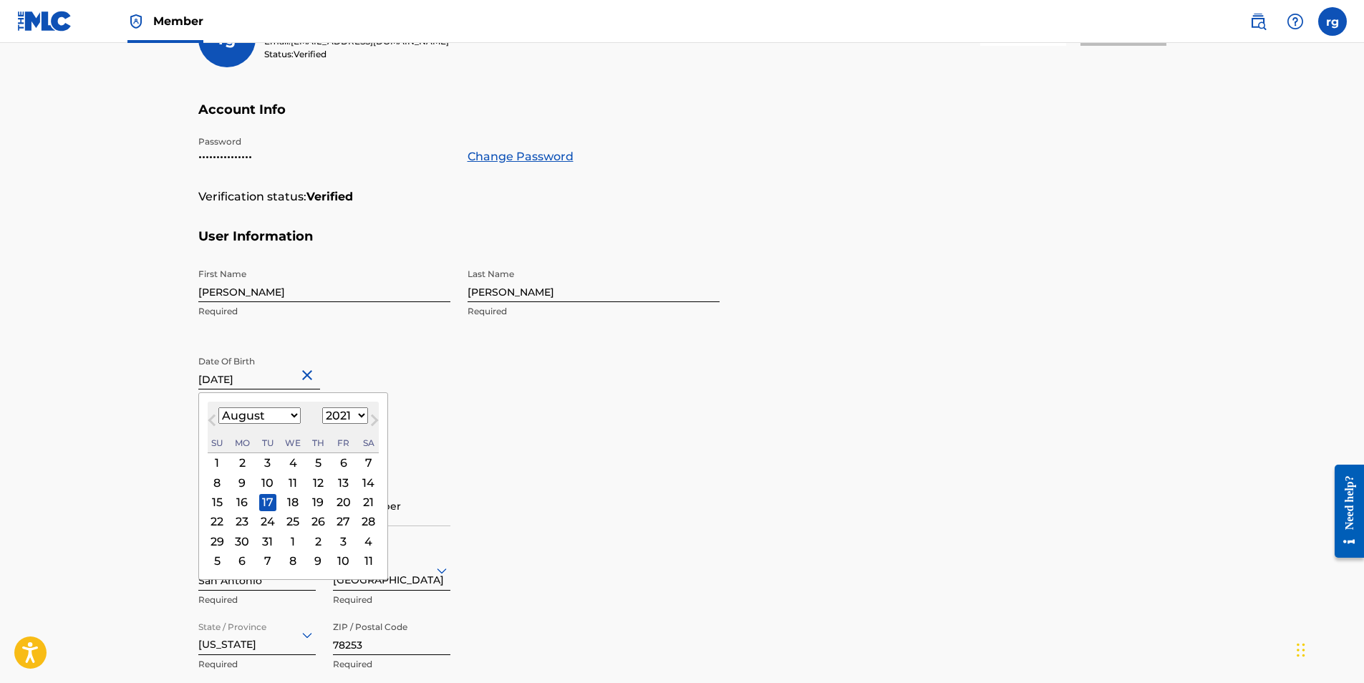
click at [284, 380] on input "[DATE]" at bounding box center [259, 369] width 122 height 41
click at [360, 413] on select "1899 1900 1901 1902 1903 1904 1905 1906 1907 1908 1909 1910 1911 1912 1913 1914…" at bounding box center [345, 416] width 46 height 16
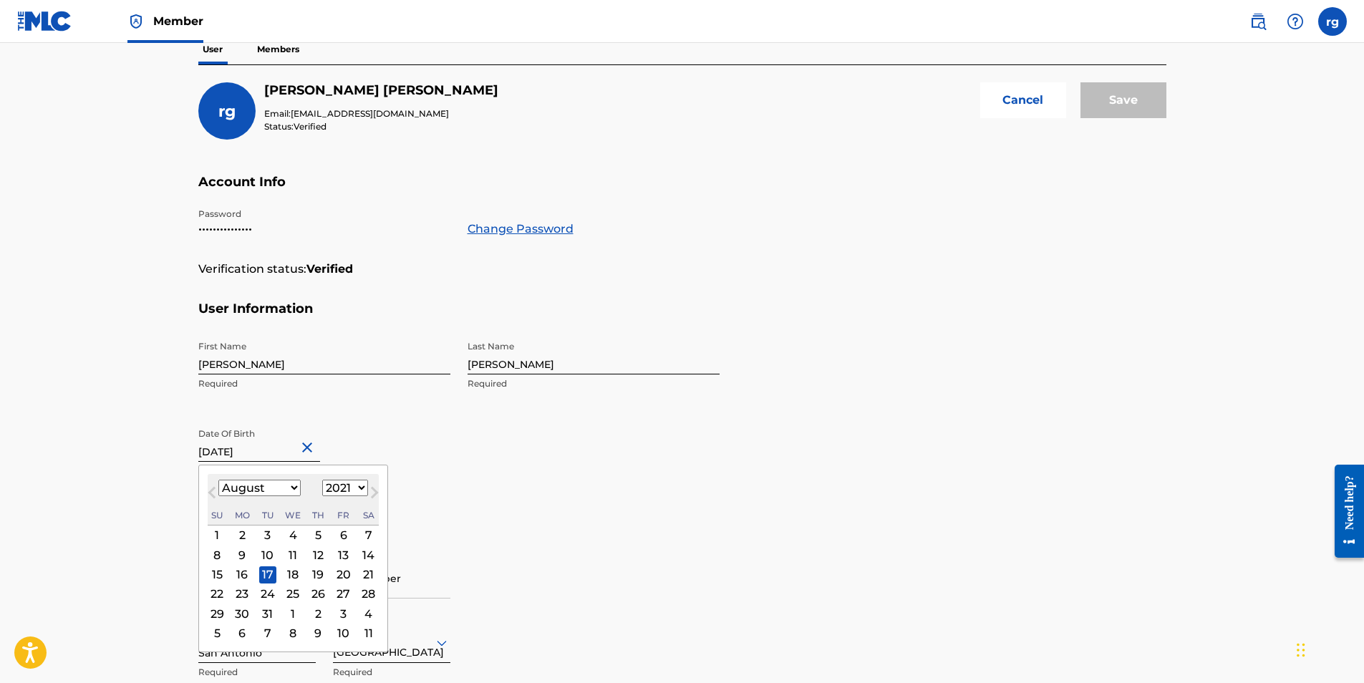
scroll to position [143, 0]
click at [360, 487] on select "1899 1900 1901 1902 1903 1904 1905 1906 1907 1908 1909 1910 1911 1912 1913 1914…" at bounding box center [345, 487] width 46 height 16
select select "1959"
click at [322, 479] on select "1899 1900 1901 1902 1903 1904 1905 1906 1907 1908 1909 1910 1911 1912 1913 1914…" at bounding box center [345, 487] width 46 height 16
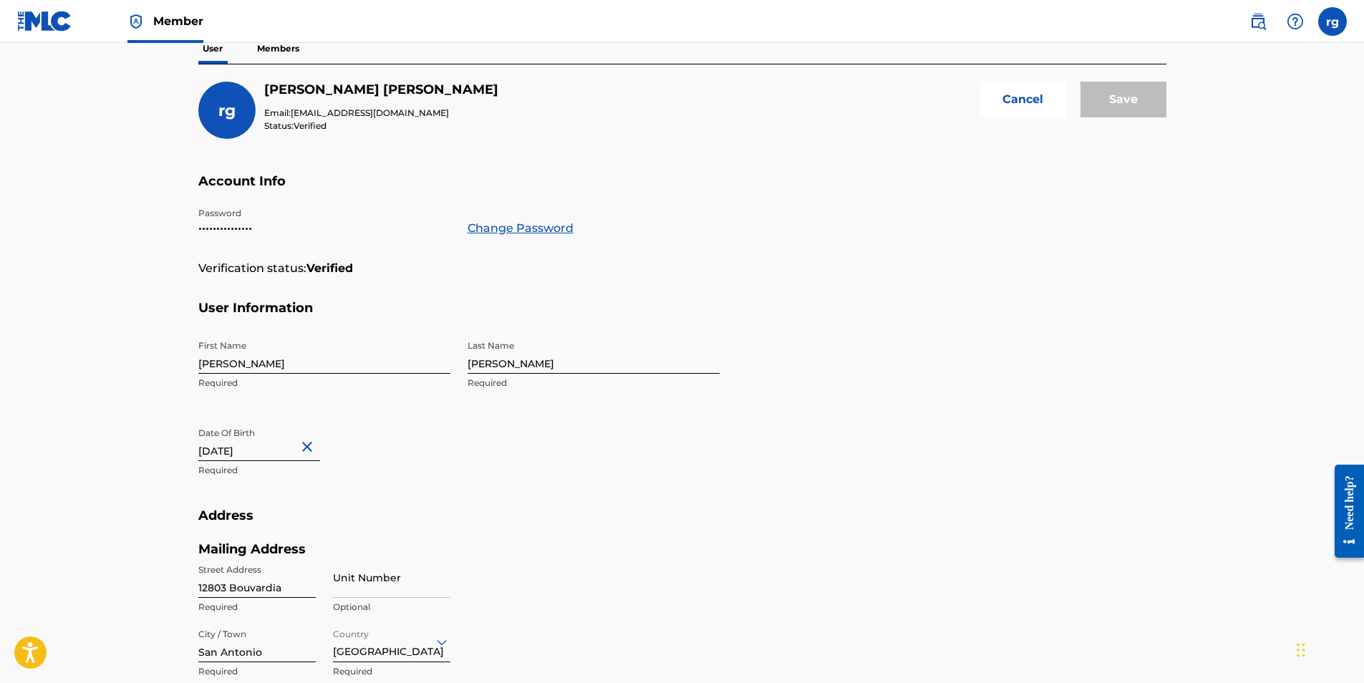
click at [811, 530] on h5 "Address" at bounding box center [682, 525] width 968 height 34
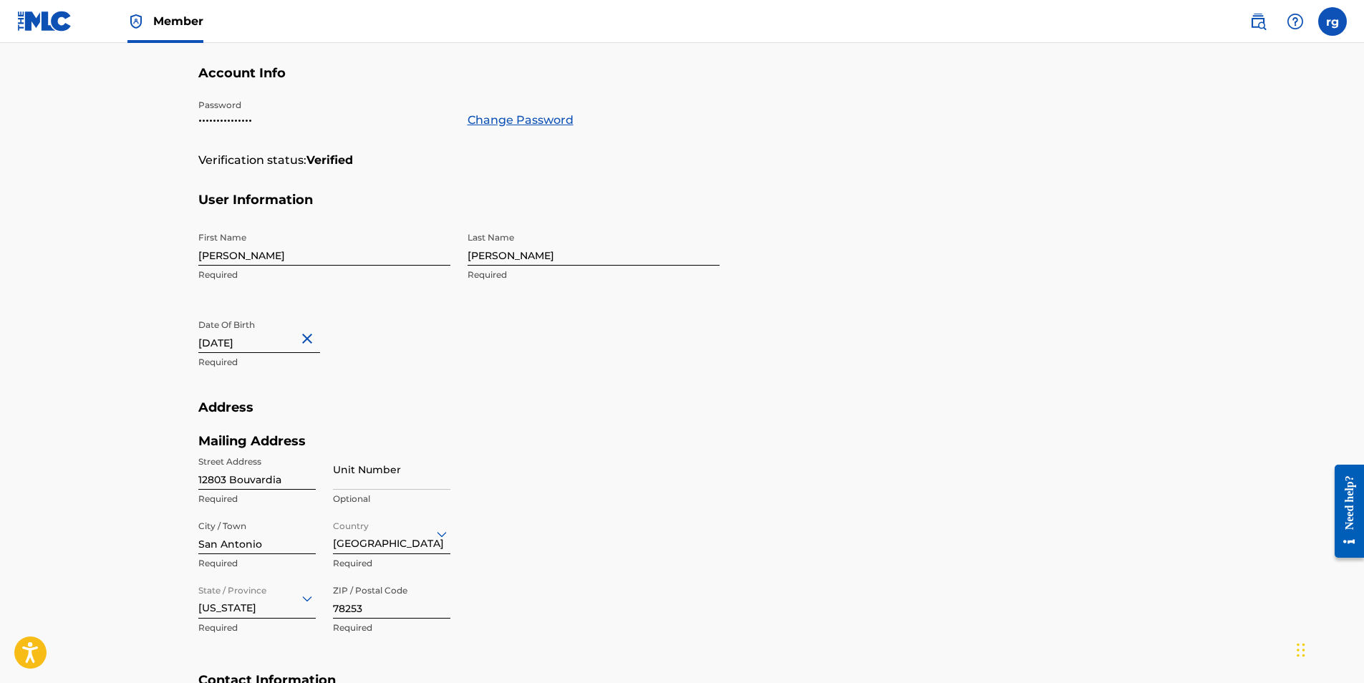
scroll to position [72, 0]
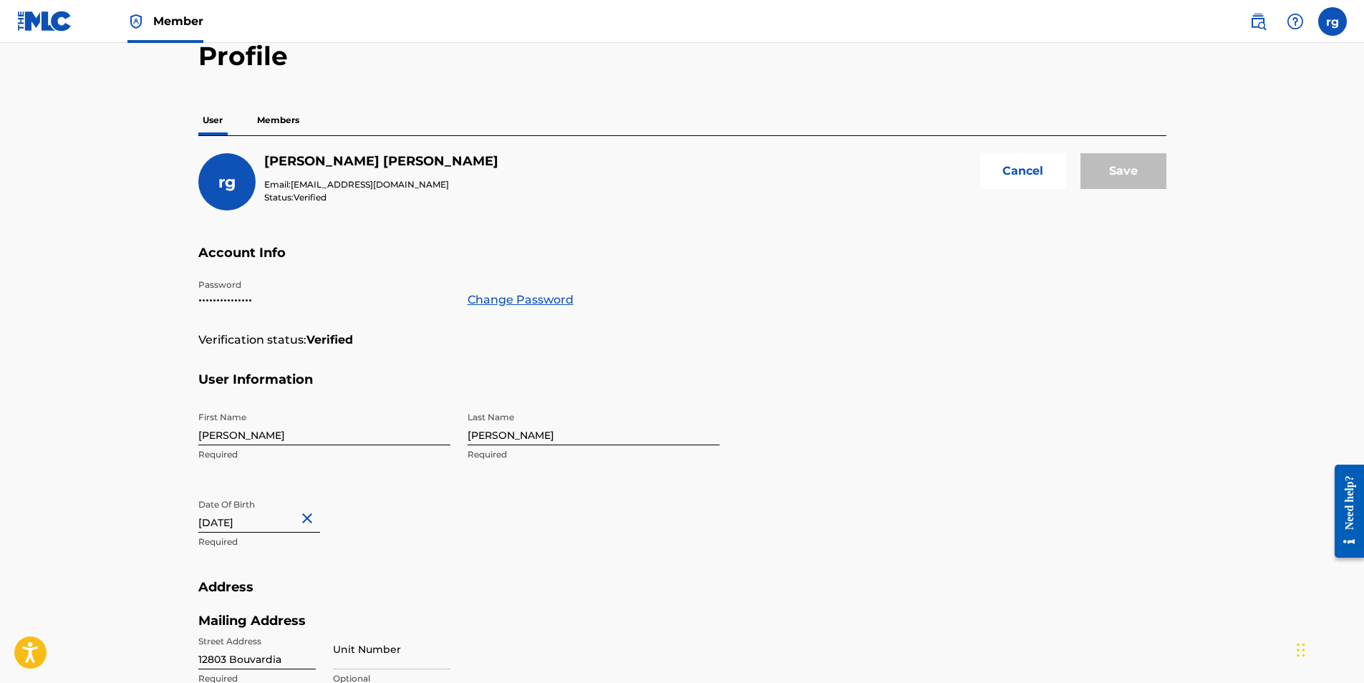
click at [283, 119] on p "Members" at bounding box center [278, 120] width 51 height 30
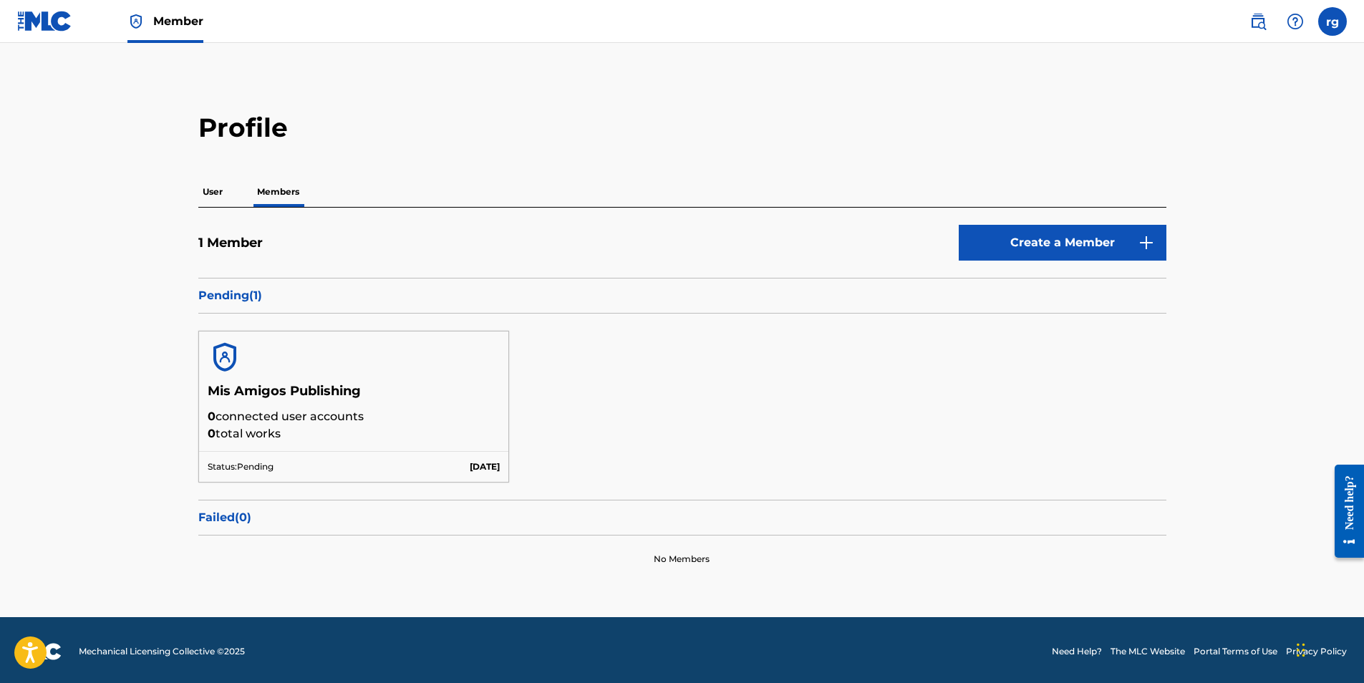
click at [211, 193] on p "User" at bounding box center [212, 192] width 29 height 30
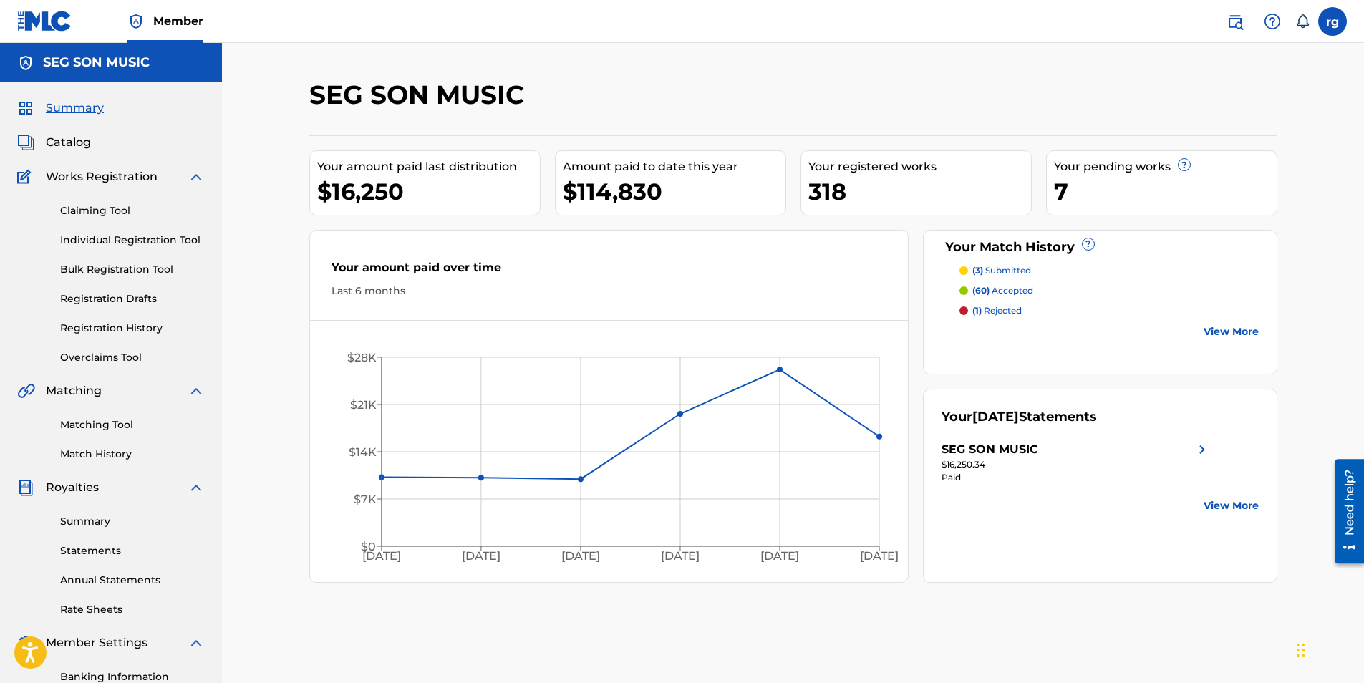
click at [1334, 23] on label at bounding box center [1333, 21] width 29 height 29
click at [1333, 21] on input "rg ramon gonzalez segsonmu@aol.com Notification Preferences Profile Log out" at bounding box center [1333, 21] width 0 height 0
click at [1194, 203] on p "Log out" at bounding box center [1194, 202] width 34 height 13
click at [1333, 21] on input "rg [PERSON_NAME] [PERSON_NAME][EMAIL_ADDRESS][DOMAIN_NAME] Notification Prefere…" at bounding box center [1333, 21] width 0 height 0
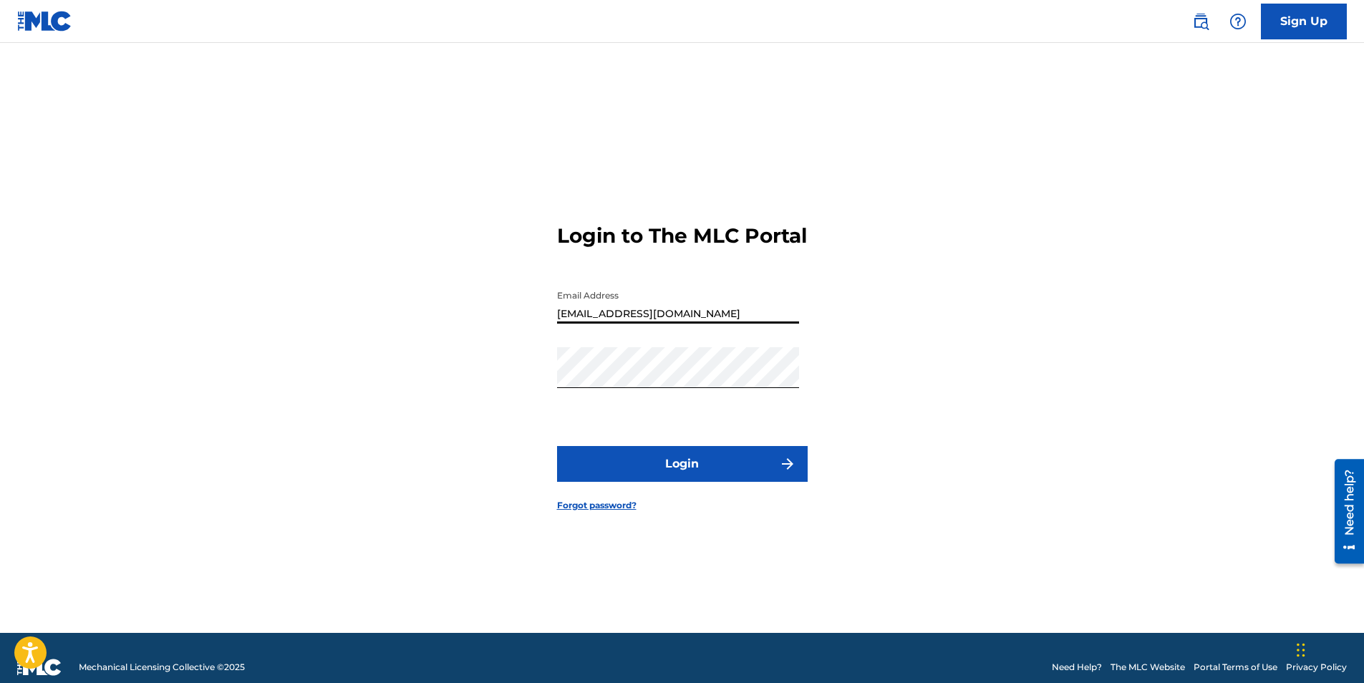
drag, startPoint x: 665, startPoint y: 323, endPoint x: 621, endPoint y: 332, distance: 44.5
click at [621, 324] on input "[EMAIL_ADDRESS][DOMAIN_NAME]" at bounding box center [678, 303] width 242 height 41
type input "segsonmu@gmail.com"
drag, startPoint x: 1132, startPoint y: 472, endPoint x: 1021, endPoint y: 442, distance: 115.0
click at [1073, 458] on div "Login to The MLC Portal Email Address segsonmu@gmail.com Password Login Forgot …" at bounding box center [682, 356] width 1003 height 554
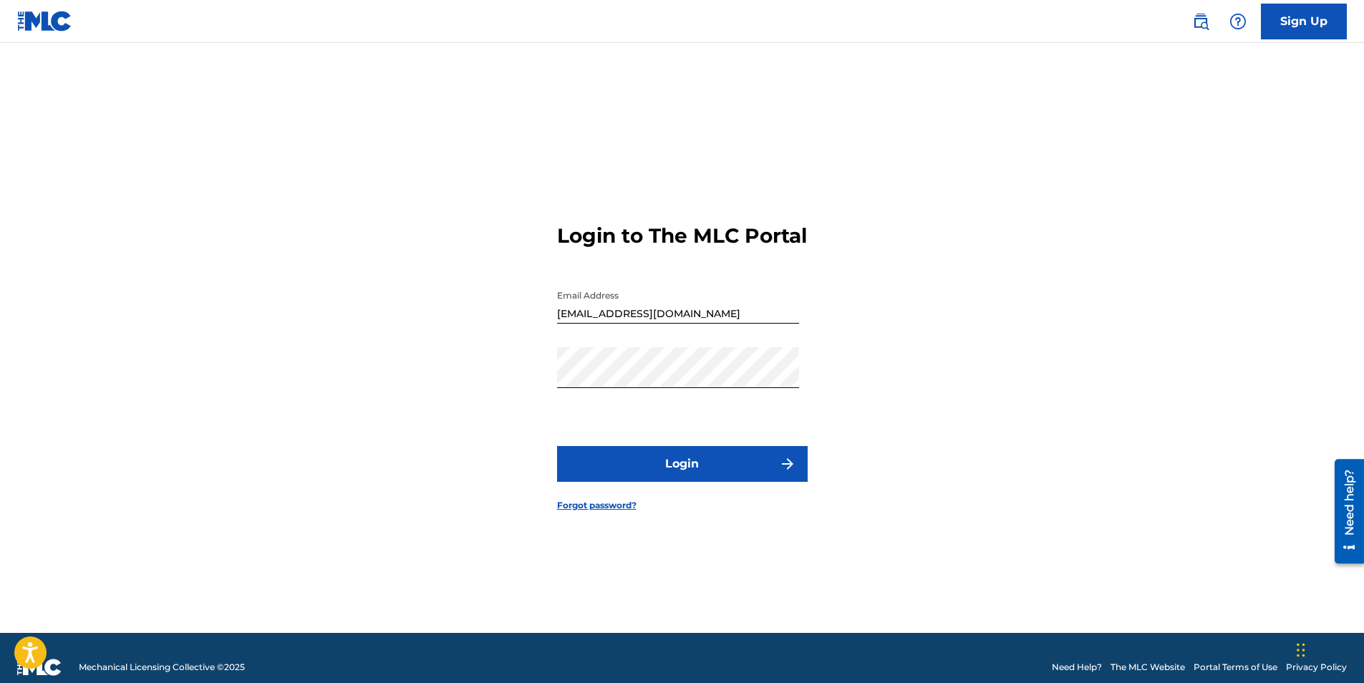
click at [658, 476] on button "Login" at bounding box center [682, 464] width 251 height 36
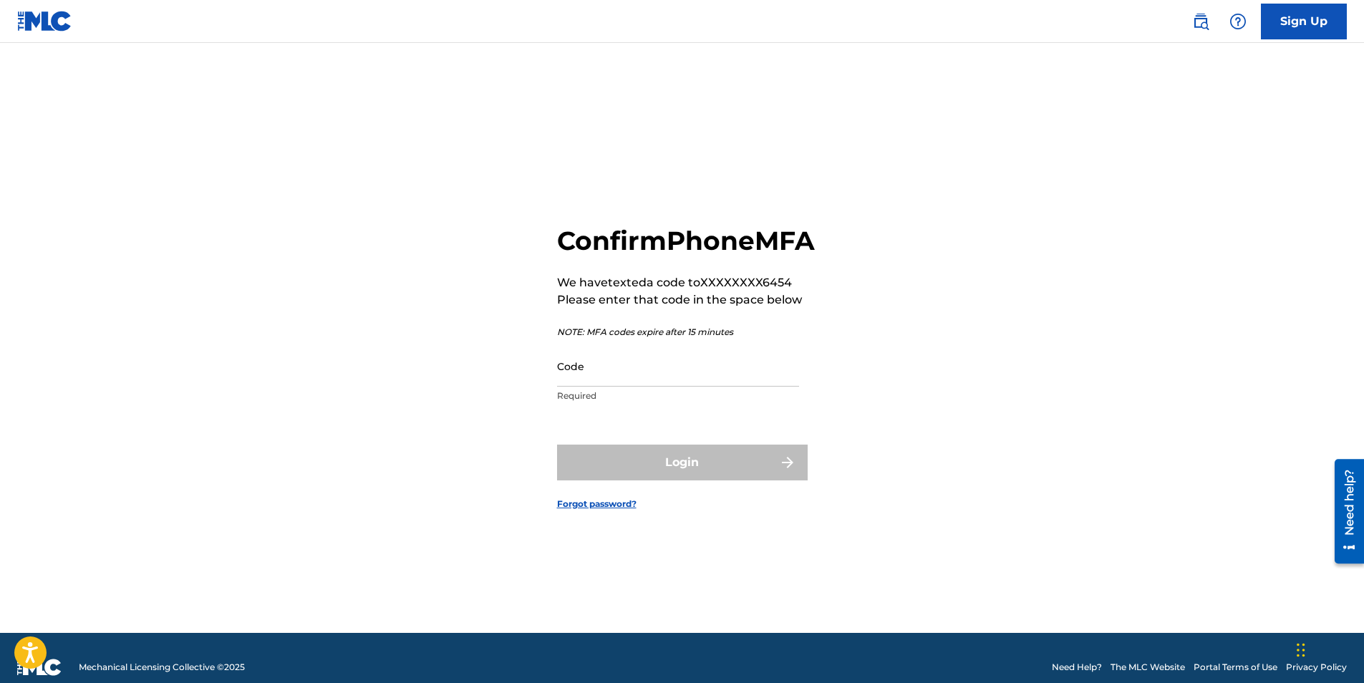
click at [587, 387] on input "Code" at bounding box center [678, 366] width 242 height 41
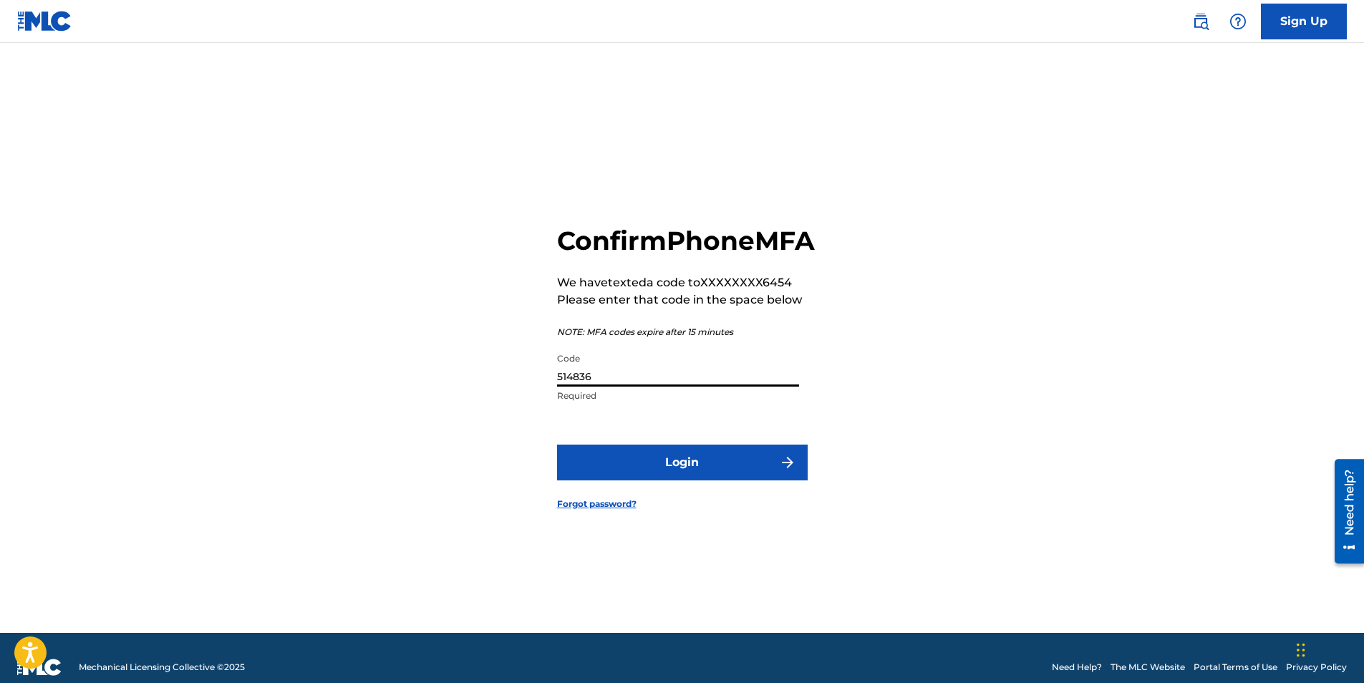
type input "514836"
click at [660, 472] on button "Login" at bounding box center [682, 463] width 251 height 36
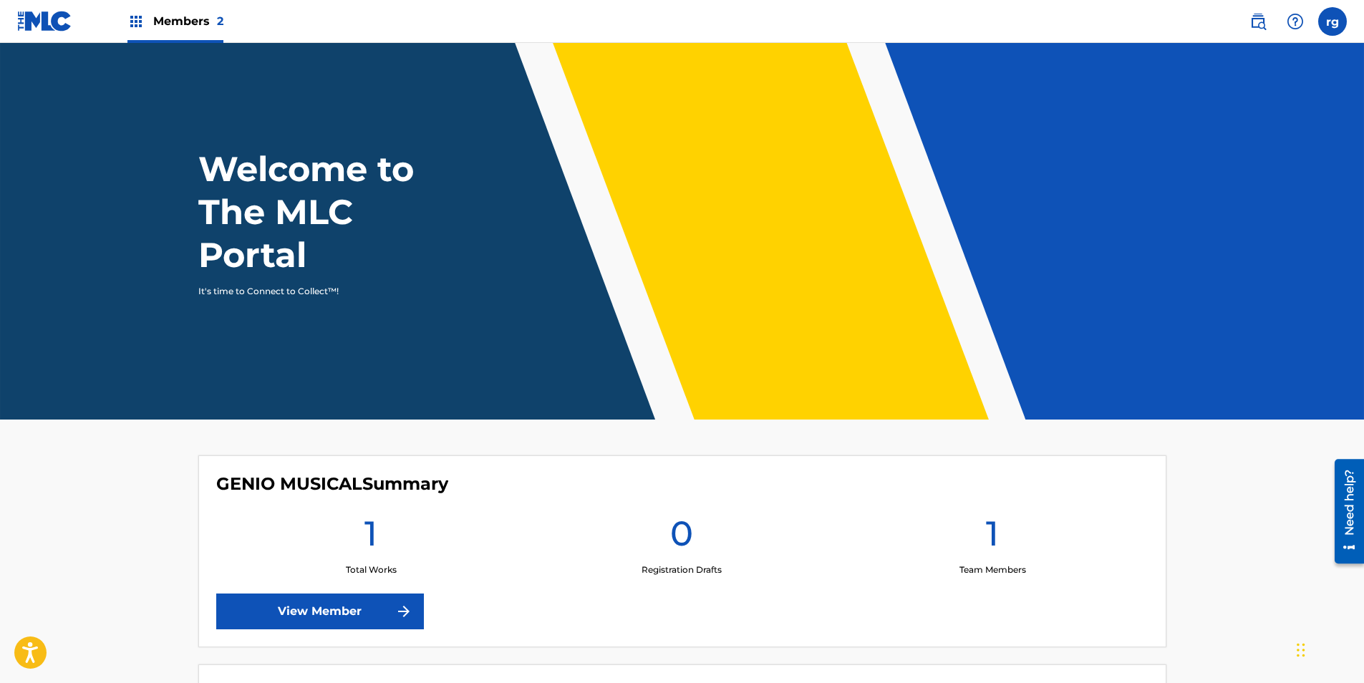
click at [326, 610] on link "View Member" at bounding box center [320, 612] width 208 height 36
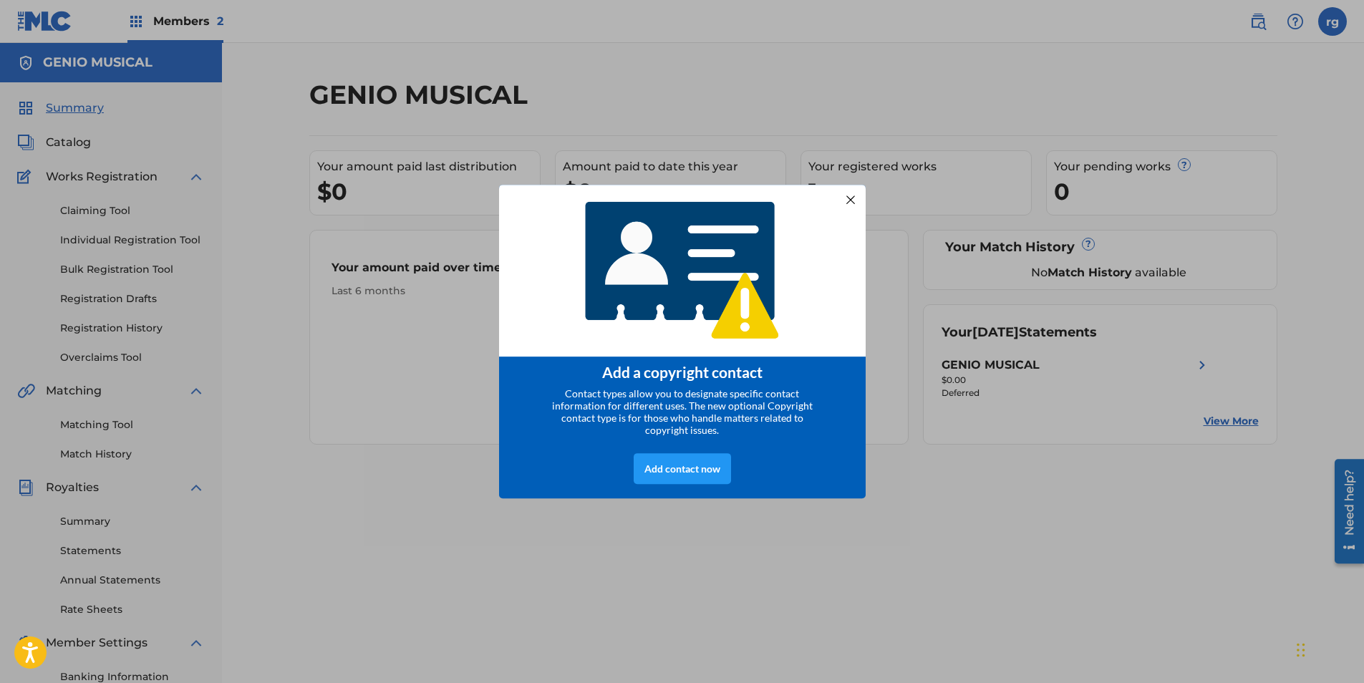
click at [849, 196] on div at bounding box center [850, 200] width 19 height 19
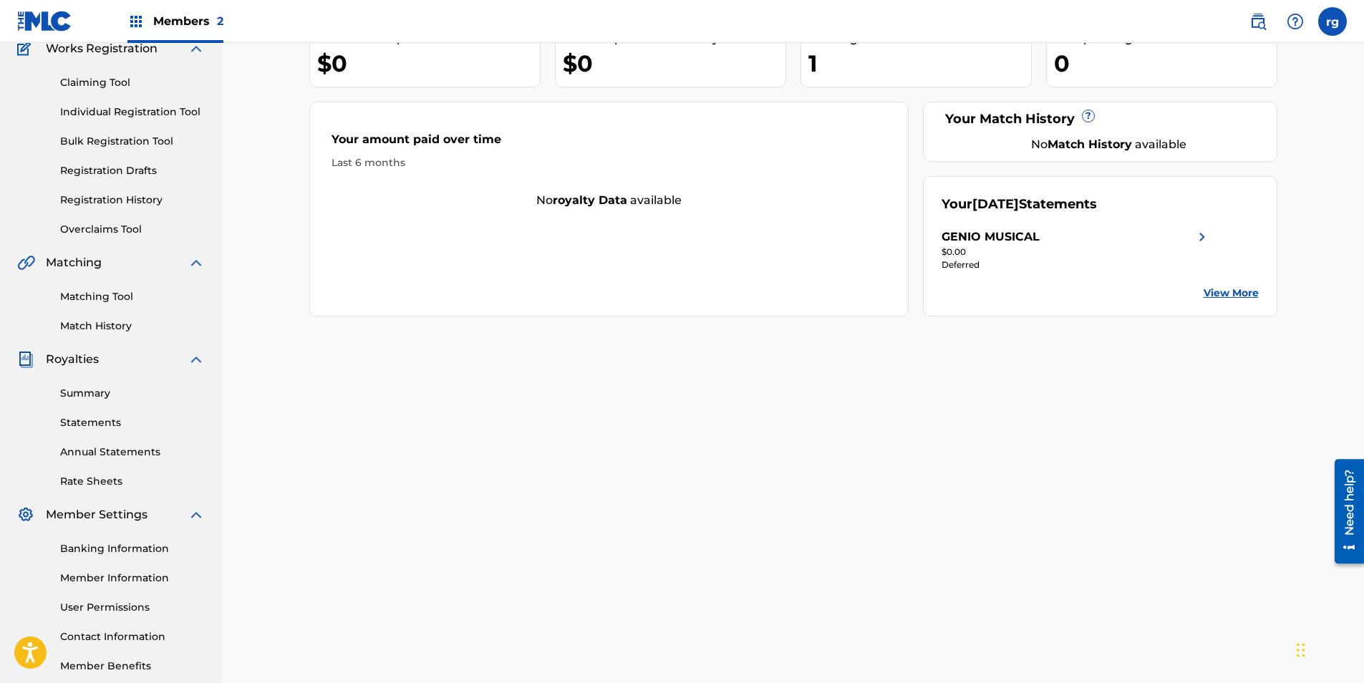
scroll to position [205, 0]
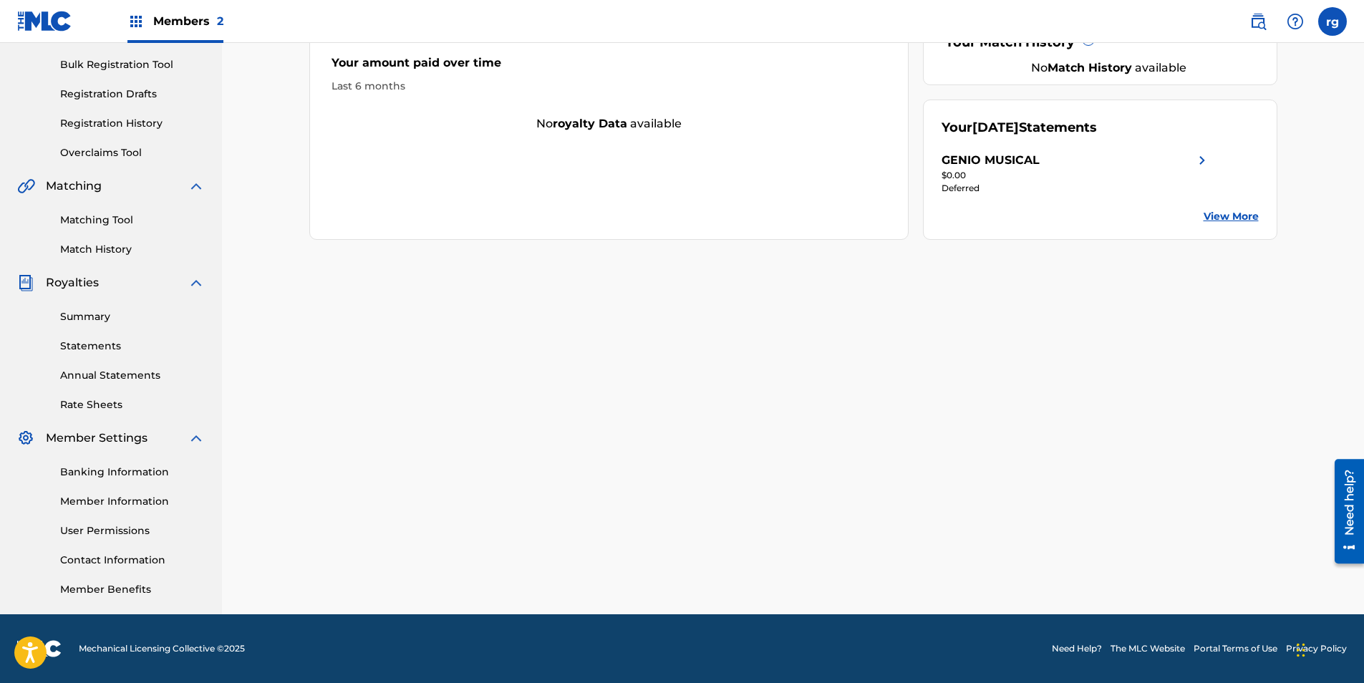
click at [115, 501] on link "Member Information" at bounding box center [132, 501] width 145 height 15
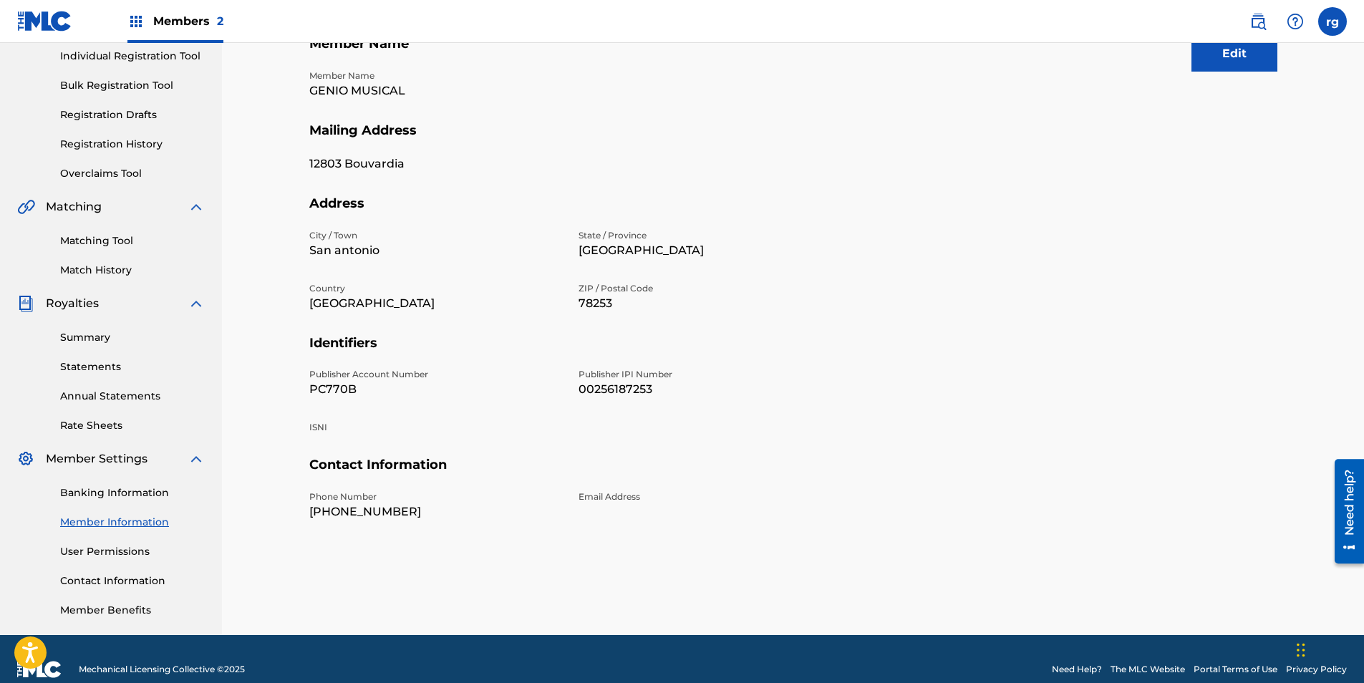
scroll to position [205, 0]
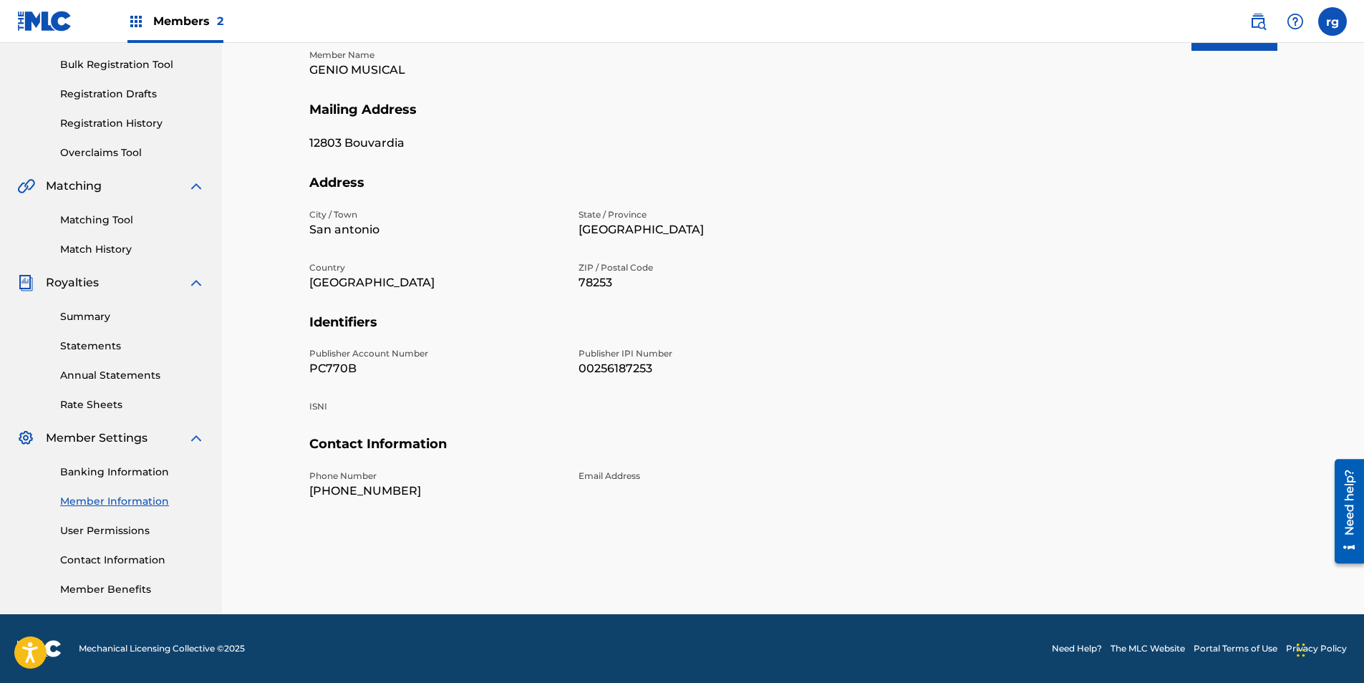
click at [98, 529] on link "User Permissions" at bounding box center [132, 531] width 145 height 15
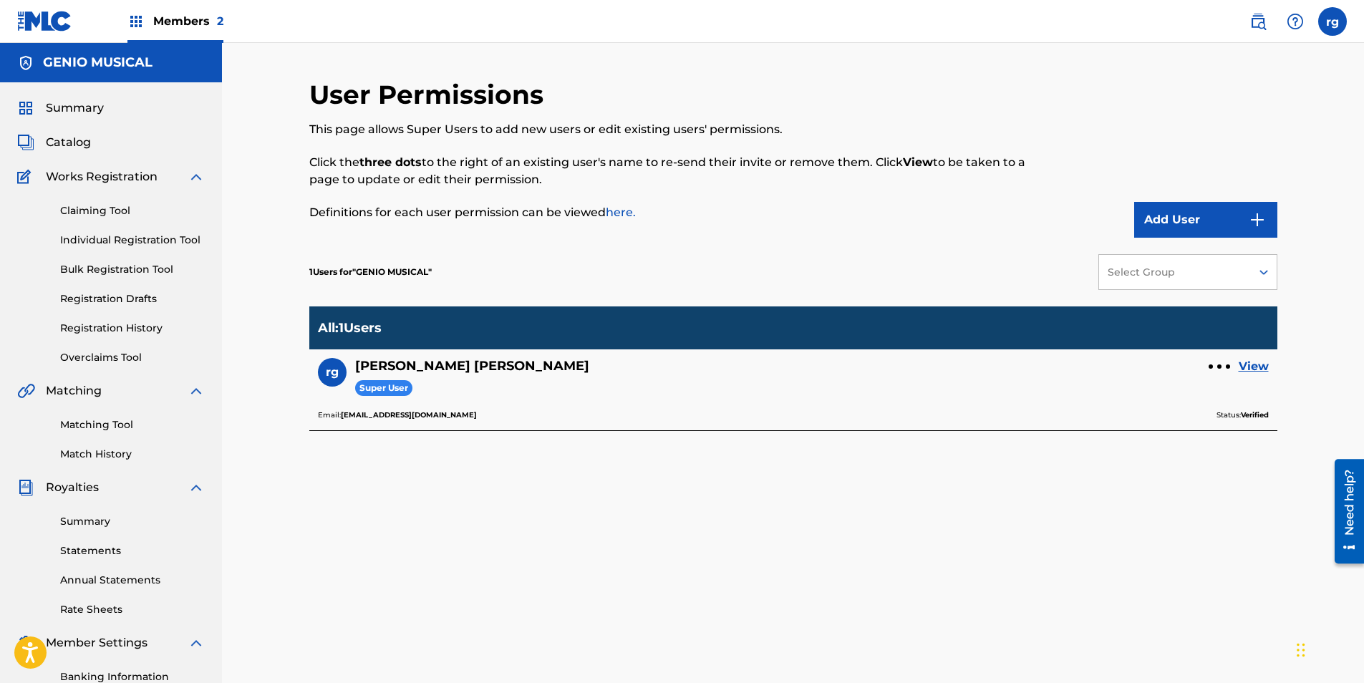
click at [1250, 360] on link "View" at bounding box center [1254, 366] width 30 height 17
click at [1183, 223] on button "Add User" at bounding box center [1206, 220] width 143 height 36
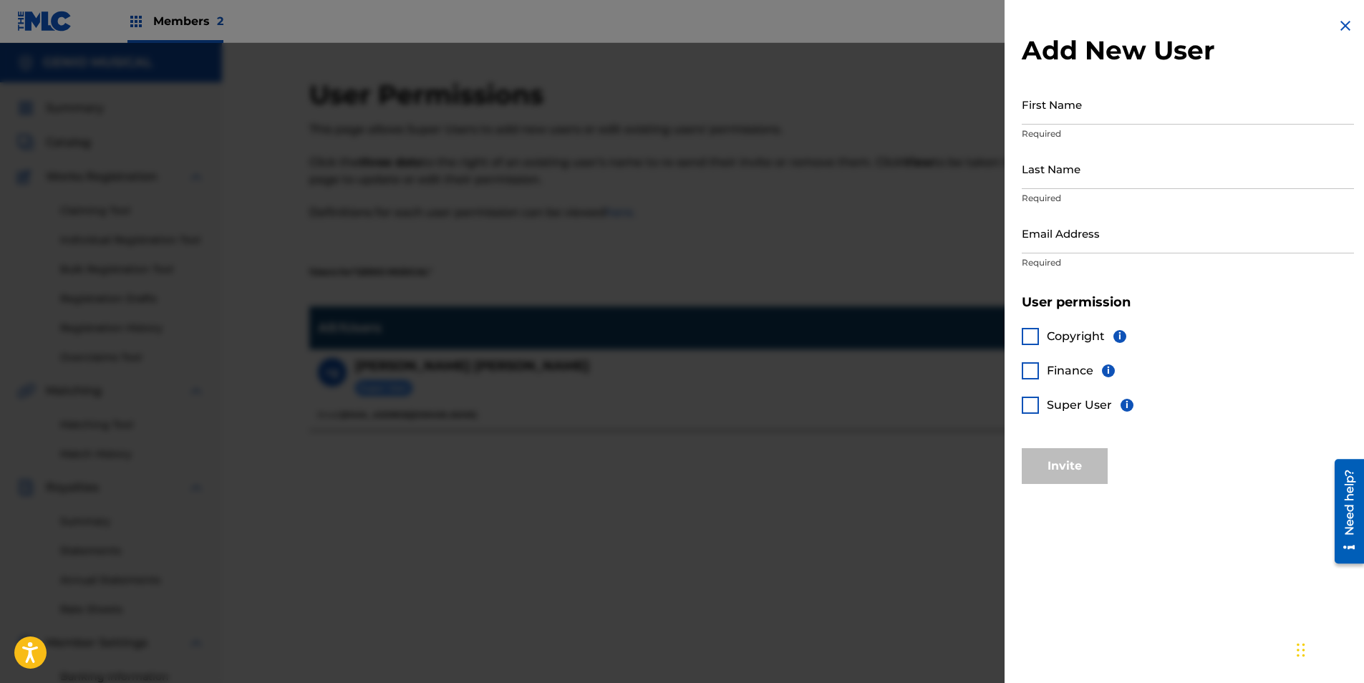
click at [1071, 115] on input "First Name" at bounding box center [1188, 104] width 332 height 41
type input "[PERSON_NAME]"
click at [1066, 175] on input "Last Name" at bounding box center [1188, 168] width 332 height 41
type input "[PERSON_NAME]"
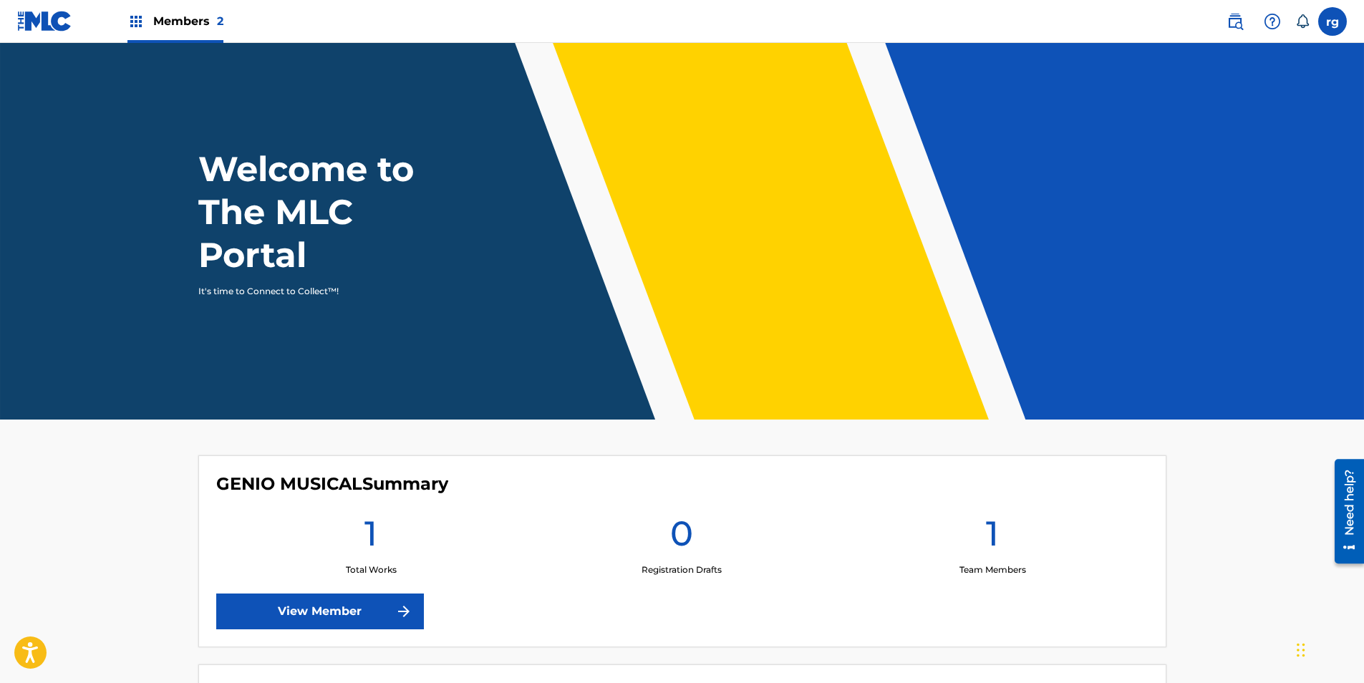
click at [1327, 21] on label at bounding box center [1333, 21] width 29 height 29
click at [1333, 21] on input "rg ramon gonzalez segsonmu@gmail.com Notification Preferences Profile Log out" at bounding box center [1333, 21] width 0 height 0
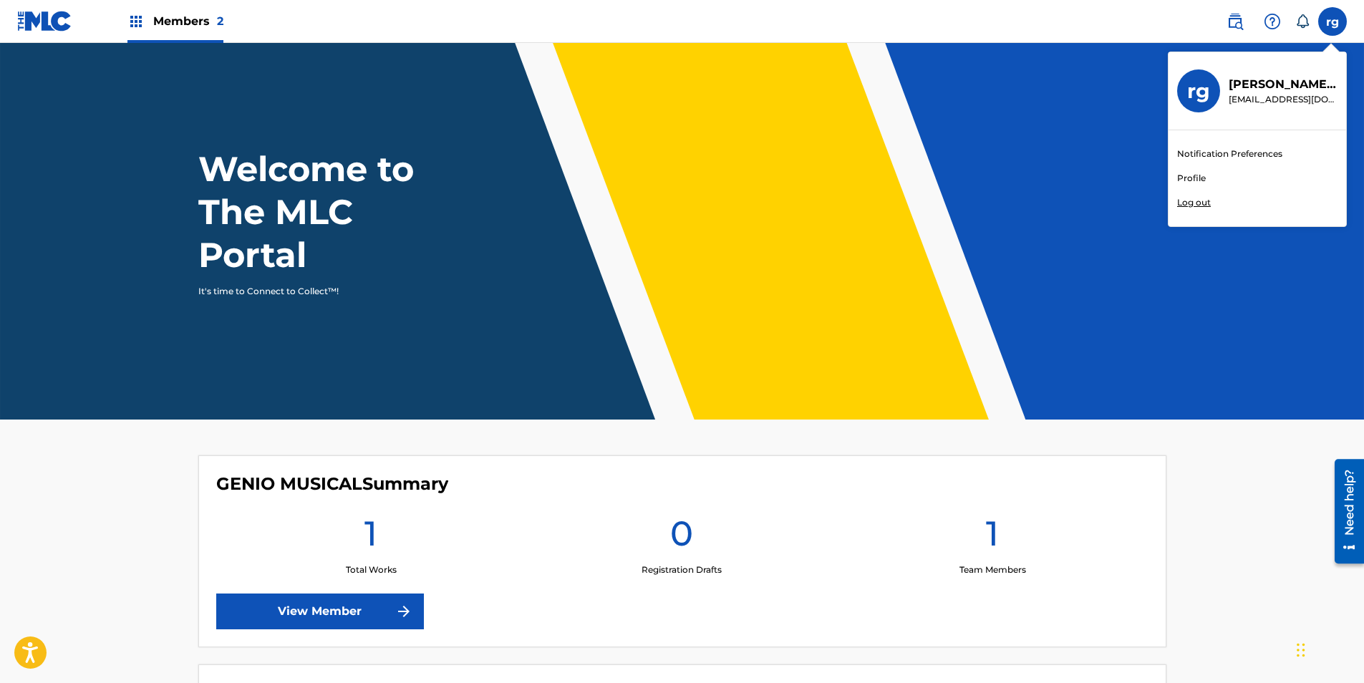
click at [1195, 202] on p "Log out" at bounding box center [1194, 202] width 34 height 13
click at [1333, 21] on input "rg ramon gonzalez segsonmu@gmail.com Notification Preferences Profile Log out" at bounding box center [1333, 21] width 0 height 0
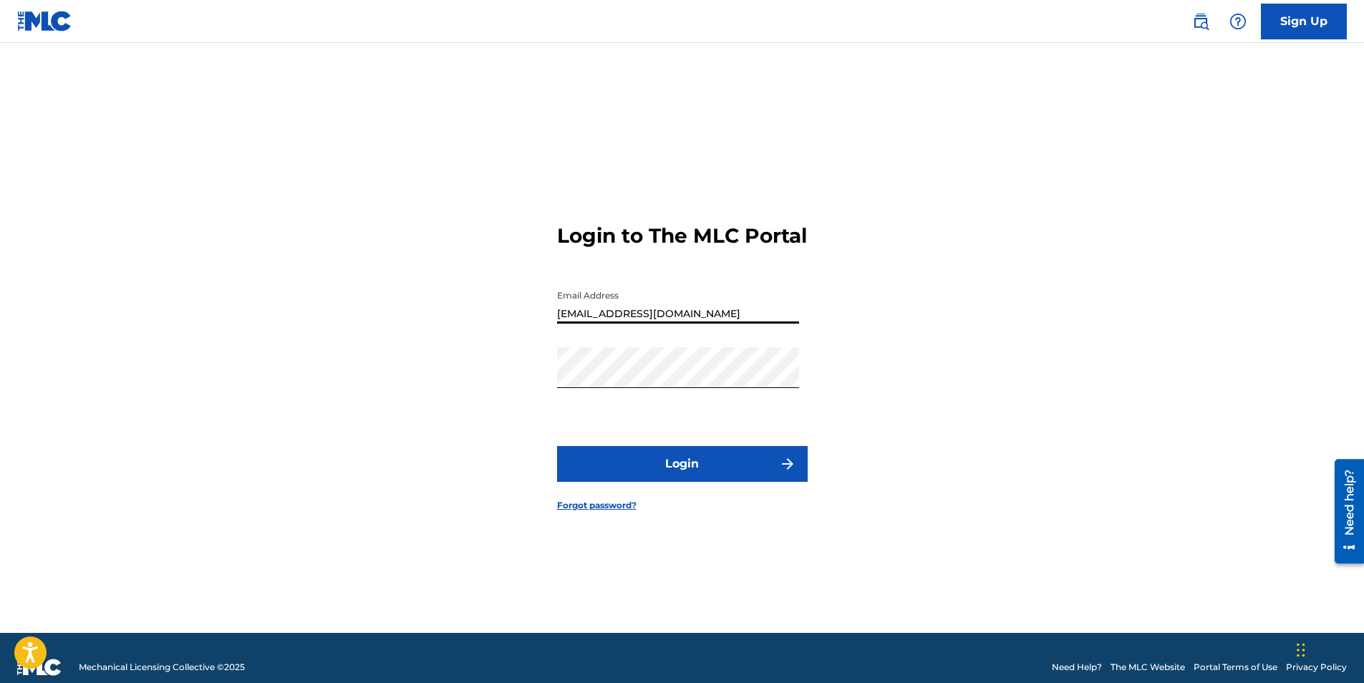
click at [626, 324] on input "segsonmu@gmail.com" at bounding box center [678, 303] width 242 height 41
drag, startPoint x: 643, startPoint y: 327, endPoint x: 660, endPoint y: 328, distance: 16.5
click at [651, 324] on input "segsonmu@mail.com" at bounding box center [678, 303] width 242 height 41
type input "[EMAIL_ADDRESS][DOMAIN_NAME]"
click at [681, 476] on button "Login" at bounding box center [682, 464] width 251 height 36
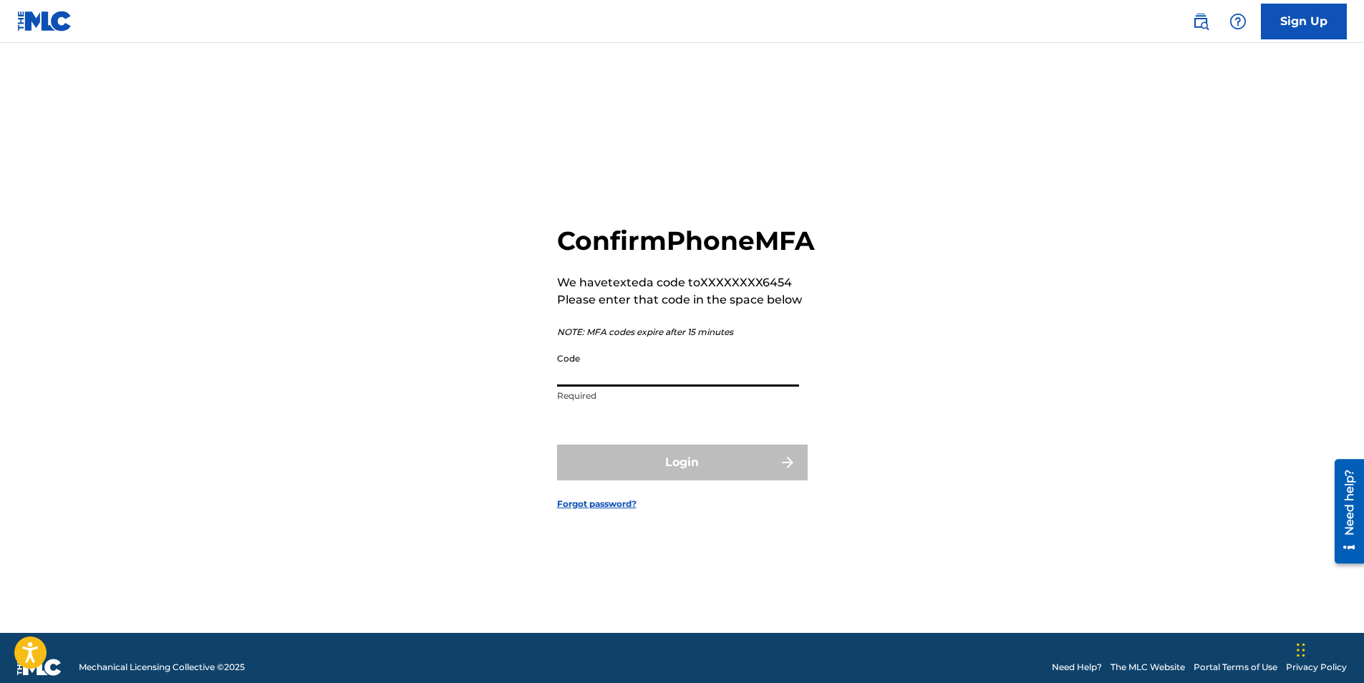
click at [594, 380] on input "Code" at bounding box center [678, 366] width 242 height 41
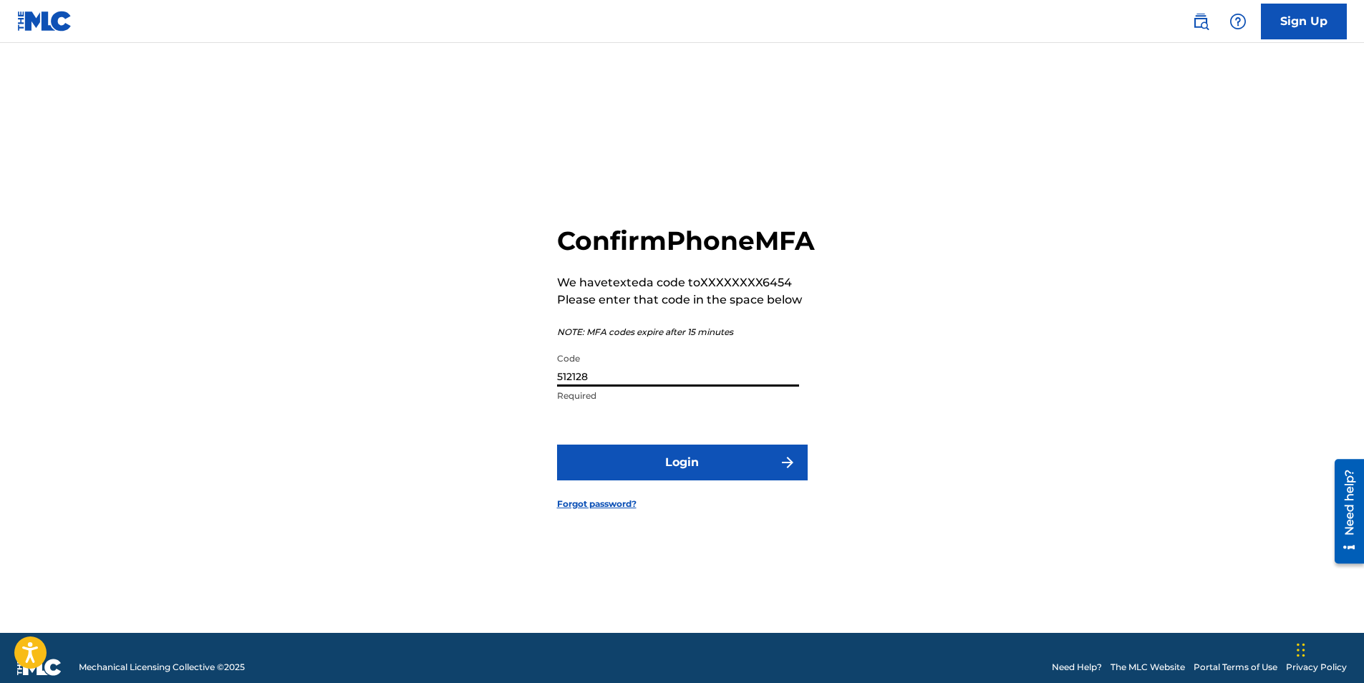
type input "512128"
click at [657, 476] on button "Login" at bounding box center [682, 463] width 251 height 36
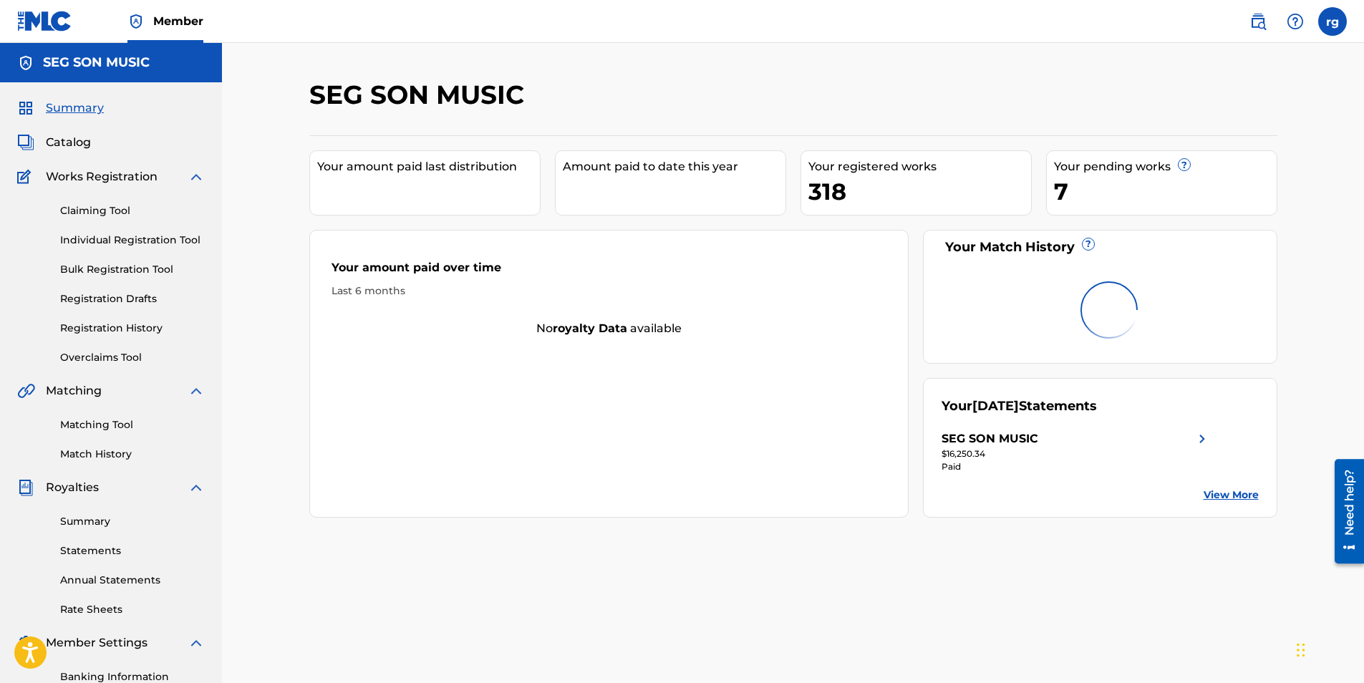
click at [71, 142] on span "Catalog" at bounding box center [68, 142] width 45 height 17
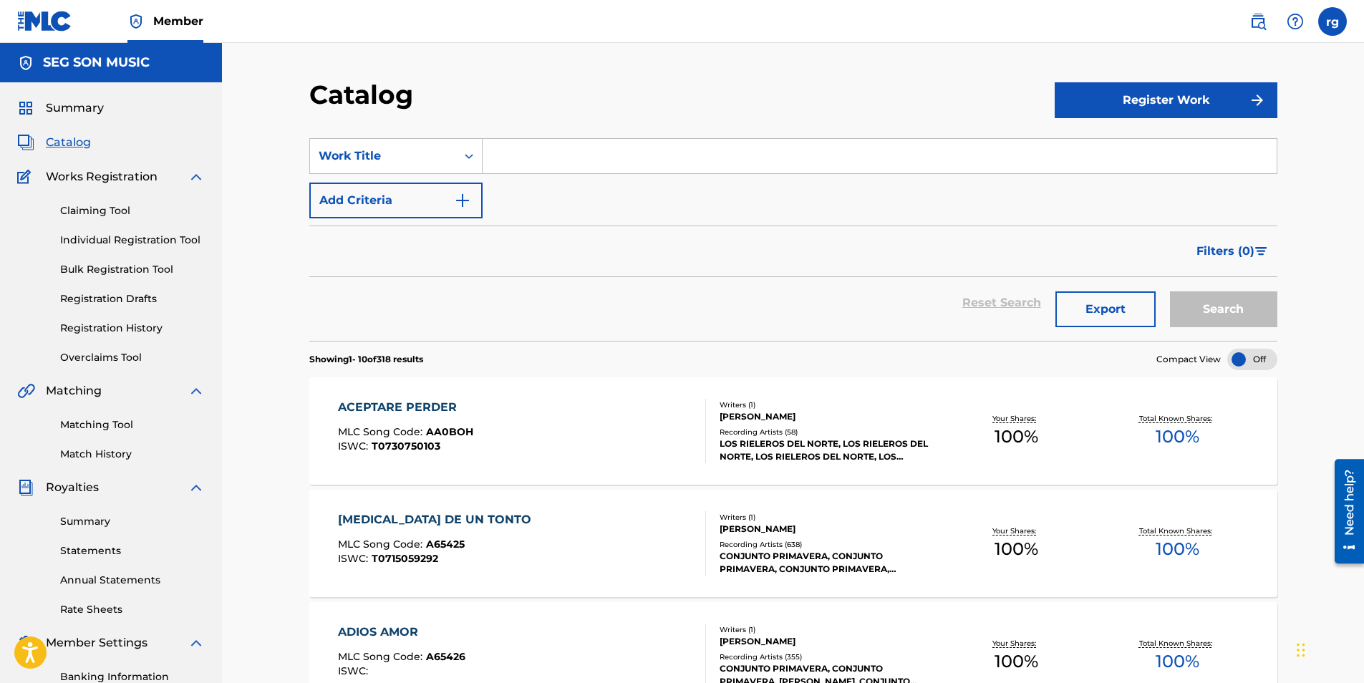
click at [517, 158] on input "Search Form" at bounding box center [880, 156] width 794 height 34
drag, startPoint x: 519, startPoint y: 153, endPoint x: 549, endPoint y: 182, distance: 41.5
click at [521, 156] on input "te lklevas mis" at bounding box center [880, 156] width 794 height 34
click at [582, 160] on input "te llevas mis" at bounding box center [880, 156] width 794 height 34
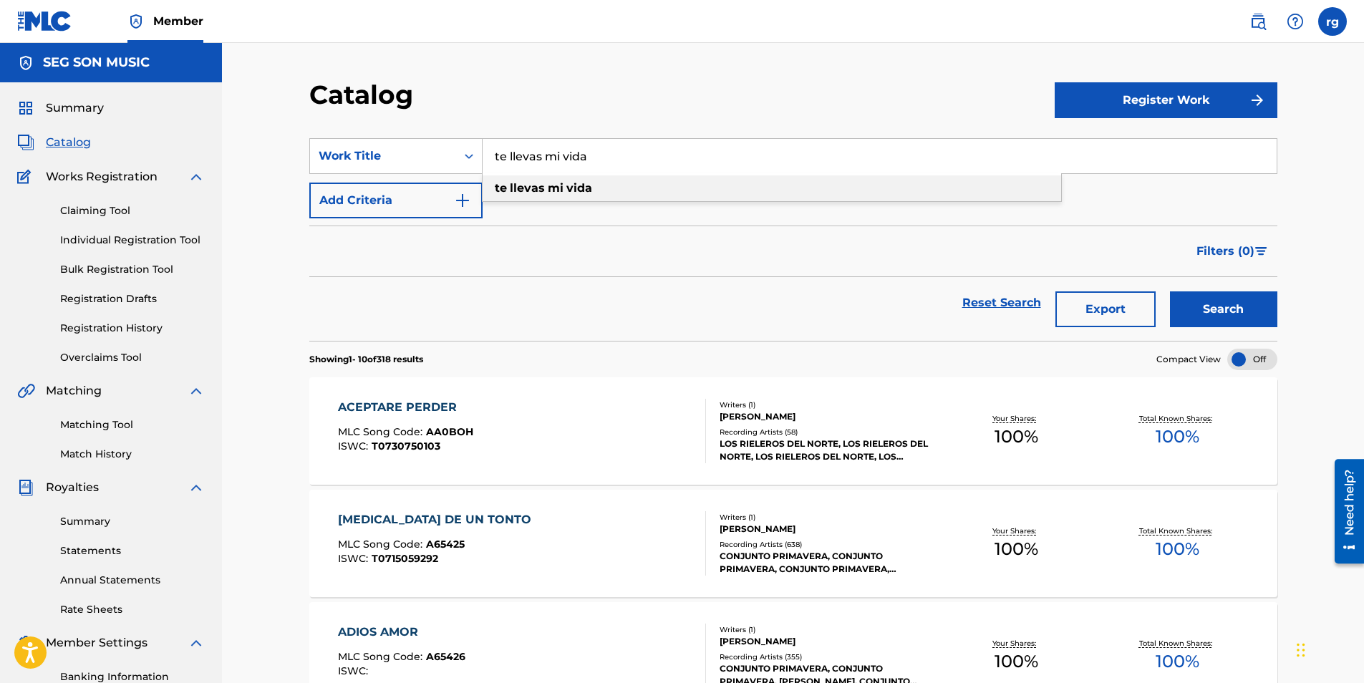
type input "te llevas mi vida"
click at [552, 186] on strong "mi" at bounding box center [556, 188] width 16 height 14
click at [461, 202] on img "Search Form" at bounding box center [462, 200] width 17 height 17
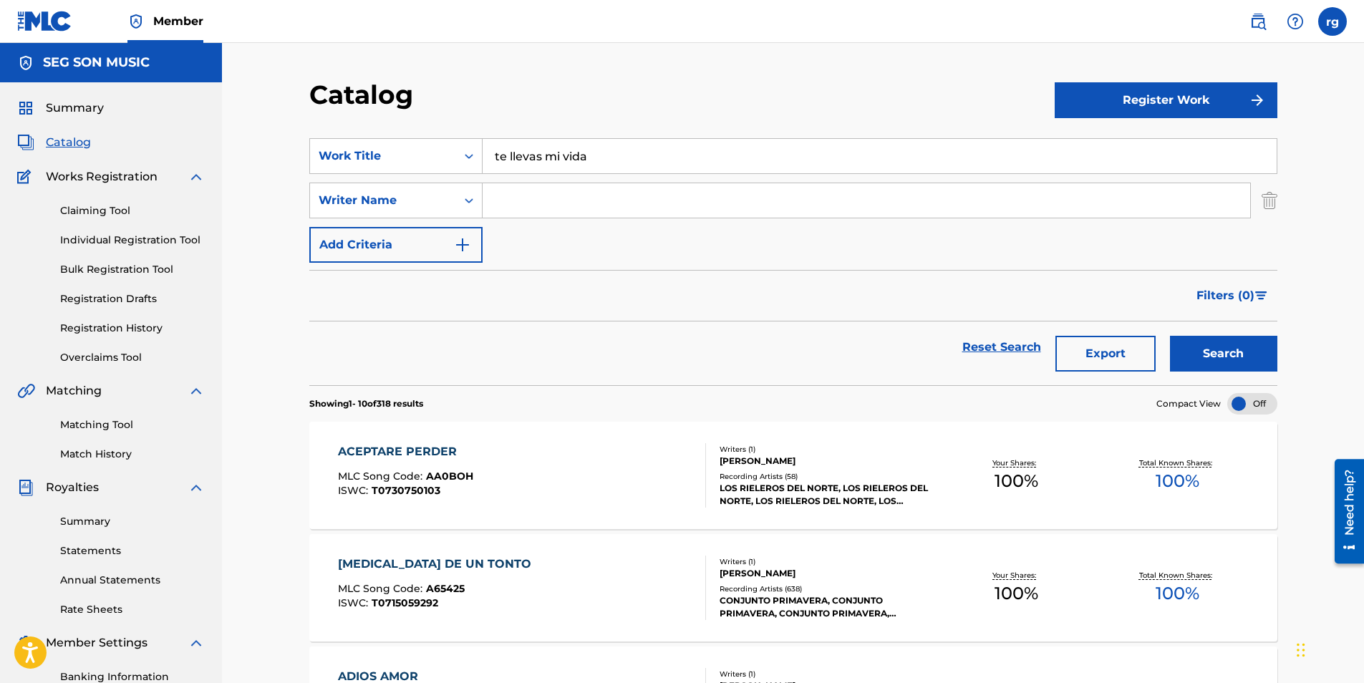
click at [528, 206] on input "Search Form" at bounding box center [867, 200] width 768 height 34
type input "[PERSON_NAME]"
click at [1170, 336] on button "Search" at bounding box center [1223, 354] width 107 height 36
click at [90, 425] on link "Matching Tool" at bounding box center [132, 425] width 145 height 15
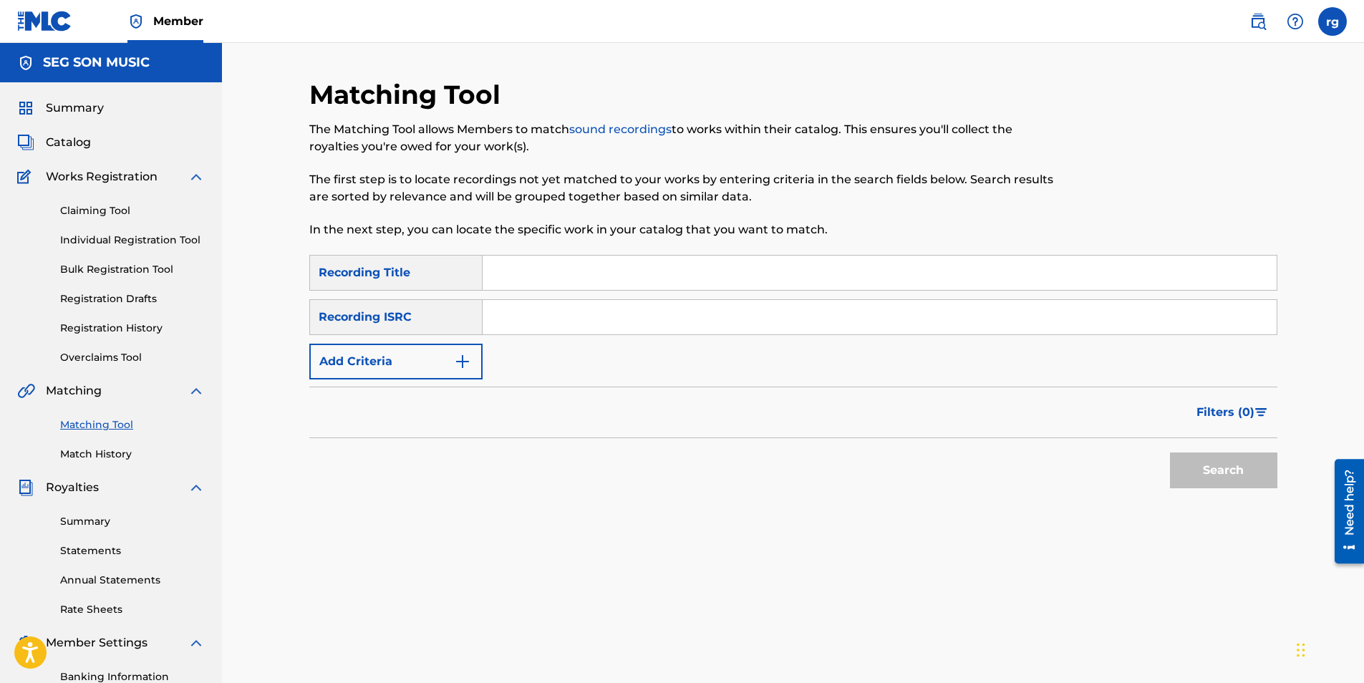
click at [534, 276] on input "Search Form" at bounding box center [880, 273] width 794 height 34
type input "te llevas mi vida"
click at [464, 360] on img "Search Form" at bounding box center [462, 361] width 17 height 17
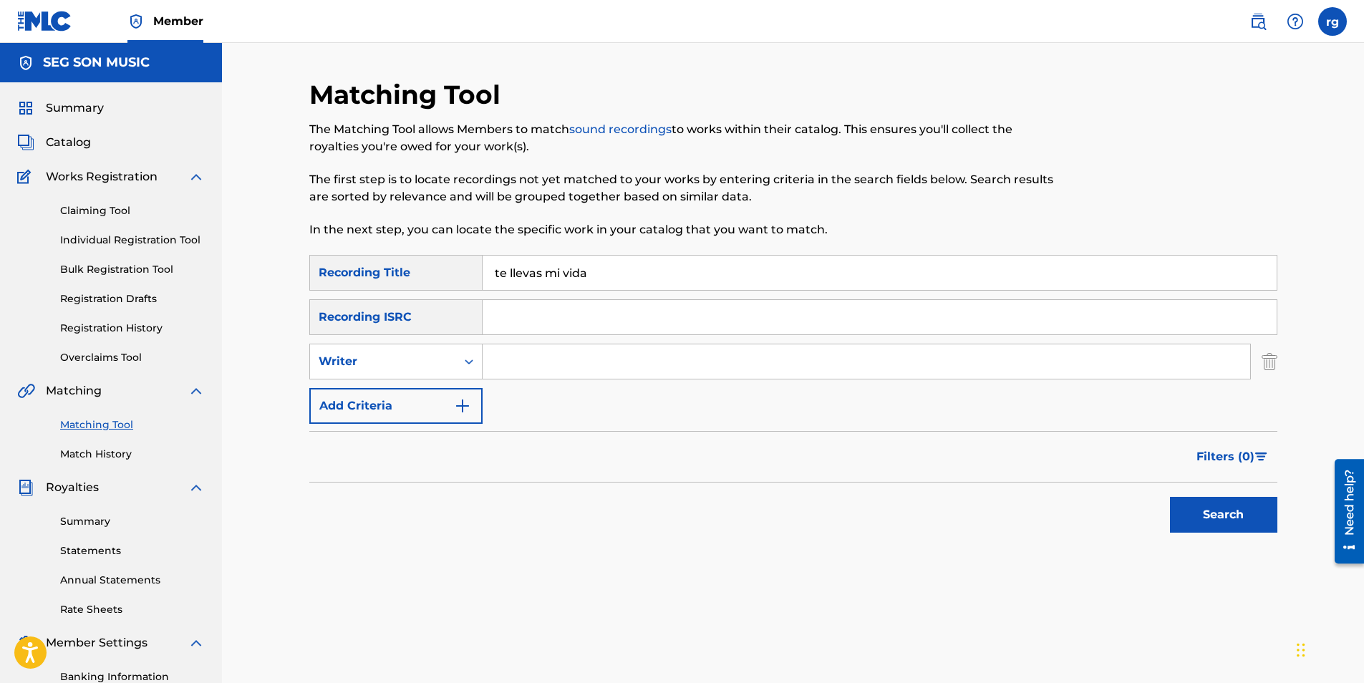
click at [541, 368] on input "Search Form" at bounding box center [867, 362] width 768 height 34
type input "[PERSON_NAME]"
click at [1170, 497] on button "Search" at bounding box center [1223, 515] width 107 height 36
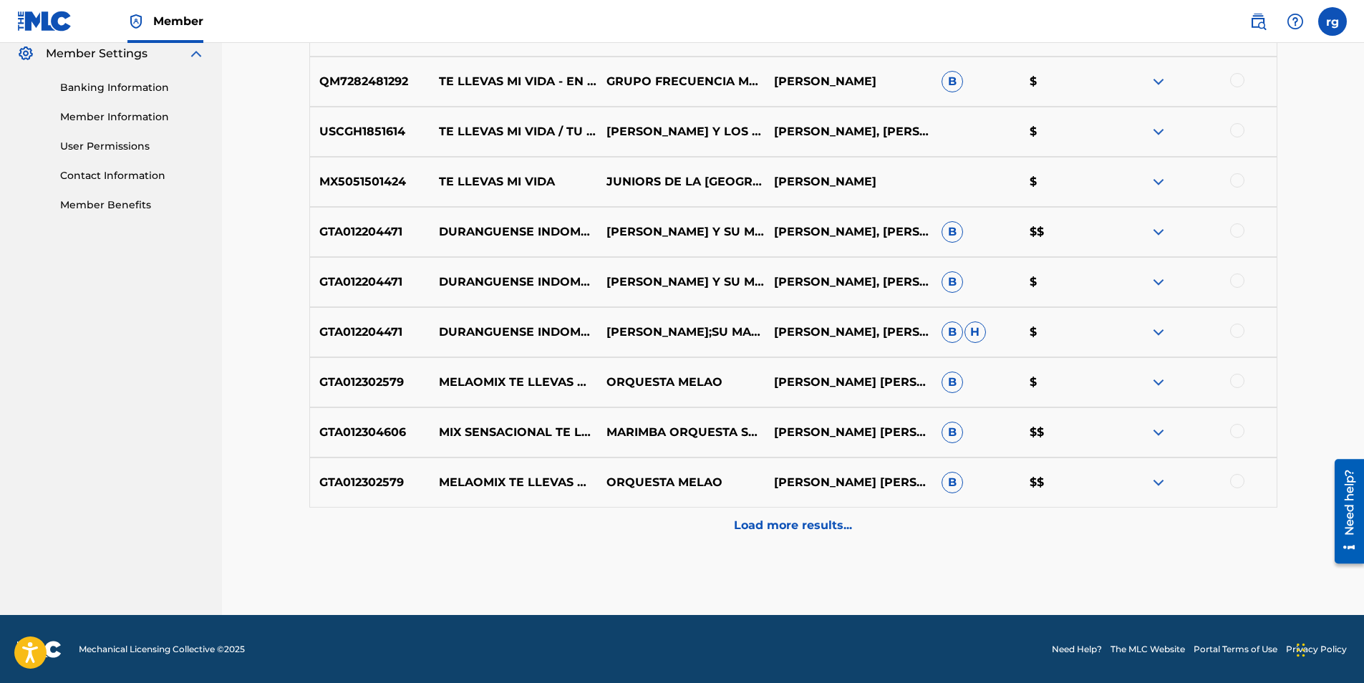
scroll to position [590, 0]
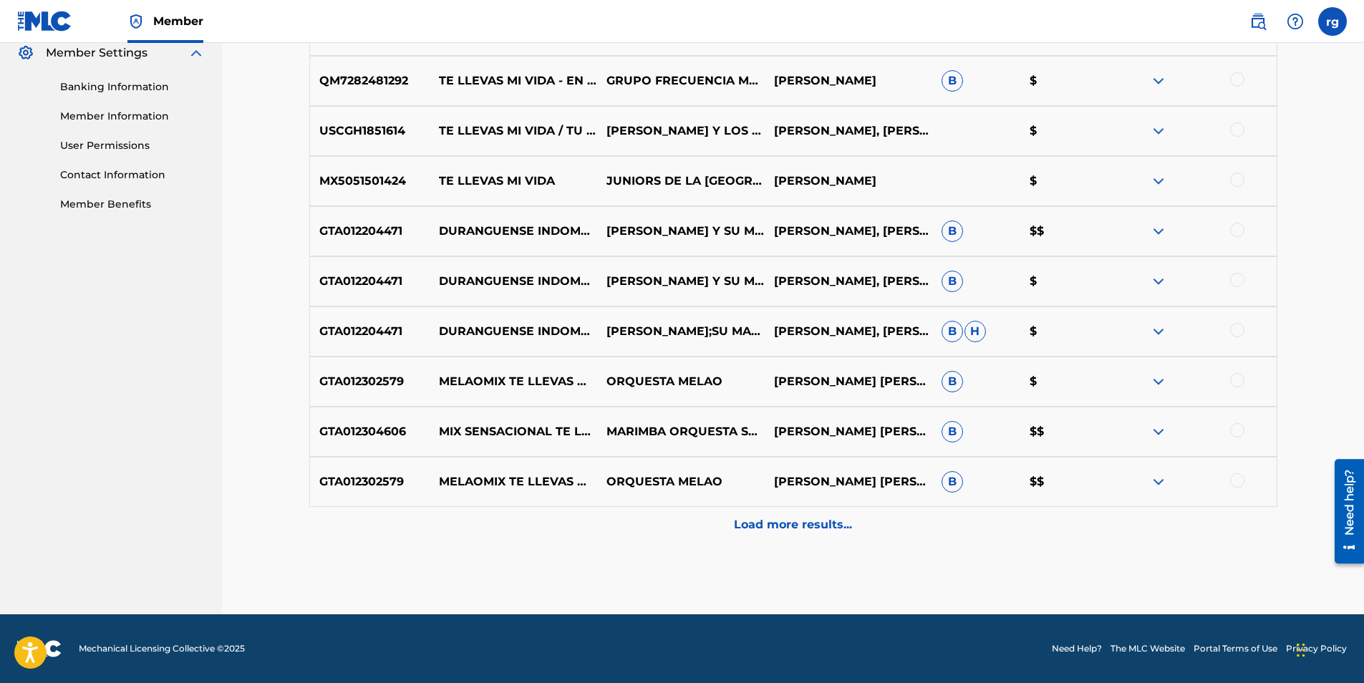
click at [834, 531] on p "Load more results..." at bounding box center [793, 524] width 118 height 17
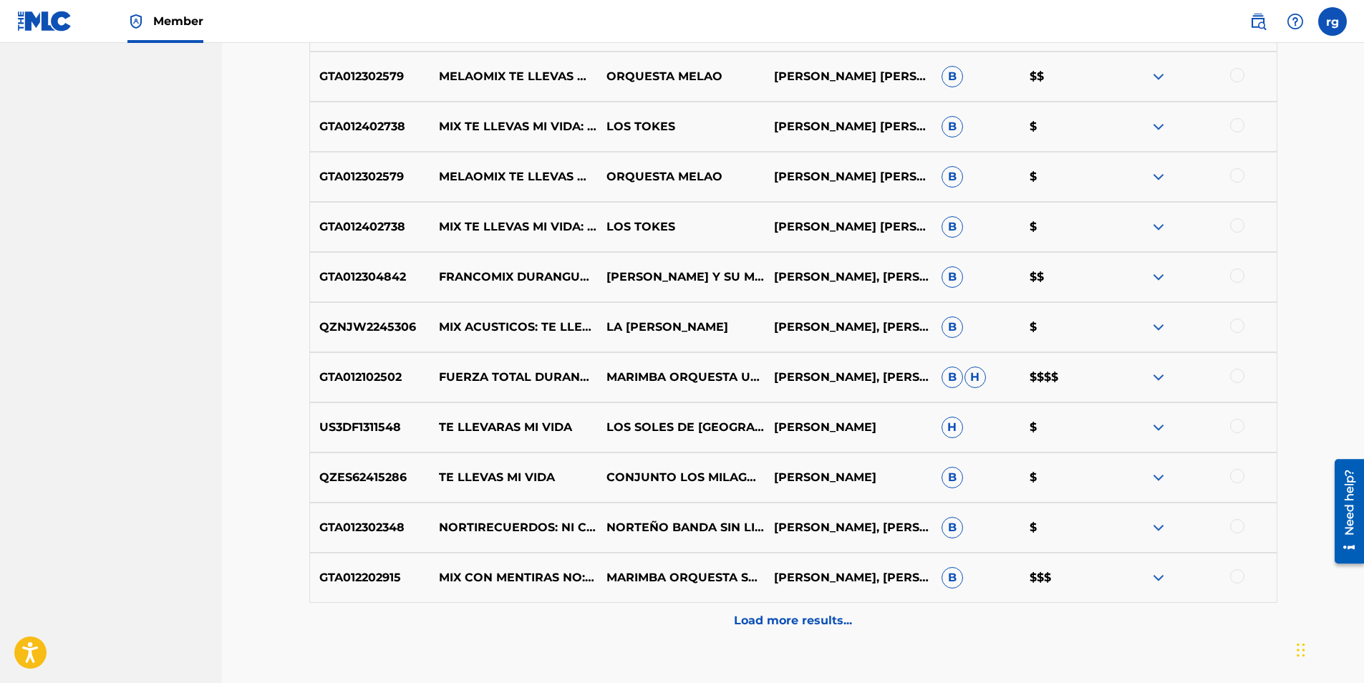
scroll to position [1092, 0]
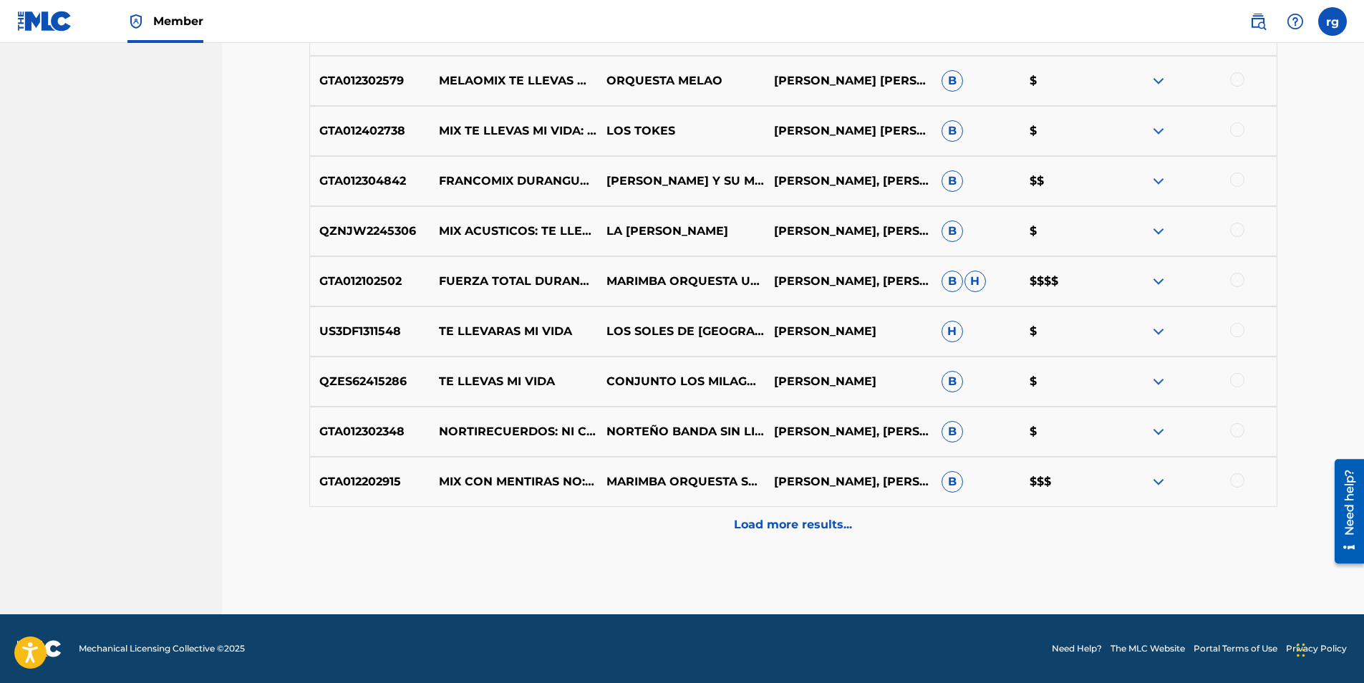
click at [786, 523] on p "Load more results..." at bounding box center [793, 524] width 118 height 17
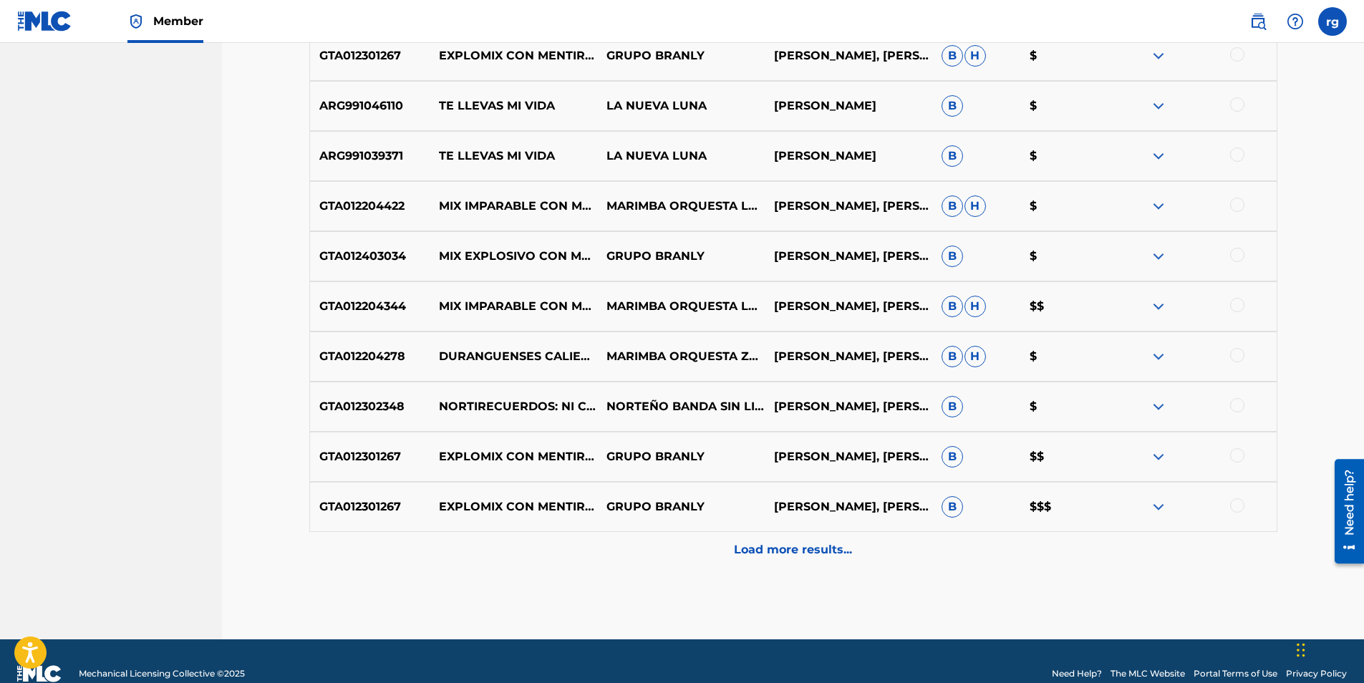
scroll to position [1593, 0]
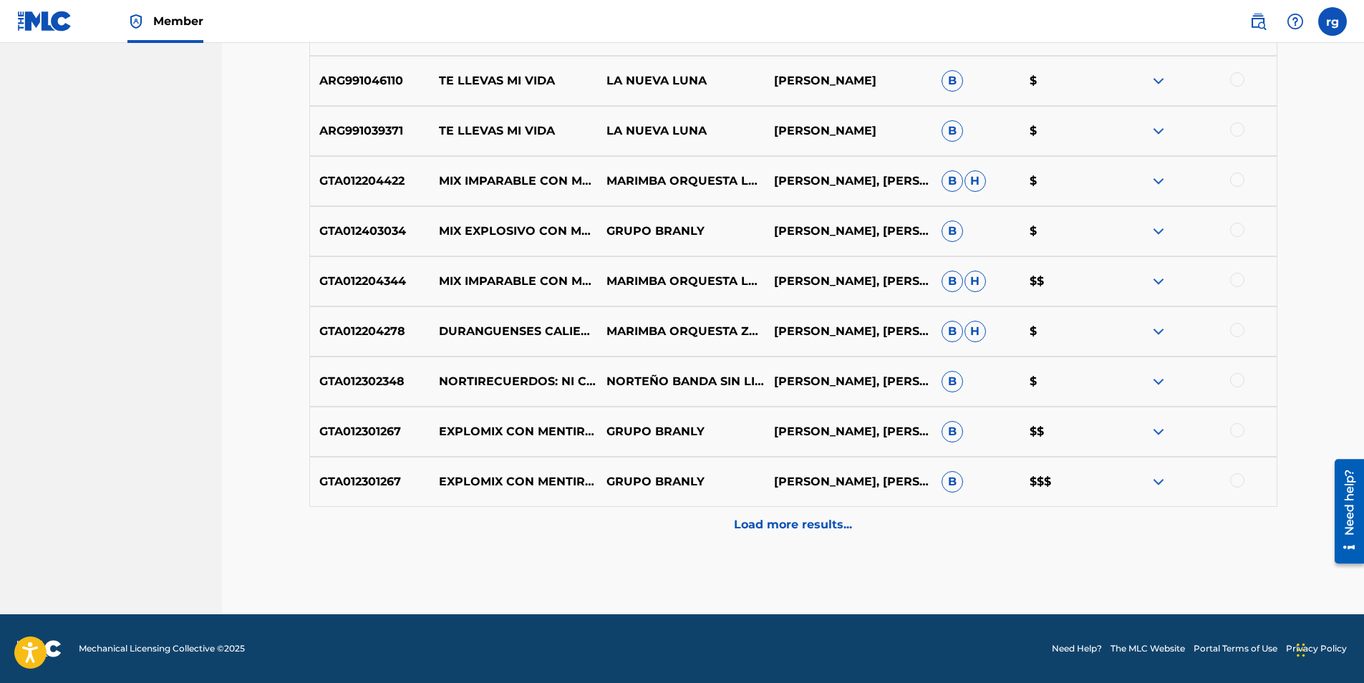
click at [807, 524] on p "Load more results..." at bounding box center [793, 524] width 118 height 17
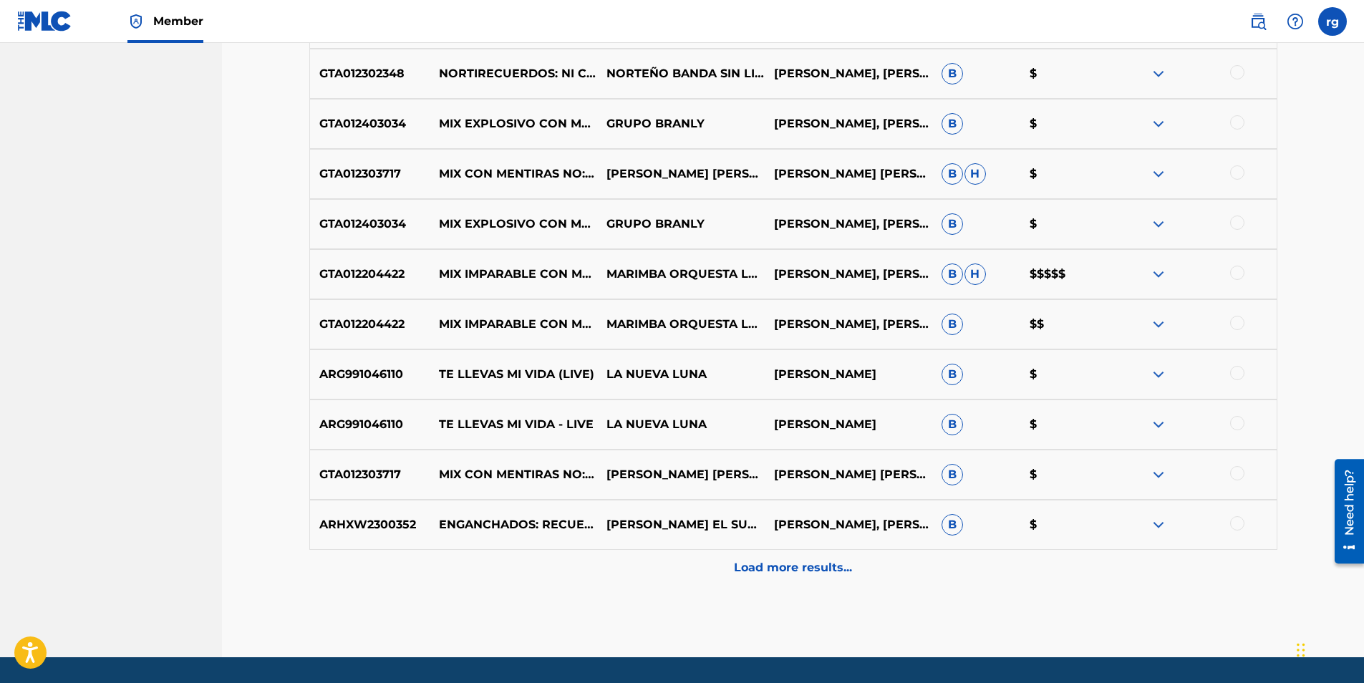
scroll to position [2094, 0]
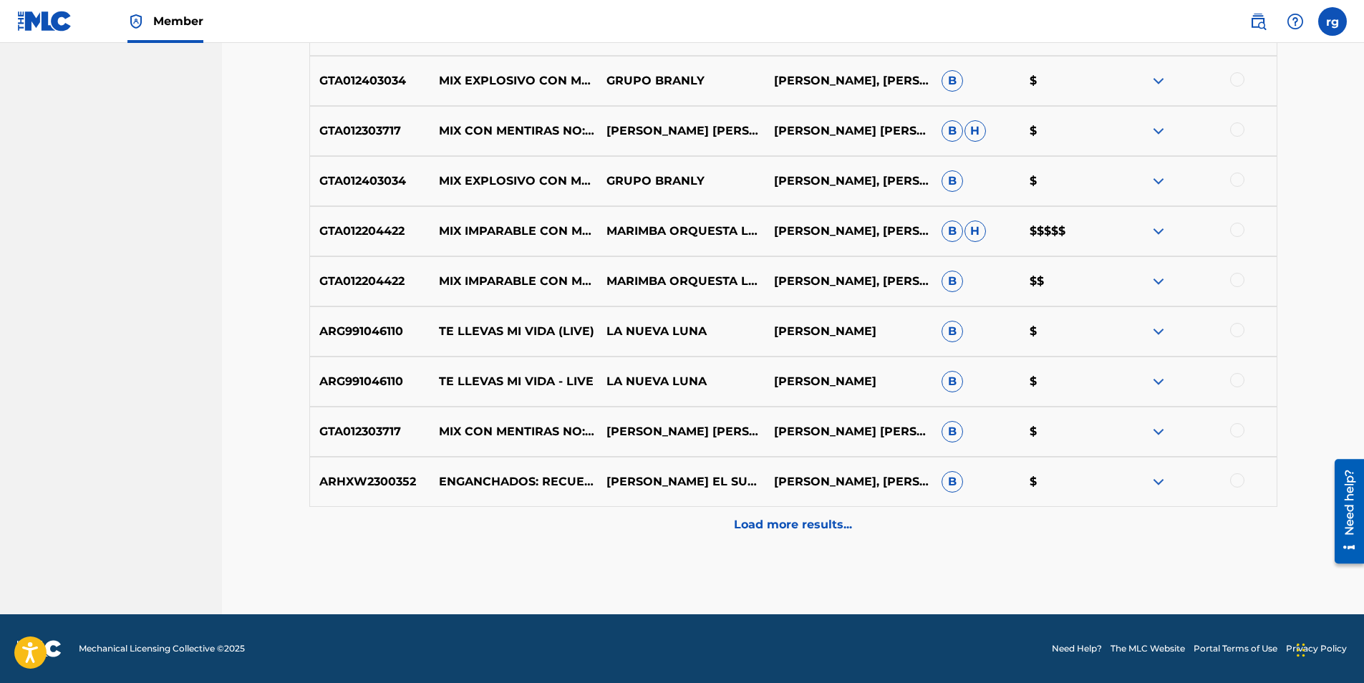
click at [795, 522] on p "Load more results..." at bounding box center [793, 524] width 118 height 17
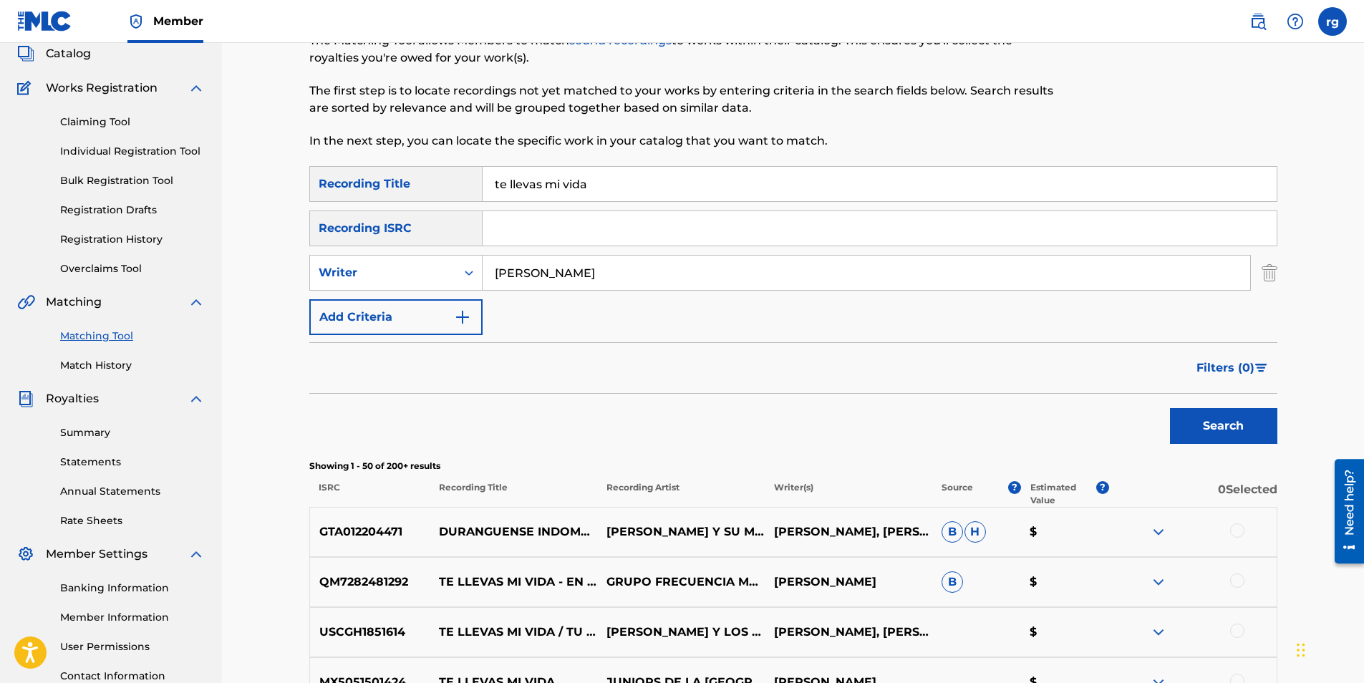
scroll to position [0, 0]
